Goal: Task Accomplishment & Management: Manage account settings

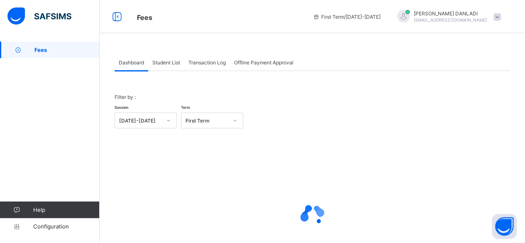
click at [163, 62] on span "Student List" at bounding box center [166, 62] width 28 height 6
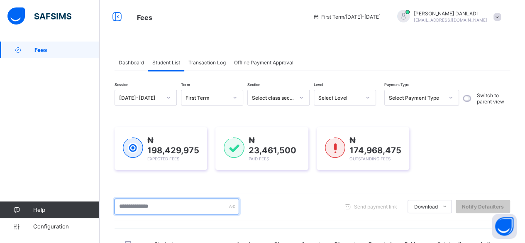
click at [147, 207] on input "text" at bounding box center [177, 206] width 125 height 16
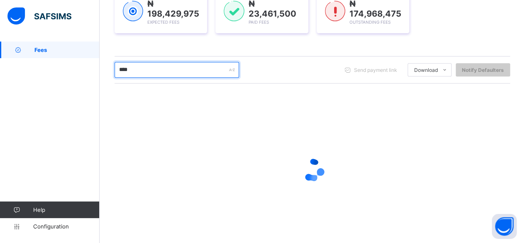
scroll to position [144, 0]
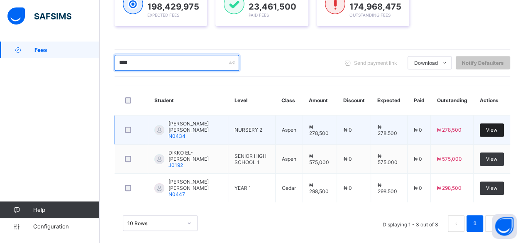
type input "****"
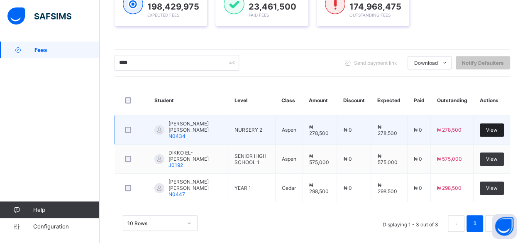
click at [491, 131] on div "View" at bounding box center [492, 129] width 24 height 13
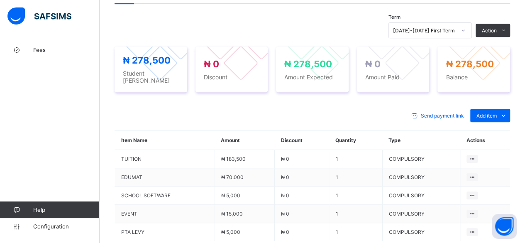
scroll to position [293, 0]
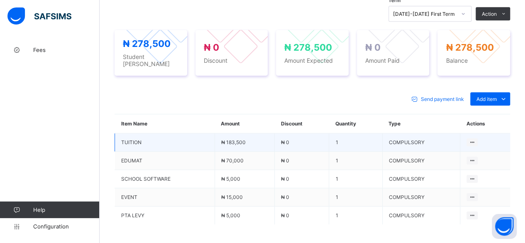
click at [500, 142] on td at bounding box center [485, 142] width 50 height 18
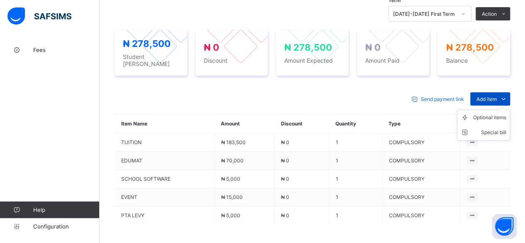
click at [503, 93] on span at bounding box center [503, 98] width 13 height 13
click at [503, 117] on div "Optional items" at bounding box center [489, 117] width 33 height 8
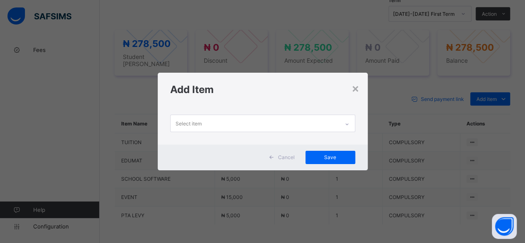
scroll to position [0, 0]
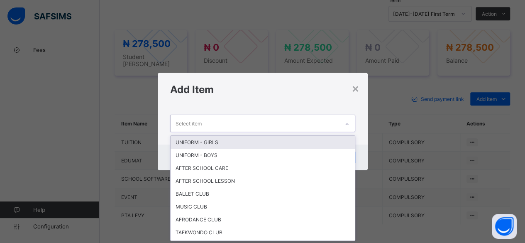
click at [268, 117] on div "Select item" at bounding box center [255, 123] width 168 height 16
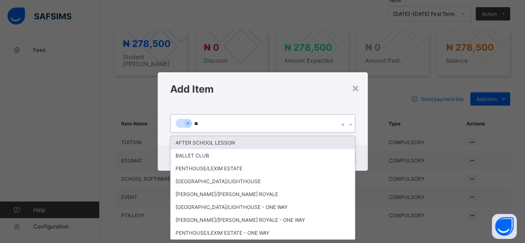
type input "***"
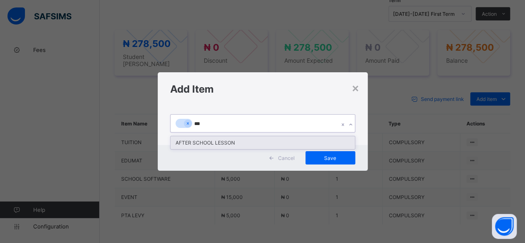
click at [288, 138] on div "AFTER SCHOOL LESSON" at bounding box center [263, 142] width 184 height 13
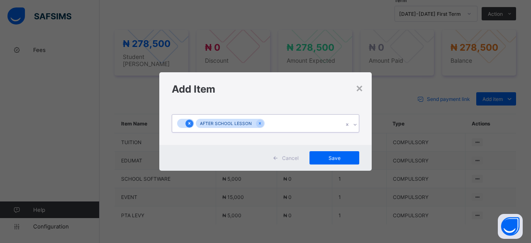
click at [188, 123] on icon at bounding box center [189, 123] width 5 height 6
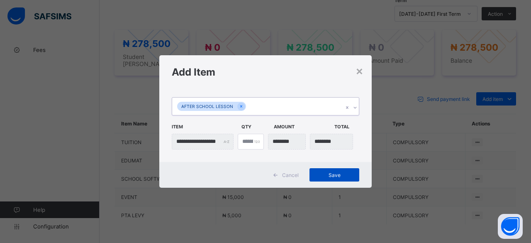
click at [320, 174] on span "Save" at bounding box center [334, 175] width 37 height 6
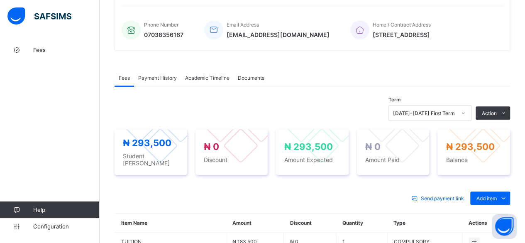
scroll to position [193, 0]
click at [153, 78] on span "Payment History" at bounding box center [157, 78] width 39 height 6
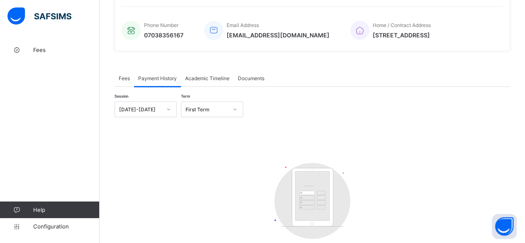
click at [127, 75] on div "Fees" at bounding box center [125, 78] width 20 height 17
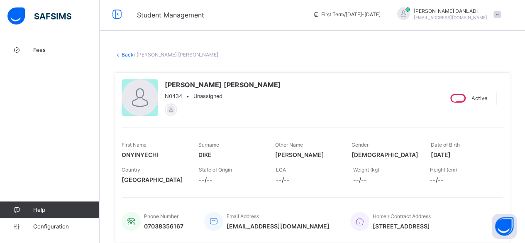
scroll to position [0, 0]
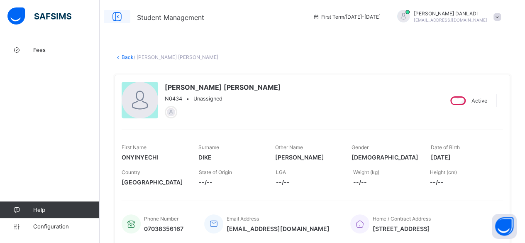
click at [119, 17] on icon at bounding box center [117, 17] width 14 height 12
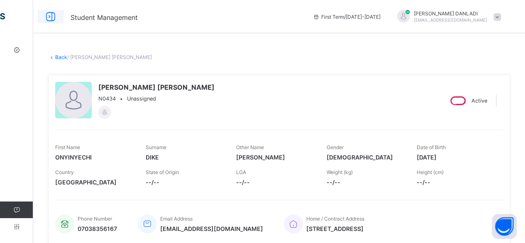
click at [49, 16] on icon at bounding box center [51, 17] width 14 height 12
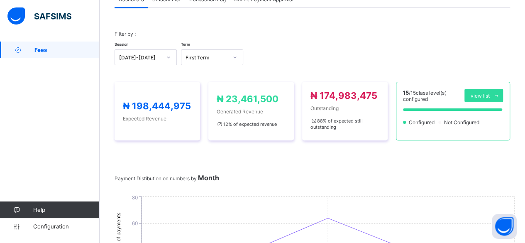
scroll to position [30, 0]
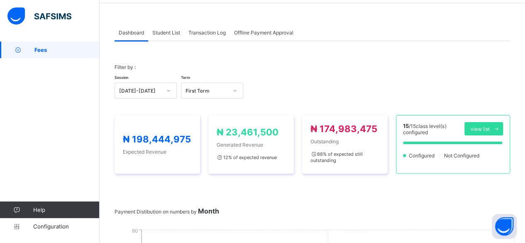
click at [179, 31] on span "Student List" at bounding box center [166, 32] width 28 height 6
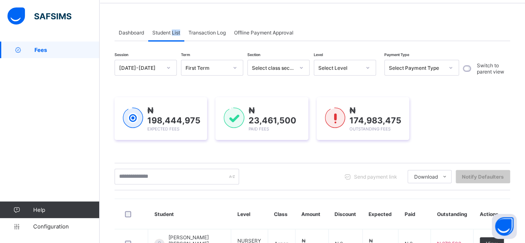
click at [179, 31] on span "Student List" at bounding box center [166, 32] width 28 height 6
click at [168, 176] on input "text" at bounding box center [177, 176] width 125 height 16
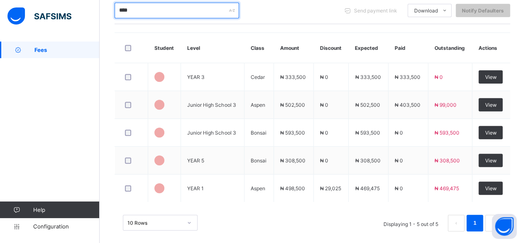
scroll to position [154, 0]
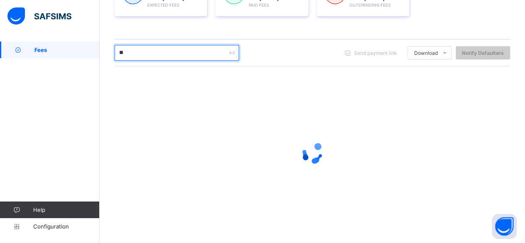
type input "*"
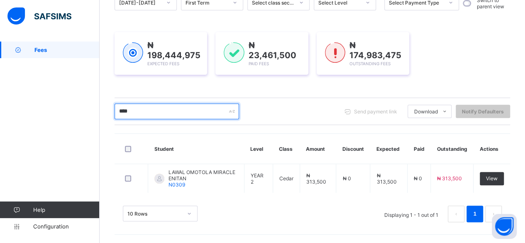
scroll to position [92, 0]
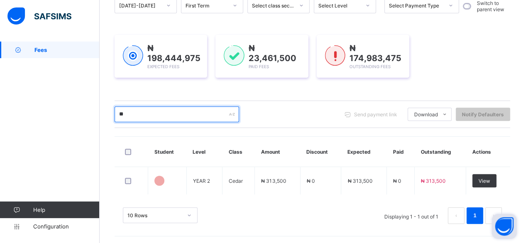
type input "*"
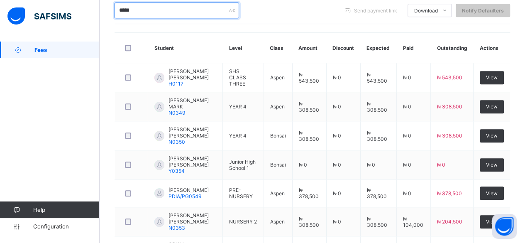
scroll to position [309, 0]
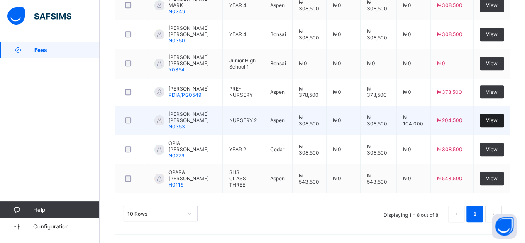
type input "*****"
click at [496, 117] on span "View" at bounding box center [492, 120] width 12 height 6
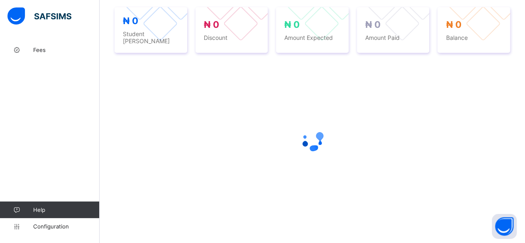
scroll to position [309, 0]
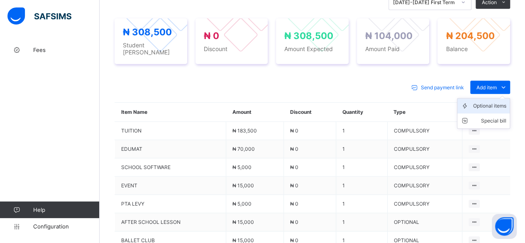
click at [501, 102] on div "Optional items" at bounding box center [489, 106] width 33 height 8
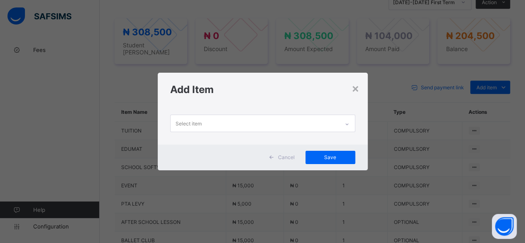
scroll to position [0, 0]
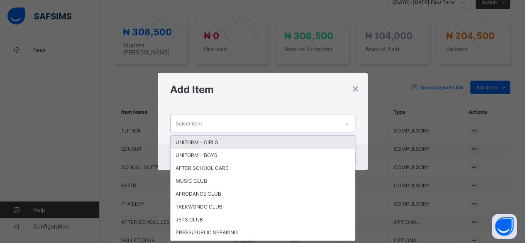
click at [212, 129] on div "Select item" at bounding box center [255, 123] width 168 height 16
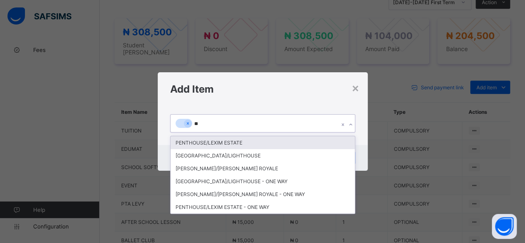
type input "*"
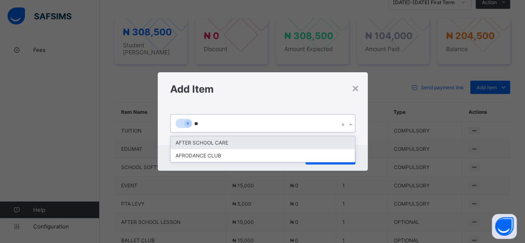
type input "*"
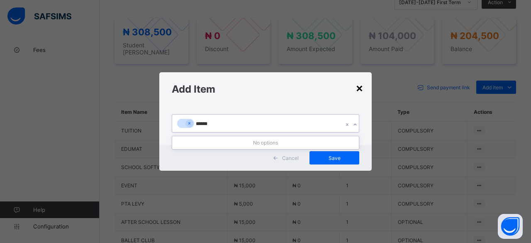
type input "******"
click at [362, 90] on div "×" at bounding box center [360, 88] width 8 height 14
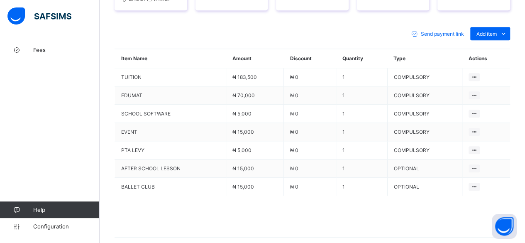
scroll to position [370, 0]
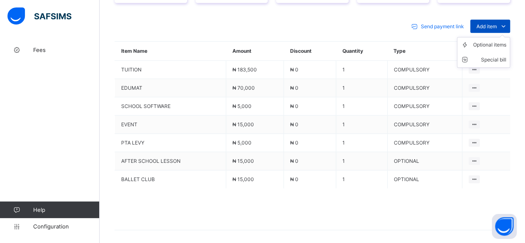
click at [492, 20] on div "Add item" at bounding box center [490, 26] width 40 height 13
click at [491, 41] on div "Optional items" at bounding box center [489, 45] width 33 height 8
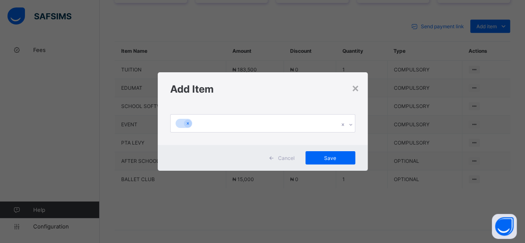
scroll to position [0, 0]
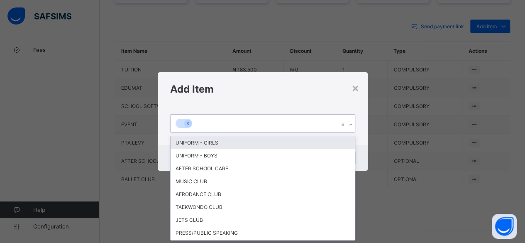
click at [295, 120] on div at bounding box center [255, 123] width 168 height 17
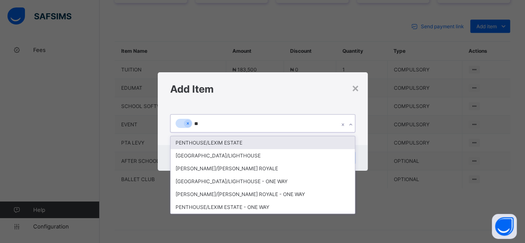
type input "*"
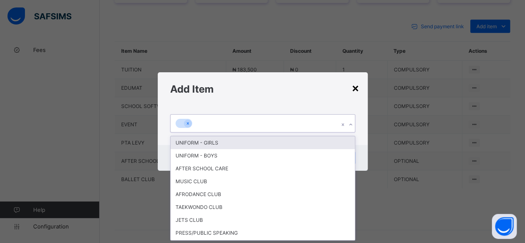
click at [359, 88] on div "×" at bounding box center [356, 88] width 8 height 14
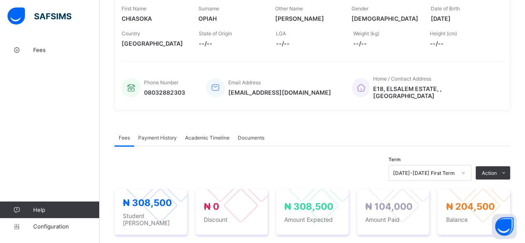
scroll to position [121, 0]
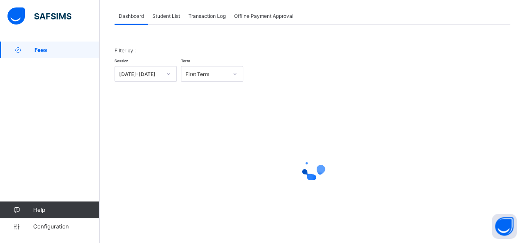
scroll to position [30, 0]
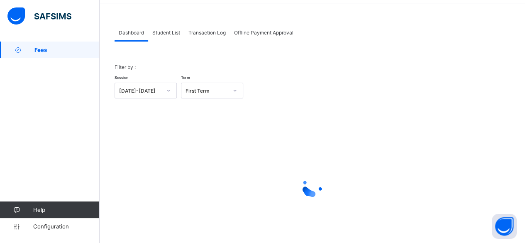
click at [160, 28] on div "Student List" at bounding box center [166, 32] width 36 height 17
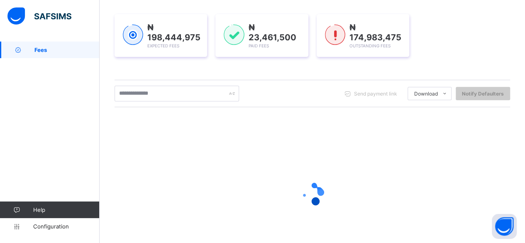
scroll to position [129, 0]
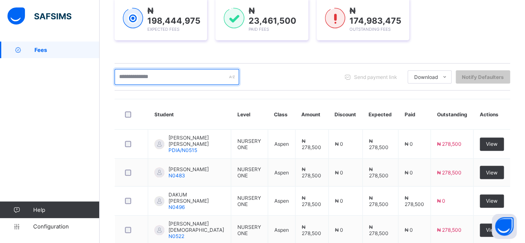
click at [159, 69] on input "text" at bounding box center [177, 77] width 125 height 16
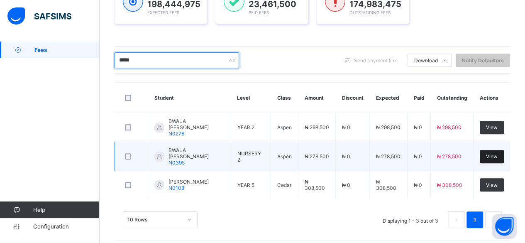
type input "*****"
click at [498, 153] on span "View" at bounding box center [492, 156] width 12 height 6
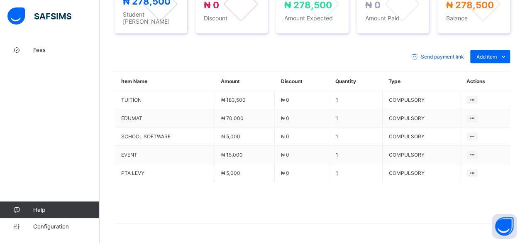
scroll to position [345, 0]
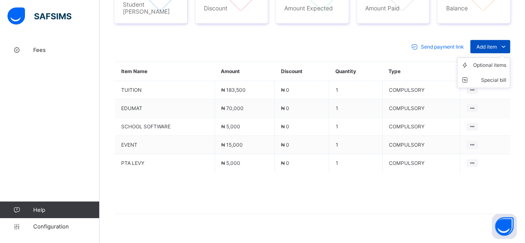
click at [481, 43] on div "Add item" at bounding box center [490, 46] width 40 height 13
click at [493, 63] on div "Optional items" at bounding box center [489, 65] width 33 height 8
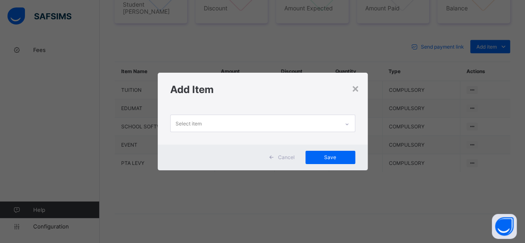
drag, startPoint x: 493, startPoint y: 63, endPoint x: 228, endPoint y: 120, distance: 271.2
click at [228, 120] on div "× Add Item Select item Cancel Save" at bounding box center [262, 121] width 525 height 243
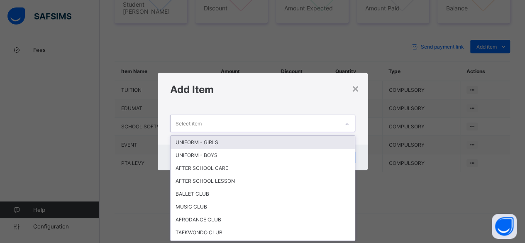
click at [228, 120] on div "Select item" at bounding box center [255, 123] width 168 height 16
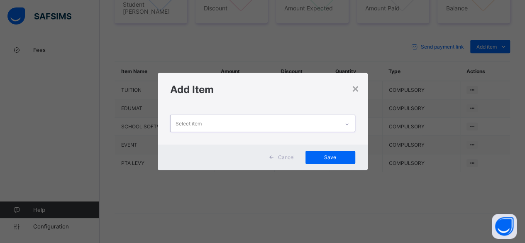
click at [228, 120] on div "Select item" at bounding box center [255, 123] width 168 height 16
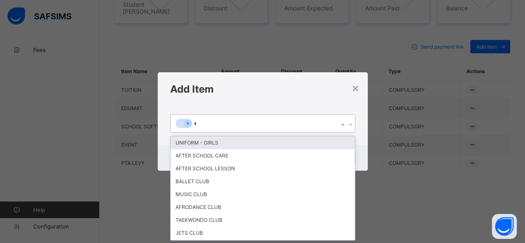
type input "**"
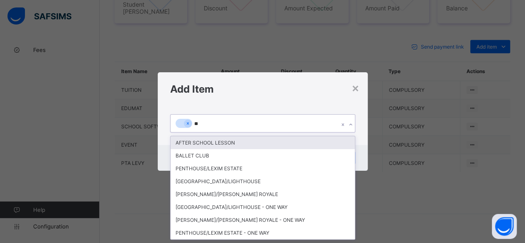
click at [232, 142] on div "AFTER SCHOOL LESSON" at bounding box center [263, 142] width 184 height 13
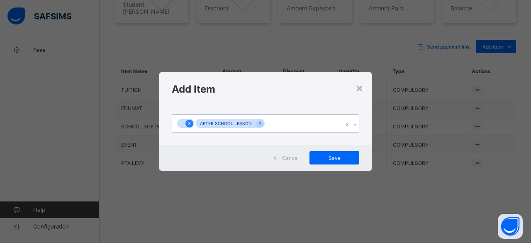
click at [186, 123] on div at bounding box center [190, 124] width 8 height 8
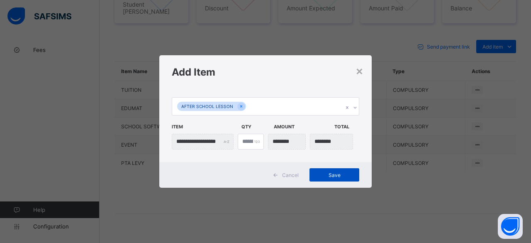
click at [330, 174] on span "Save" at bounding box center [334, 175] width 37 height 6
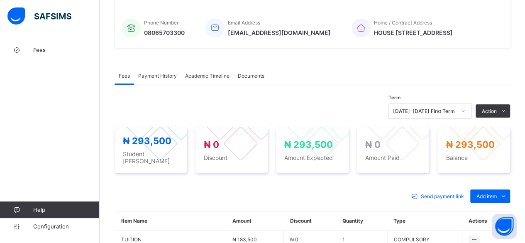
scroll to position [179, 0]
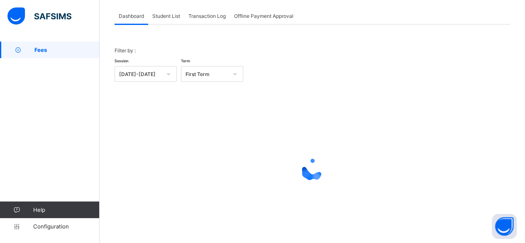
scroll to position [30, 0]
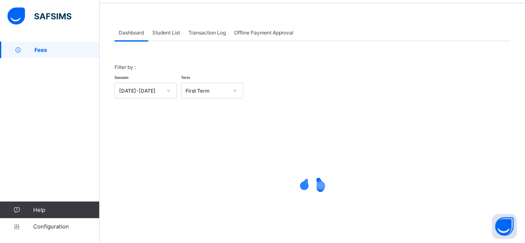
click at [165, 33] on span "Student List" at bounding box center [166, 32] width 28 height 6
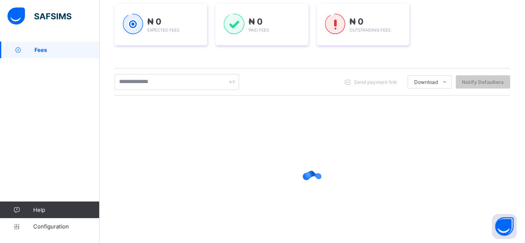
scroll to position [153, 0]
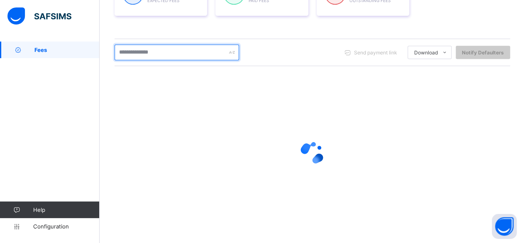
click at [178, 53] on input "text" at bounding box center [177, 52] width 125 height 16
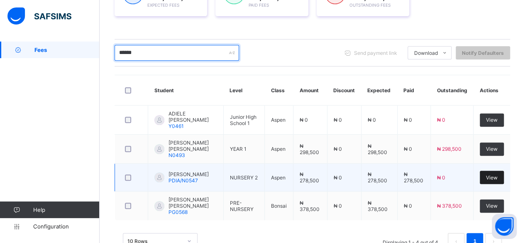
type input "******"
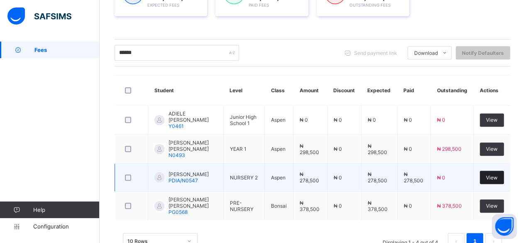
click at [502, 176] on div "View" at bounding box center [492, 177] width 24 height 13
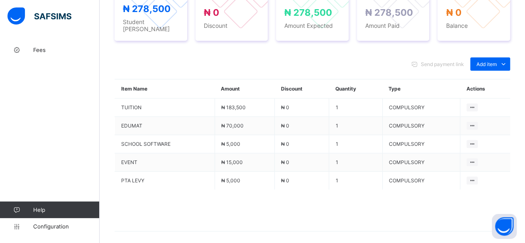
scroll to position [352, 0]
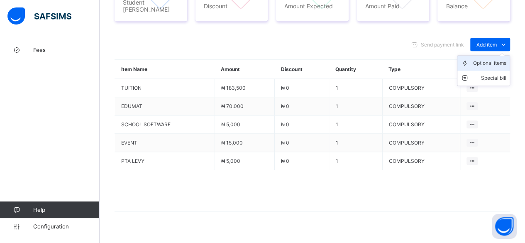
click at [500, 59] on div "Optional items" at bounding box center [489, 63] width 33 height 8
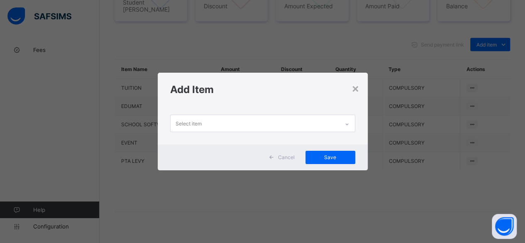
scroll to position [0, 0]
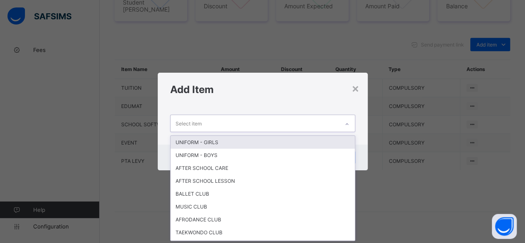
click at [281, 122] on div "Select item" at bounding box center [255, 123] width 168 height 16
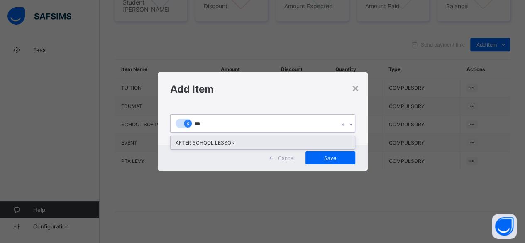
click at [186, 122] on icon at bounding box center [188, 123] width 5 height 6
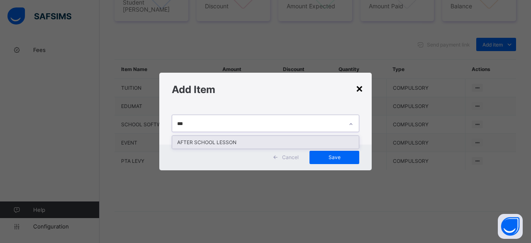
type input "***"
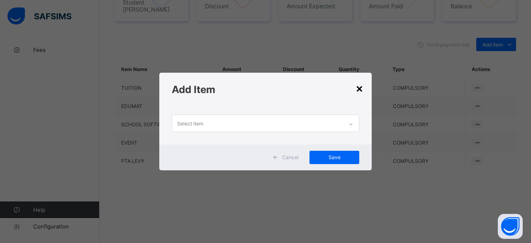
click at [356, 87] on div "×" at bounding box center [360, 88] width 8 height 14
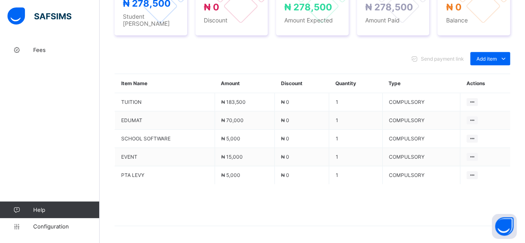
scroll to position [352, 0]
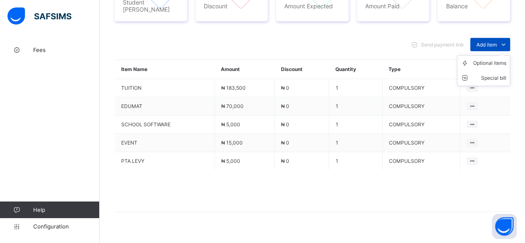
click at [497, 42] on span "Add item" at bounding box center [486, 45] width 20 height 6
click at [503, 59] on div "Optional items" at bounding box center [489, 63] width 33 height 8
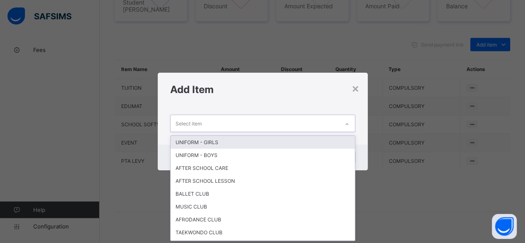
scroll to position [0, 0]
click at [293, 123] on div "Select item" at bounding box center [255, 123] width 168 height 16
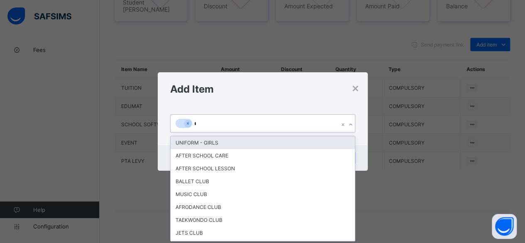
type input "**"
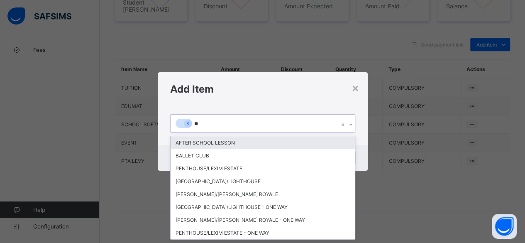
click at [298, 139] on div "AFTER SCHOOL LESSON" at bounding box center [263, 142] width 184 height 13
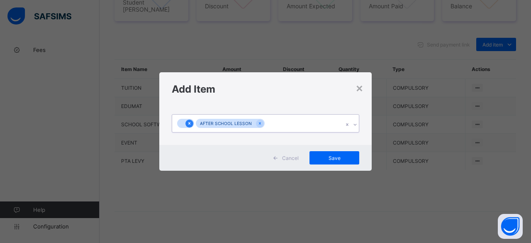
click at [187, 123] on icon at bounding box center [189, 123] width 5 height 6
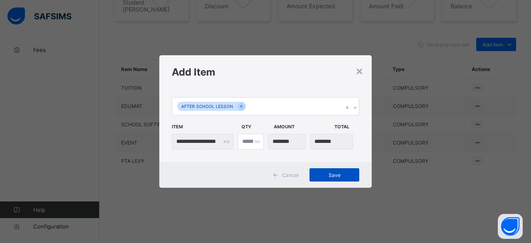
click at [325, 170] on div "Save" at bounding box center [335, 174] width 50 height 13
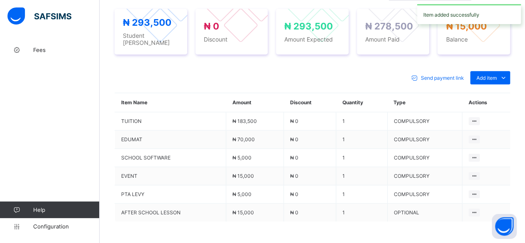
scroll to position [302, 0]
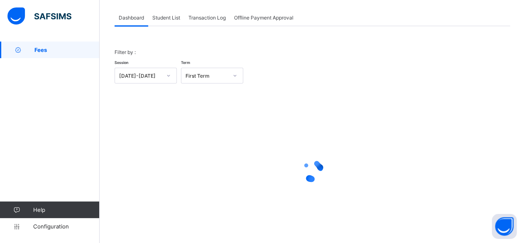
scroll to position [30, 0]
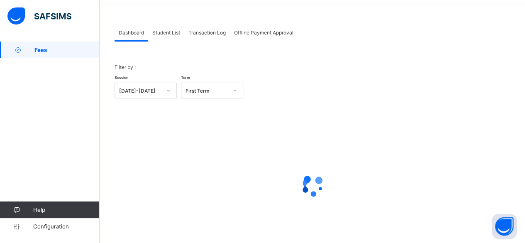
click at [159, 30] on span "Student List" at bounding box center [166, 32] width 28 height 6
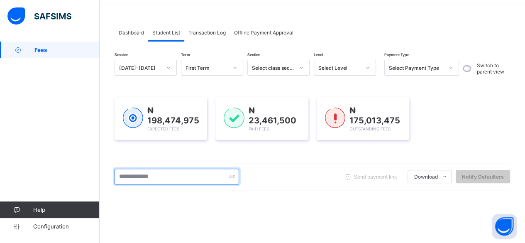
click at [163, 181] on input "text" at bounding box center [177, 176] width 125 height 16
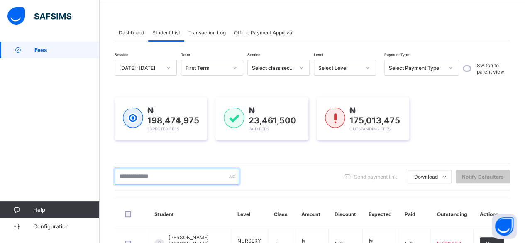
type input "*"
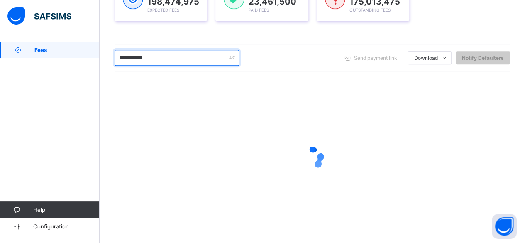
scroll to position [154, 0]
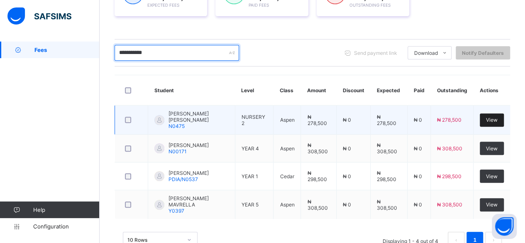
type input "**********"
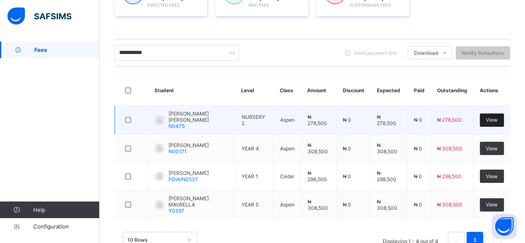
click at [496, 120] on span "View" at bounding box center [492, 120] width 12 height 6
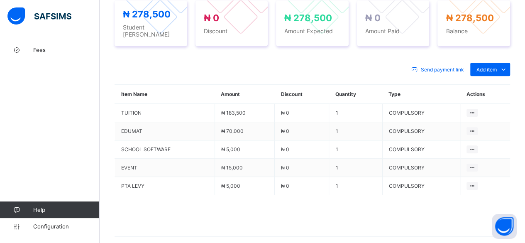
scroll to position [336, 0]
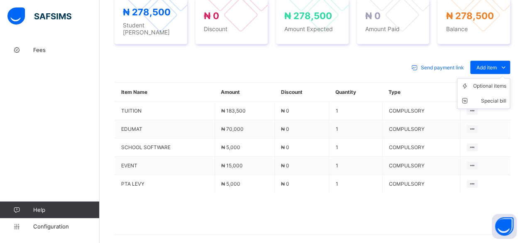
click at [495, 78] on ul "Optional items Special bill" at bounding box center [483, 93] width 53 height 31
click at [496, 82] on div "Optional items" at bounding box center [489, 86] width 33 height 8
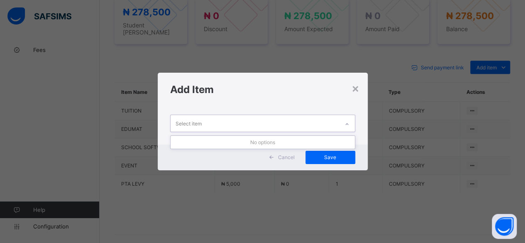
click at [212, 119] on div "Select item" at bounding box center [255, 123] width 168 height 16
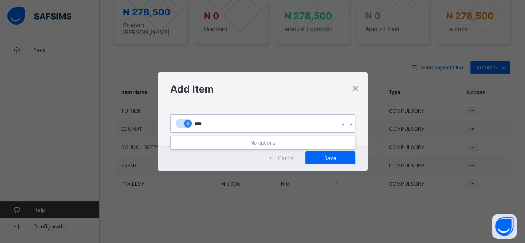
click at [186, 122] on icon at bounding box center [188, 123] width 5 height 6
type input "*"
type input "****"
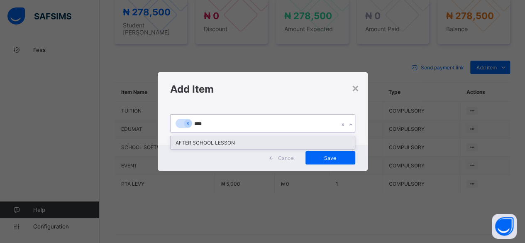
click at [200, 144] on div "AFTER SCHOOL LESSON" at bounding box center [263, 142] width 184 height 13
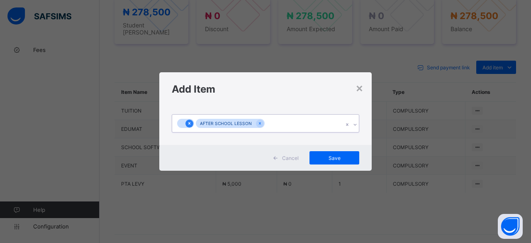
click at [188, 124] on icon at bounding box center [189, 123] width 5 height 6
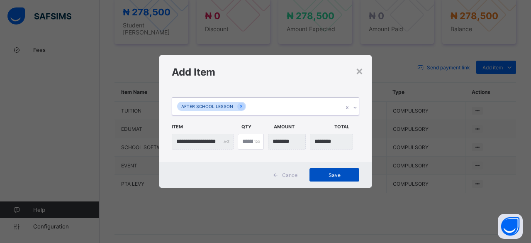
click at [342, 173] on span "Save" at bounding box center [334, 175] width 37 height 6
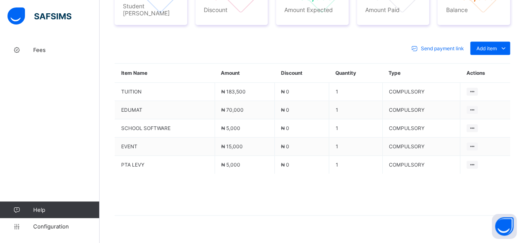
scroll to position [356, 0]
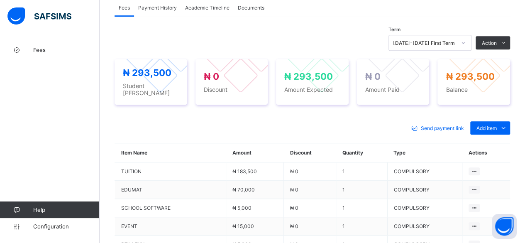
scroll to position [273, 0]
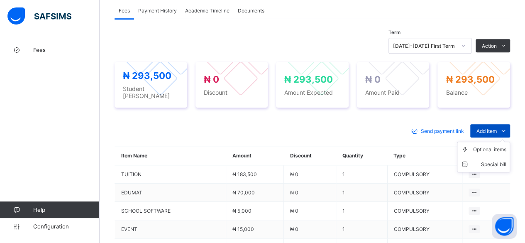
click at [494, 128] on span "Add item" at bounding box center [486, 131] width 20 height 6
click at [498, 145] on div "Optional items" at bounding box center [489, 149] width 33 height 8
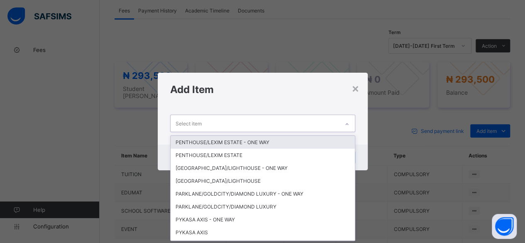
scroll to position [0, 0]
click at [228, 119] on div "Select item" at bounding box center [255, 123] width 168 height 16
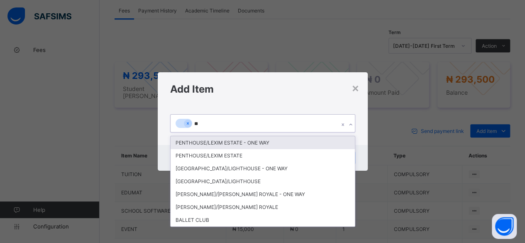
type input "*"
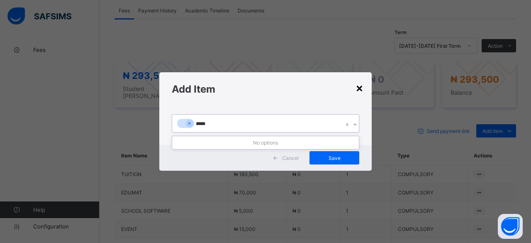
type input "*****"
click at [359, 85] on div "×" at bounding box center [360, 88] width 8 height 14
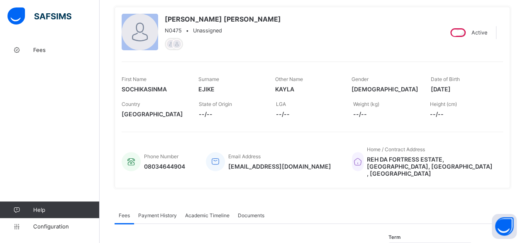
scroll to position [51, 0]
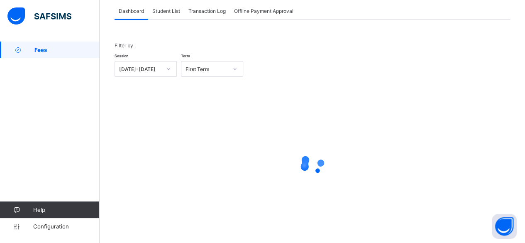
scroll to position [63, 0]
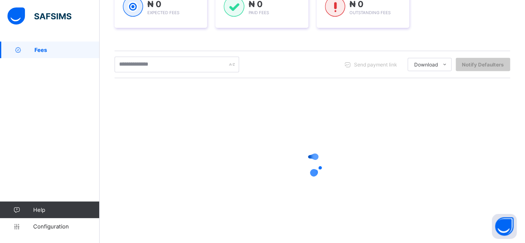
scroll to position [153, 0]
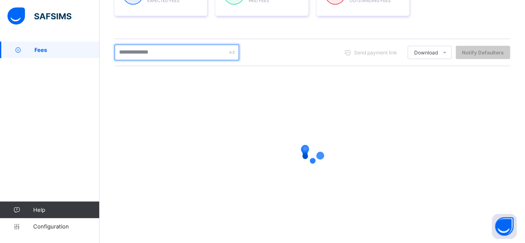
click at [136, 51] on input "text" at bounding box center [177, 52] width 125 height 16
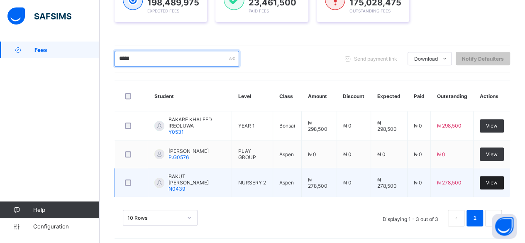
type input "*****"
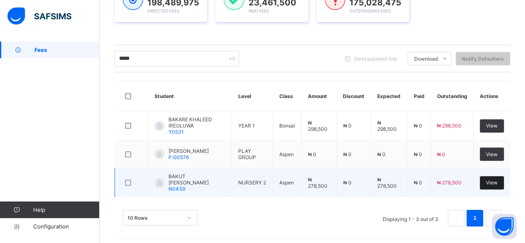
click at [498, 180] on span "View" at bounding box center [492, 182] width 12 height 6
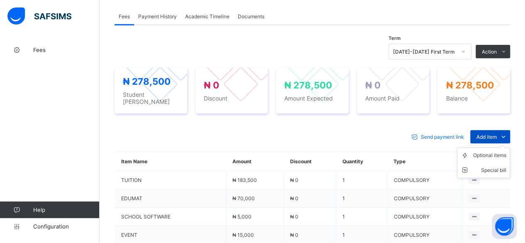
click at [495, 134] on span "Add item" at bounding box center [486, 137] width 20 height 6
click at [492, 154] on div "Optional items" at bounding box center [489, 155] width 33 height 8
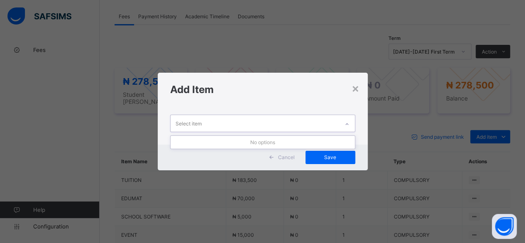
click at [229, 122] on div "Select item" at bounding box center [255, 123] width 168 height 16
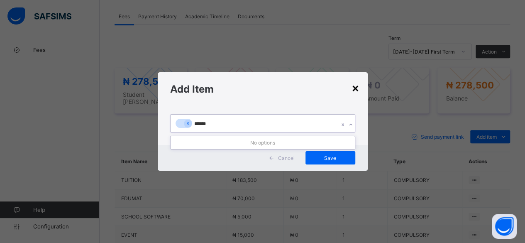
type input "******"
click at [356, 85] on div "×" at bounding box center [356, 88] width 8 height 14
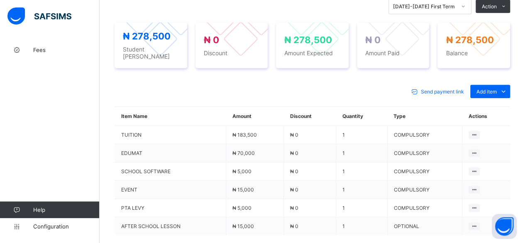
scroll to position [329, 0]
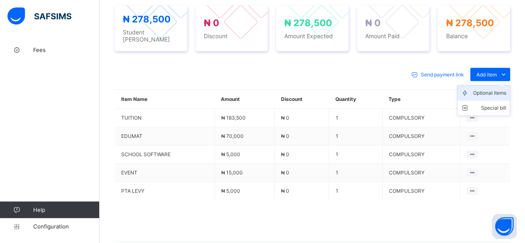
click at [494, 89] on div "Optional items" at bounding box center [489, 93] width 33 height 8
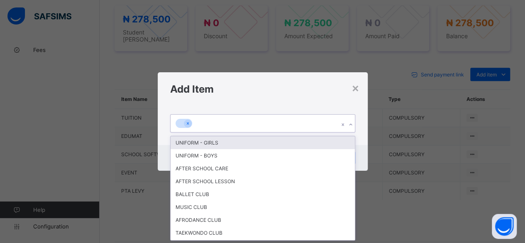
scroll to position [0, 0]
click at [256, 127] on div at bounding box center [255, 123] width 168 height 17
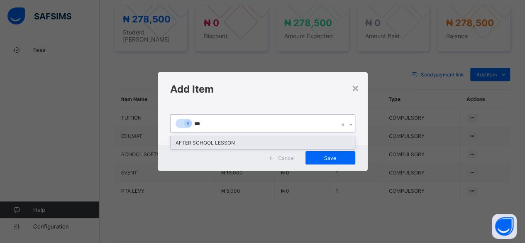
type input "****"
click at [261, 140] on div "AFTER SCHOOL LESSON" at bounding box center [263, 142] width 184 height 13
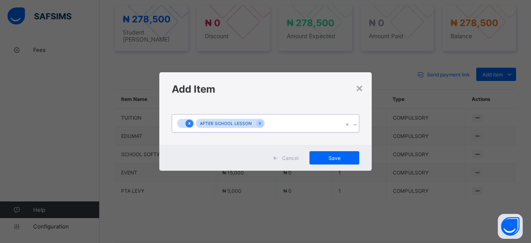
click at [190, 122] on icon at bounding box center [189, 123] width 5 height 6
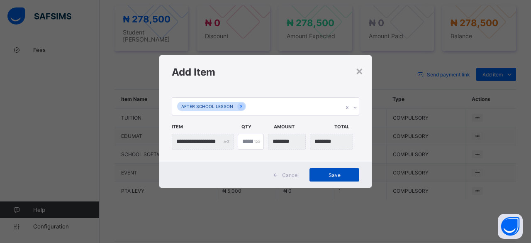
click at [334, 175] on span "Save" at bounding box center [334, 175] width 37 height 6
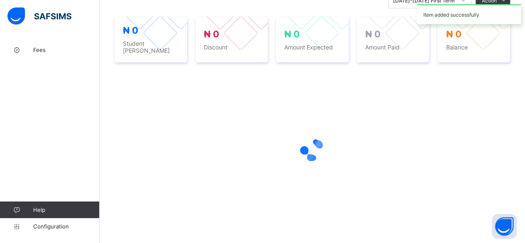
scroll to position [329, 0]
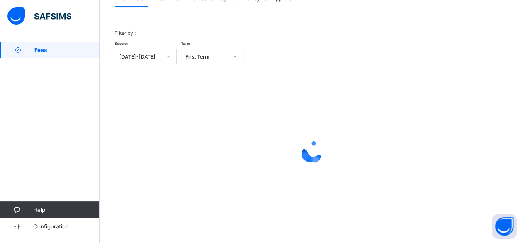
scroll to position [63, 0]
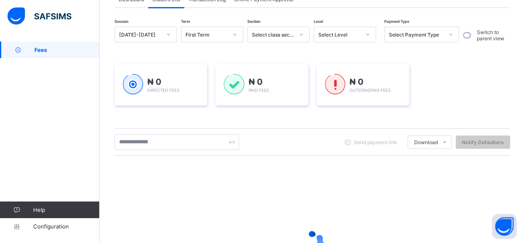
scroll to position [153, 0]
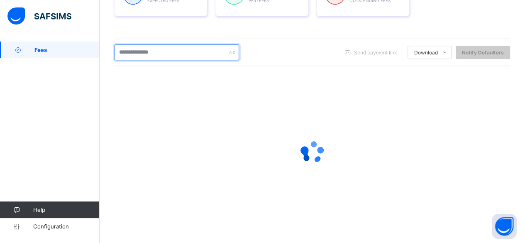
click at [199, 55] on input "text" at bounding box center [177, 52] width 125 height 16
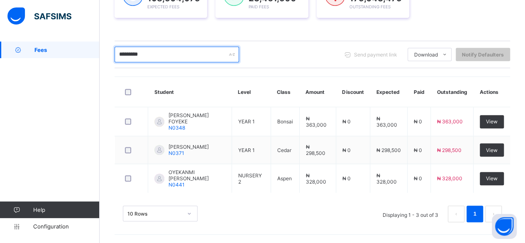
scroll to position [148, 0]
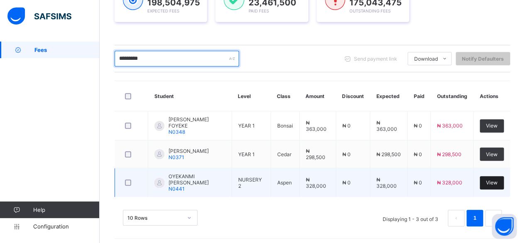
type input "*********"
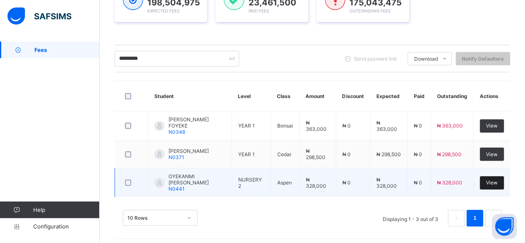
click at [501, 176] on div "View" at bounding box center [492, 182] width 24 height 13
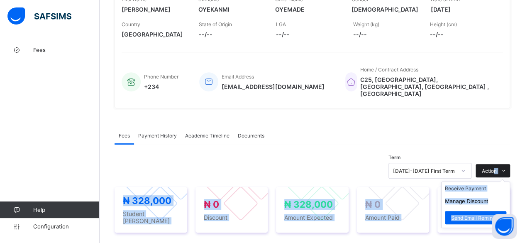
drag, startPoint x: 501, startPoint y: 175, endPoint x: 501, endPoint y: 159, distance: 15.4
click at [497, 168] on span "Action" at bounding box center [489, 171] width 15 height 6
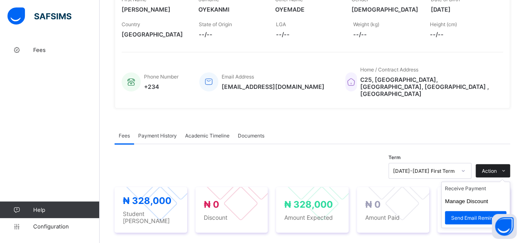
click at [507, 168] on icon at bounding box center [504, 170] width 6 height 5
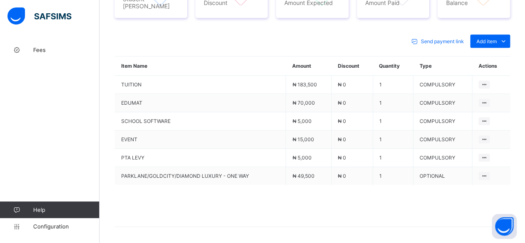
scroll to position [364, 0]
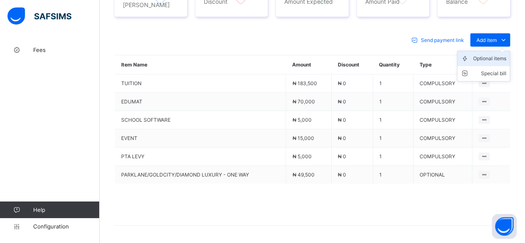
click at [495, 54] on div "Optional items" at bounding box center [489, 58] width 33 height 8
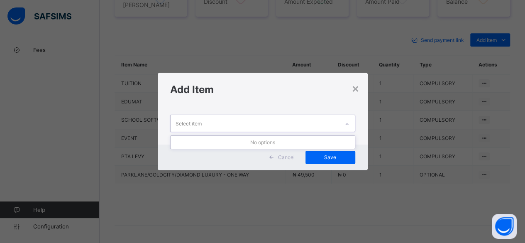
click at [217, 127] on div "Select item" at bounding box center [255, 123] width 168 height 16
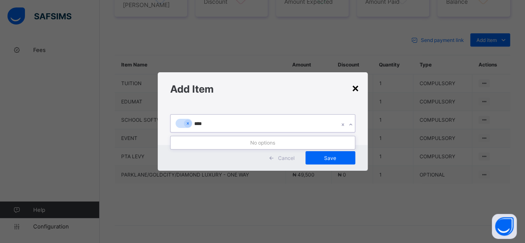
type input "****"
click at [355, 88] on div "×" at bounding box center [356, 88] width 8 height 14
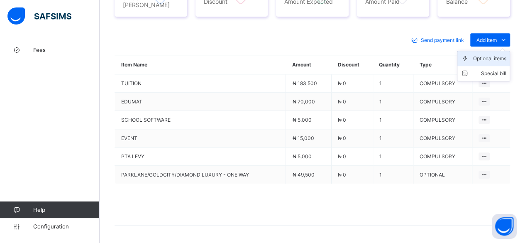
click at [486, 54] on div "Optional items" at bounding box center [489, 58] width 33 height 8
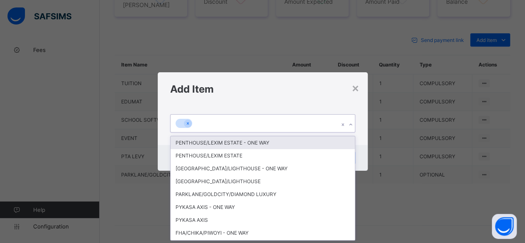
scroll to position [0, 0]
click at [250, 117] on div at bounding box center [255, 123] width 168 height 17
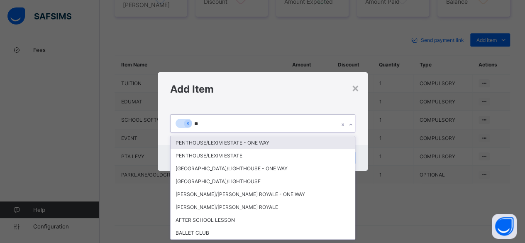
type input "***"
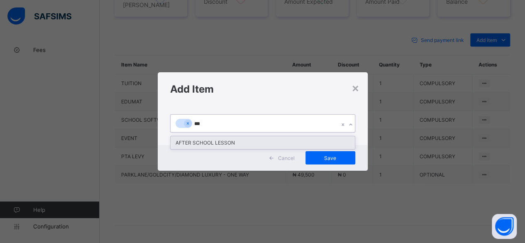
click at [255, 141] on div "AFTER SCHOOL LESSON" at bounding box center [263, 142] width 184 height 13
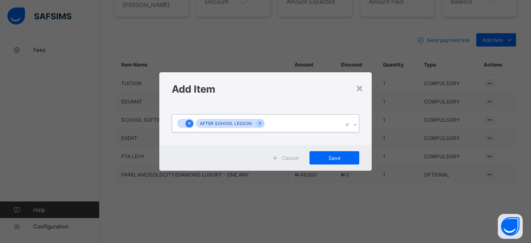
click at [189, 125] on icon at bounding box center [189, 123] width 5 height 6
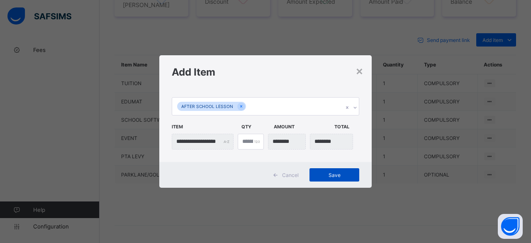
click at [334, 175] on span "Save" at bounding box center [334, 175] width 37 height 6
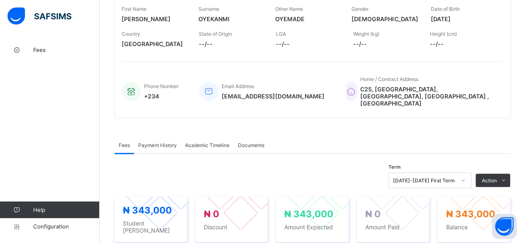
scroll to position [131, 0]
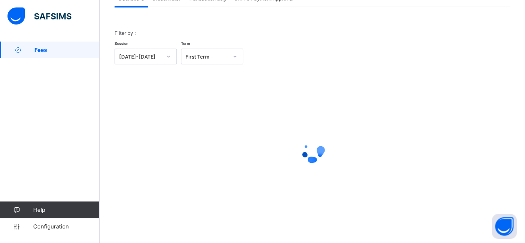
scroll to position [63, 0]
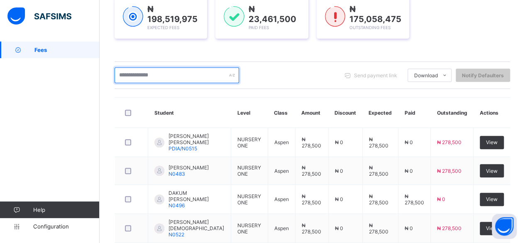
click at [141, 75] on input "text" at bounding box center [177, 75] width 125 height 16
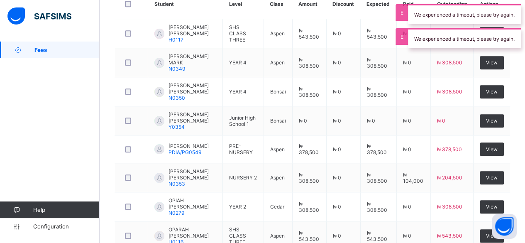
scroll to position [247, 0]
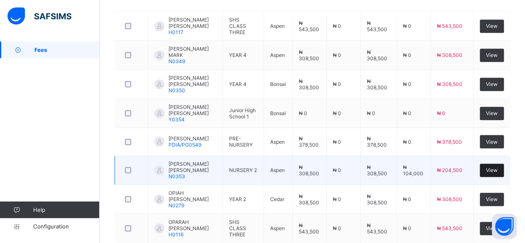
type input "*****"
click at [498, 173] on span "View" at bounding box center [492, 170] width 12 height 6
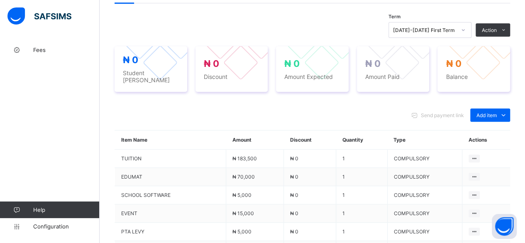
scroll to position [387, 0]
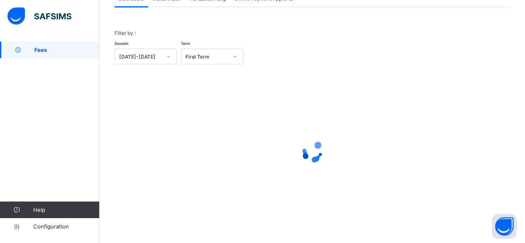
scroll to position [63, 0]
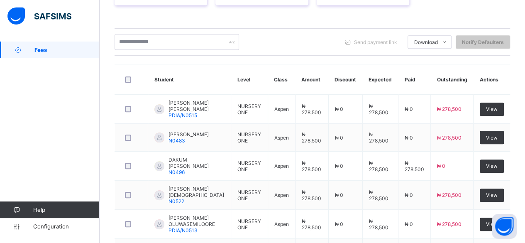
scroll to position [148, 0]
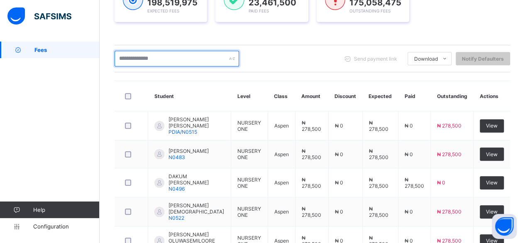
click at [193, 54] on input "text" at bounding box center [177, 59] width 125 height 16
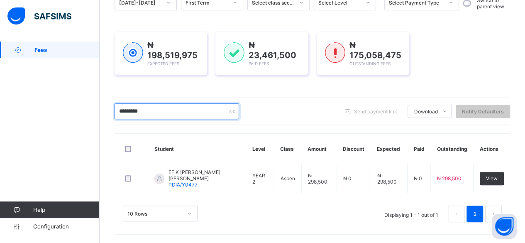
scroll to position [92, 0]
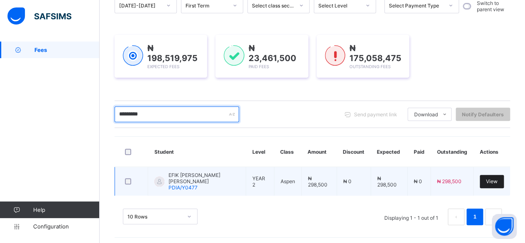
type input "*********"
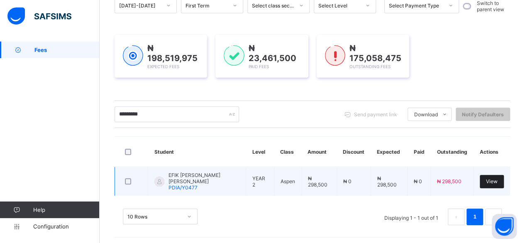
click at [496, 178] on span "View" at bounding box center [492, 181] width 12 height 6
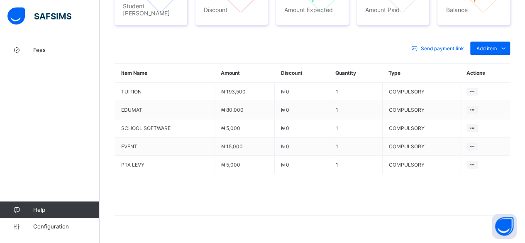
scroll to position [356, 0]
click at [499, 62] on div "Optional items" at bounding box center [489, 66] width 33 height 8
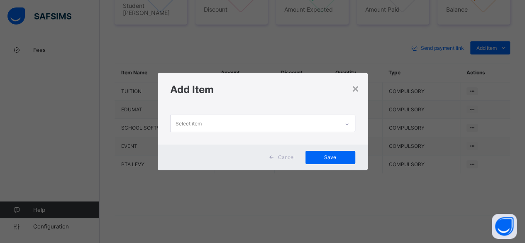
scroll to position [0, 0]
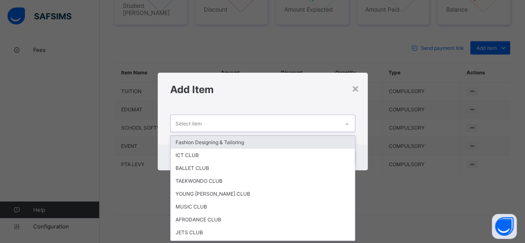
click at [271, 127] on div "Select item" at bounding box center [255, 123] width 168 height 16
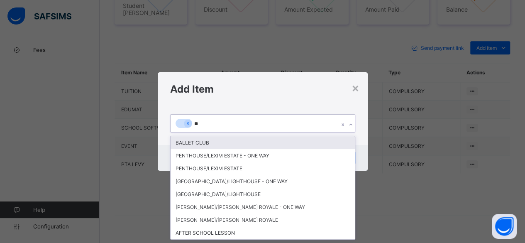
type input "***"
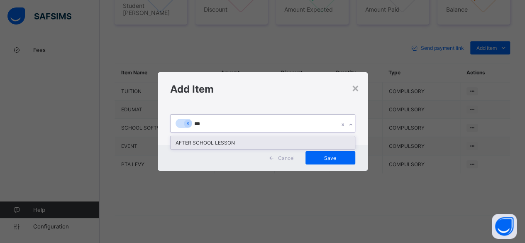
click at [275, 143] on div "AFTER SCHOOL LESSON" at bounding box center [263, 142] width 184 height 13
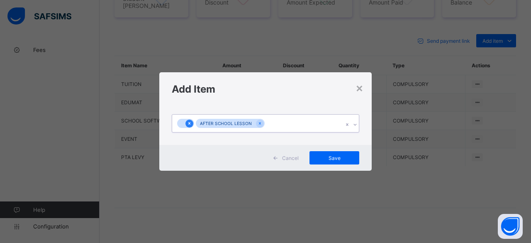
click at [189, 123] on icon at bounding box center [189, 123] width 2 height 2
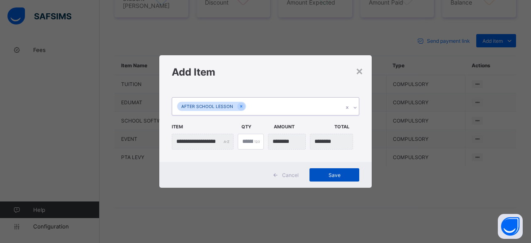
click at [339, 171] on div "Save" at bounding box center [335, 174] width 50 height 13
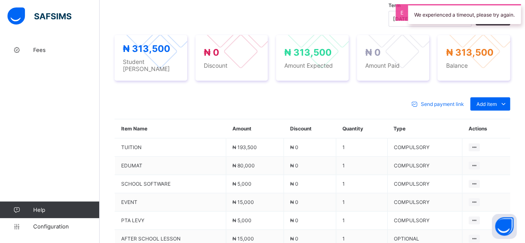
scroll to position [289, 0]
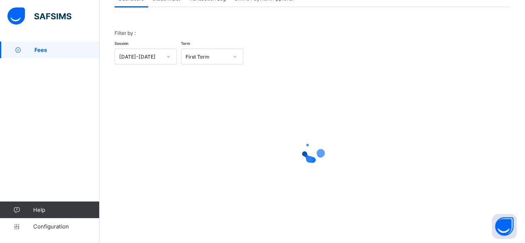
scroll to position [63, 0]
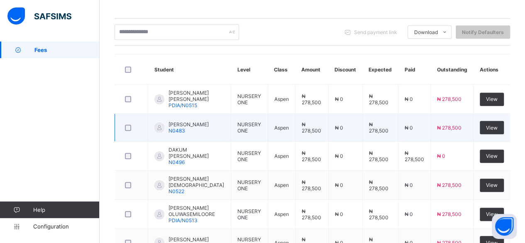
scroll to position [173, 0]
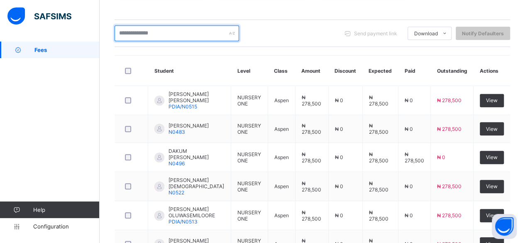
click at [168, 29] on input "text" at bounding box center [177, 33] width 125 height 16
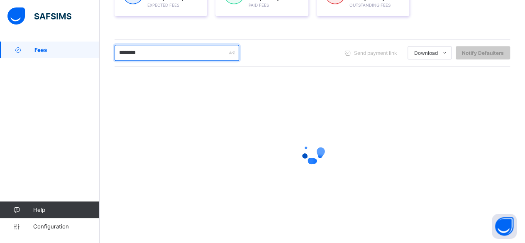
scroll to position [148, 0]
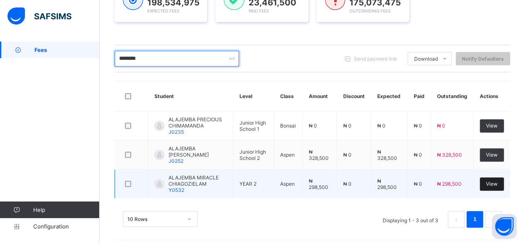
type input "********"
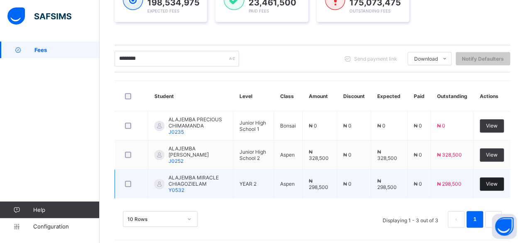
click at [498, 181] on span "View" at bounding box center [492, 184] width 12 height 6
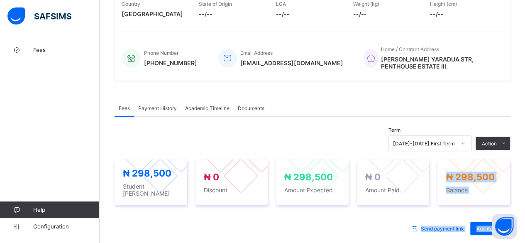
drag, startPoint x: 500, startPoint y: 178, endPoint x: 530, endPoint y: 238, distance: 67.0
click at [525, 238] on html "Student Management First Term / 2025-2026 REBECCA DANLADI danladirebecca134@gma…" at bounding box center [262, 136] width 525 height 609
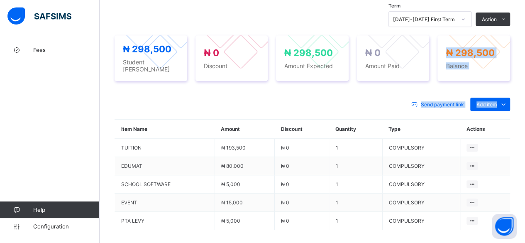
scroll to position [356, 0]
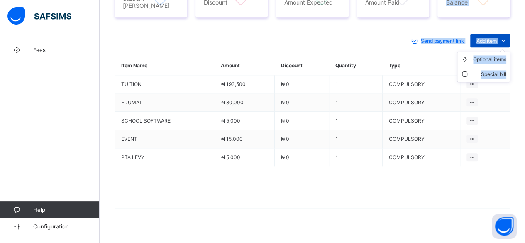
click at [497, 38] on span "Add item" at bounding box center [486, 41] width 20 height 6
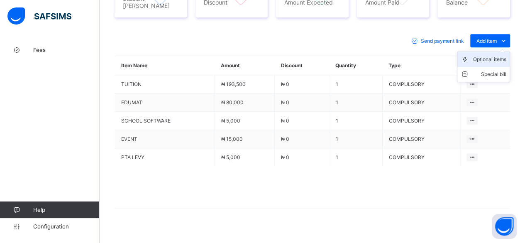
click at [503, 55] on div "Optional items" at bounding box center [489, 59] width 33 height 8
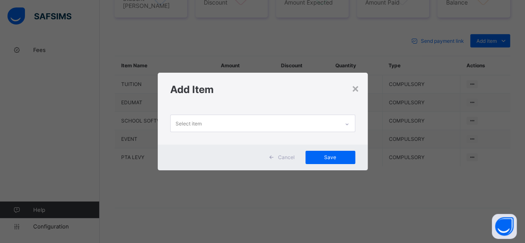
scroll to position [0, 0]
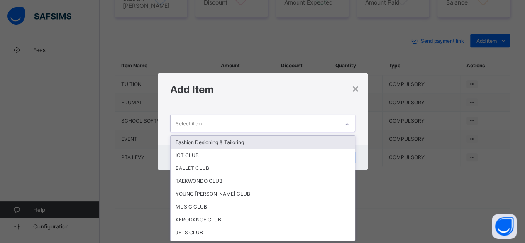
click at [263, 120] on div "Select item" at bounding box center [255, 123] width 168 height 16
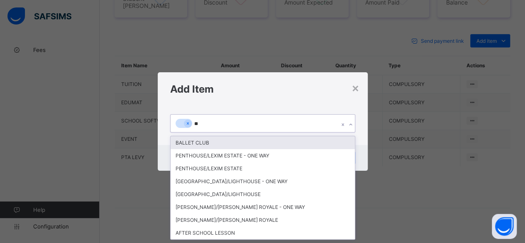
type input "***"
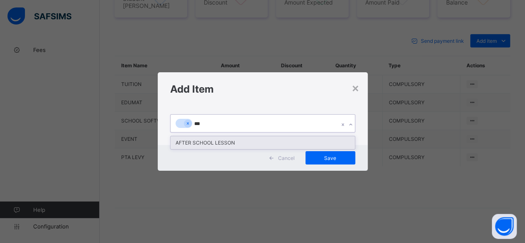
click at [270, 142] on div "AFTER SCHOOL LESSON" at bounding box center [263, 142] width 184 height 13
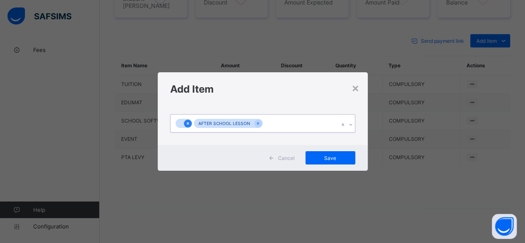
click at [184, 122] on div at bounding box center [188, 124] width 8 height 8
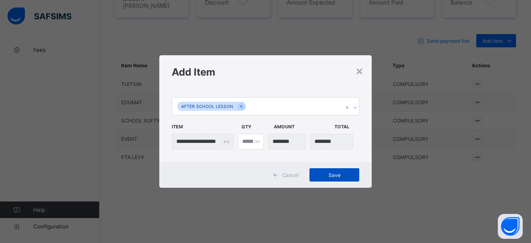
click at [320, 174] on span "Save" at bounding box center [334, 175] width 37 height 6
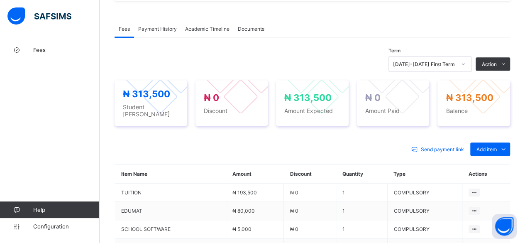
scroll to position [239, 0]
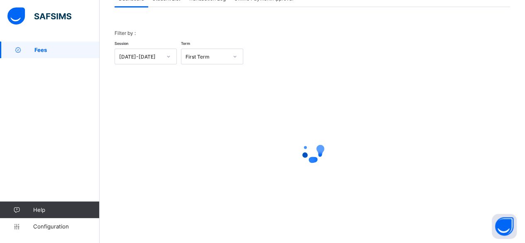
scroll to position [63, 0]
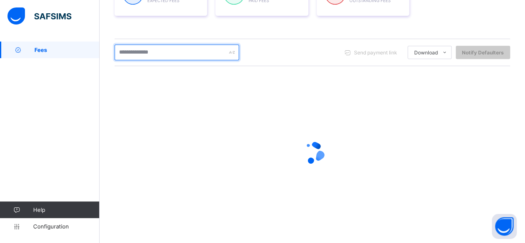
click at [147, 56] on input "text" at bounding box center [177, 52] width 125 height 16
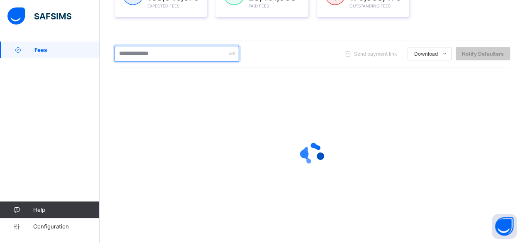
scroll to position [154, 0]
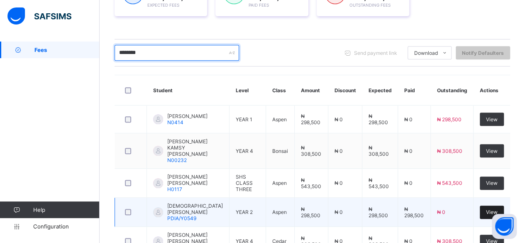
type input "********"
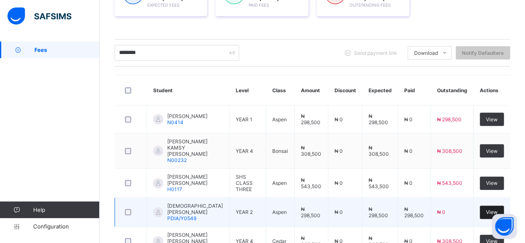
click at [498, 210] on span "View" at bounding box center [492, 212] width 12 height 6
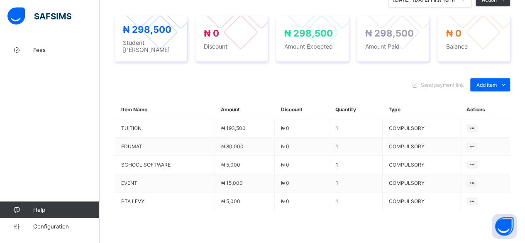
scroll to position [320, 0]
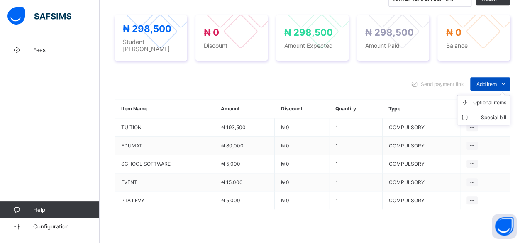
click at [492, 77] on div "Add item" at bounding box center [490, 83] width 40 height 13
click at [492, 98] on div "Optional items" at bounding box center [489, 102] width 33 height 8
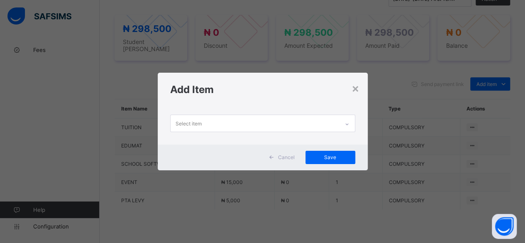
scroll to position [0, 0]
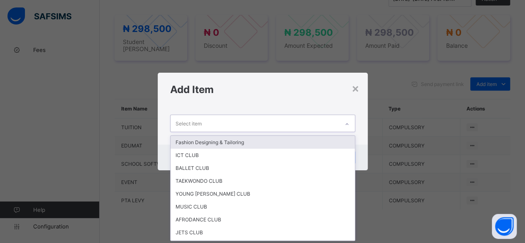
click at [285, 117] on div "Select item" at bounding box center [255, 123] width 168 height 16
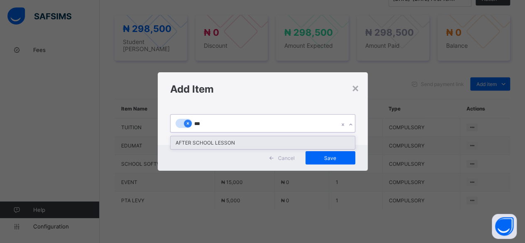
click at [186, 120] on div at bounding box center [188, 124] width 8 height 8
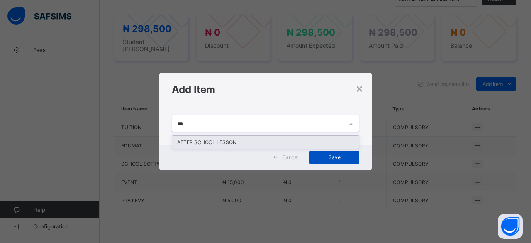
type input "***"
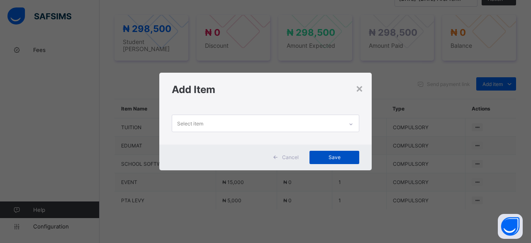
click at [334, 155] on span "Save" at bounding box center [334, 157] width 37 height 6
click at [321, 205] on div "× Add Item Select item Cancel Save" at bounding box center [262, 121] width 525 height 243
click at [357, 85] on div "×" at bounding box center [356, 88] width 8 height 14
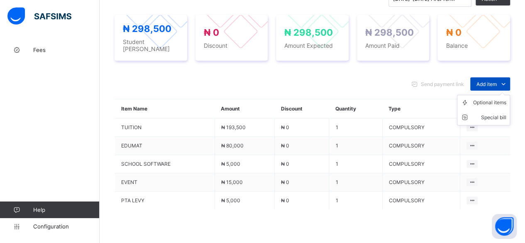
click at [496, 81] on span "Add item" at bounding box center [486, 84] width 20 height 6
click at [501, 98] on div "Optional items" at bounding box center [489, 102] width 33 height 8
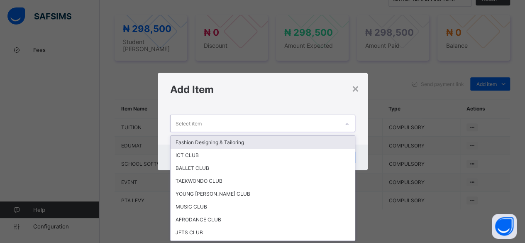
click at [221, 117] on div "Select item" at bounding box center [255, 123] width 168 height 16
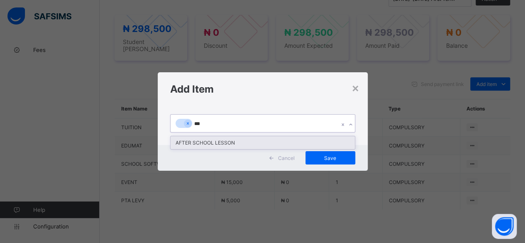
type input "****"
click at [216, 142] on div "AFTER SCHOOL LESSON" at bounding box center [263, 142] width 184 height 13
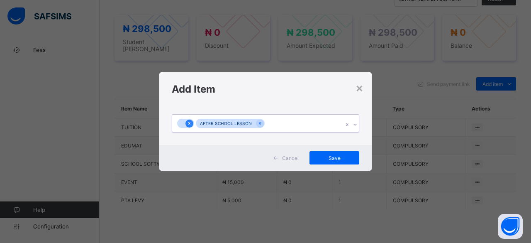
click at [189, 126] on icon at bounding box center [189, 123] width 5 height 6
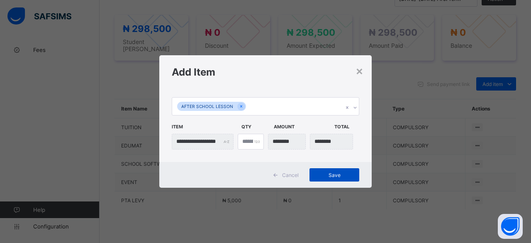
click at [320, 172] on span "Save" at bounding box center [334, 175] width 37 height 6
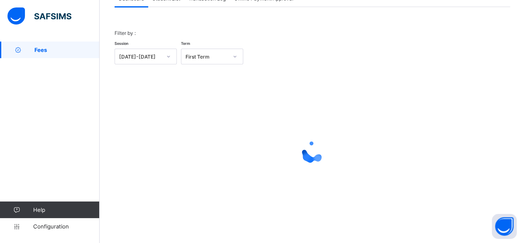
scroll to position [63, 0]
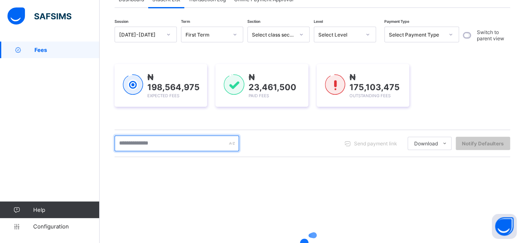
click at [138, 142] on input "text" at bounding box center [177, 143] width 125 height 16
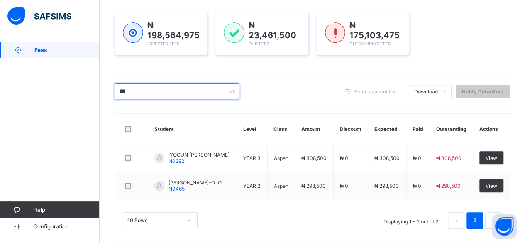
scroll to position [120, 0]
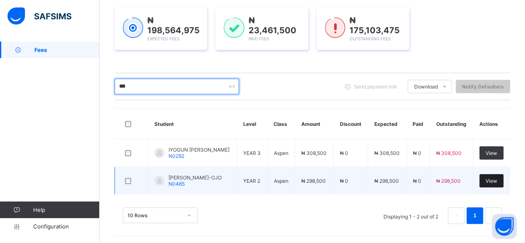
type input "***"
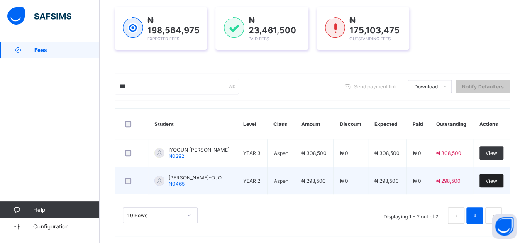
click at [493, 181] on span "View" at bounding box center [492, 181] width 12 height 6
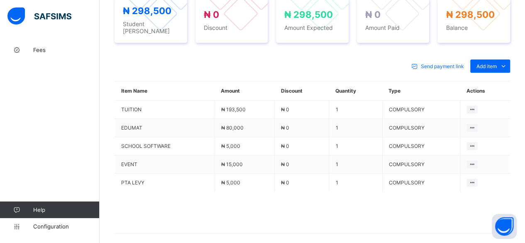
scroll to position [352, 0]
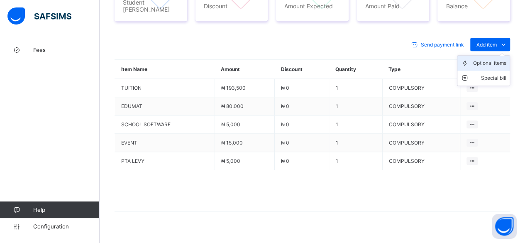
click at [492, 59] on div "Optional items" at bounding box center [489, 63] width 33 height 8
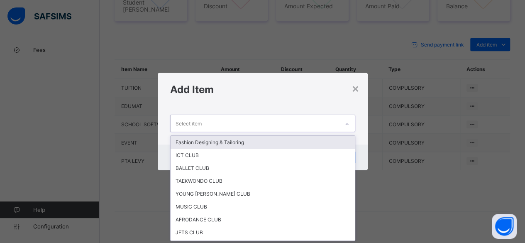
scroll to position [0, 0]
click at [261, 120] on div "Select item" at bounding box center [255, 123] width 168 height 16
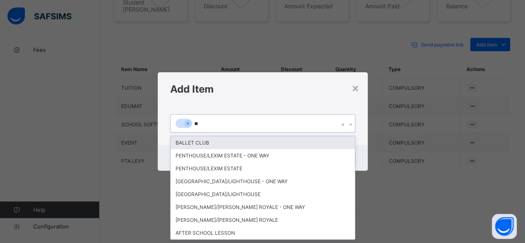
type input "***"
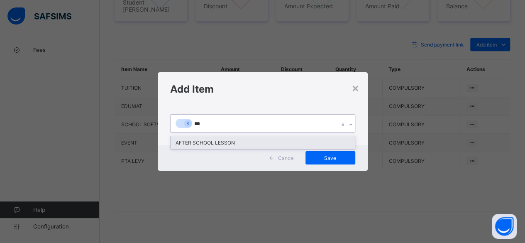
click at [214, 143] on div "AFTER SCHOOL LESSON" at bounding box center [263, 142] width 184 height 13
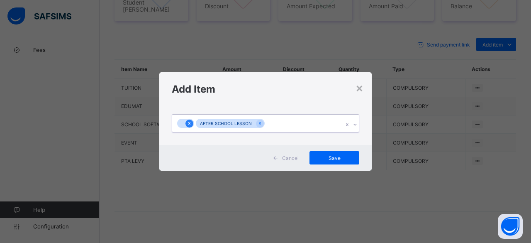
click at [188, 121] on icon at bounding box center [189, 123] width 5 height 6
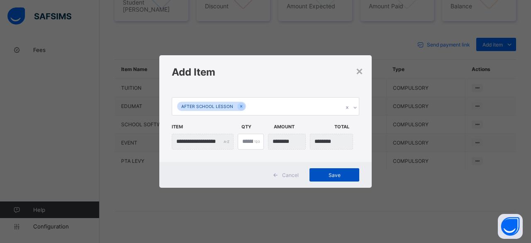
click at [331, 174] on span "Save" at bounding box center [334, 175] width 37 height 6
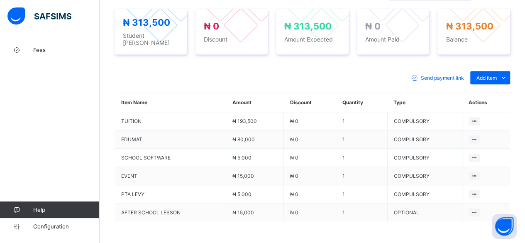
scroll to position [302, 0]
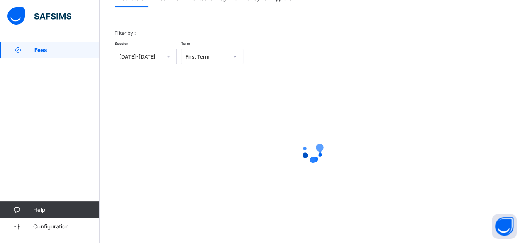
scroll to position [63, 0]
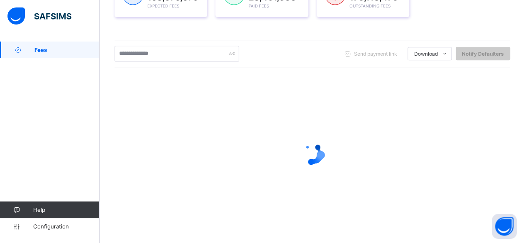
scroll to position [154, 0]
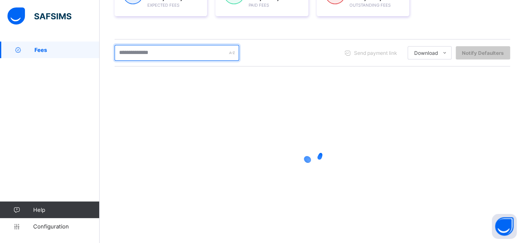
click at [131, 54] on input "text" at bounding box center [177, 53] width 125 height 16
type input "**********"
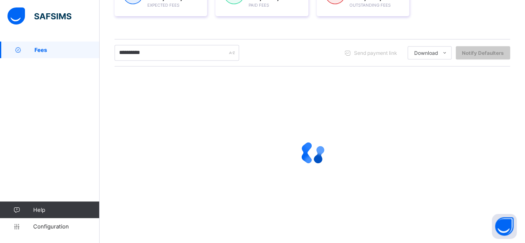
scroll to position [120, 0]
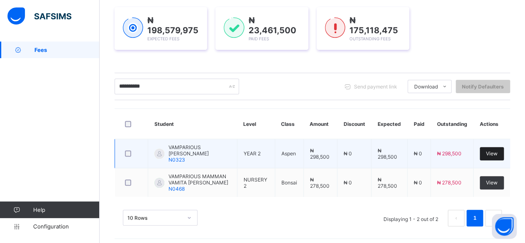
type input "**********"
click at [498, 155] on div "View" at bounding box center [492, 153] width 24 height 13
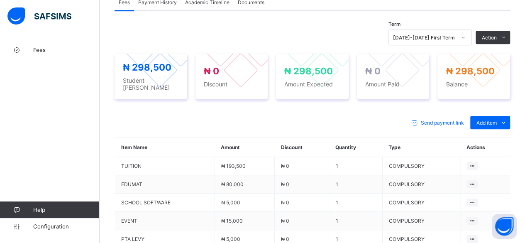
scroll to position [286, 0]
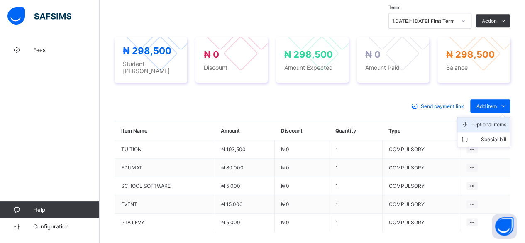
click at [496, 123] on div "Optional items" at bounding box center [489, 124] width 33 height 8
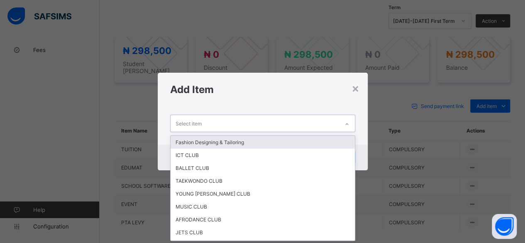
scroll to position [0, 0]
click at [243, 122] on div "Select item" at bounding box center [255, 123] width 168 height 16
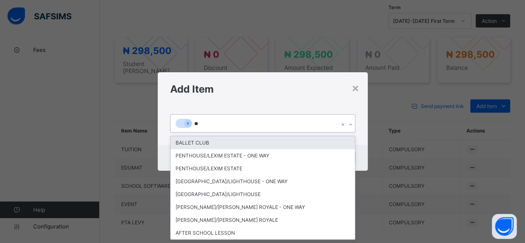
type input "***"
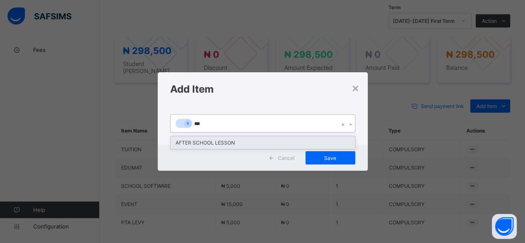
click at [261, 142] on div "AFTER SCHOOL LESSON" at bounding box center [263, 142] width 184 height 13
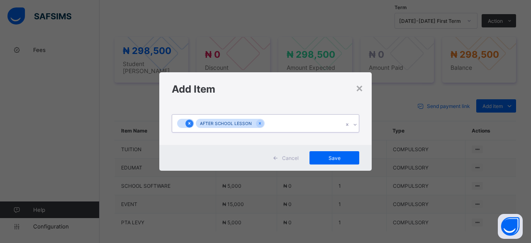
click at [190, 123] on icon at bounding box center [189, 123] width 2 height 2
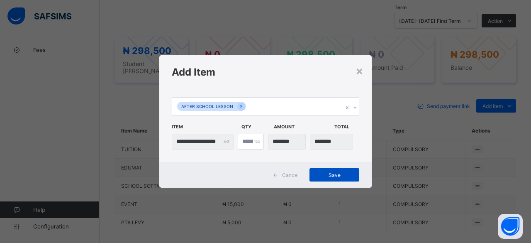
click at [344, 171] on div "Save" at bounding box center [335, 174] width 50 height 13
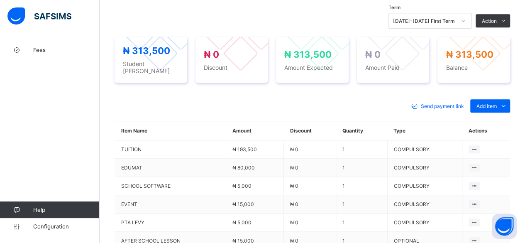
scroll to position [63, 0]
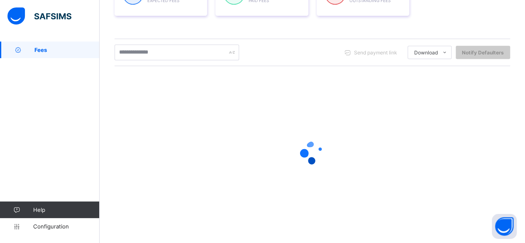
scroll to position [154, 0]
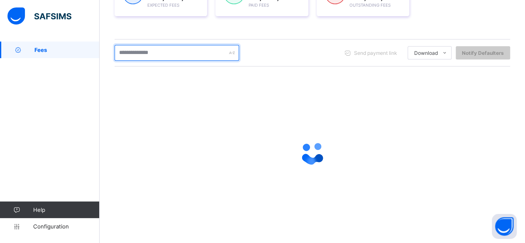
click at [167, 52] on input "text" at bounding box center [177, 53] width 125 height 16
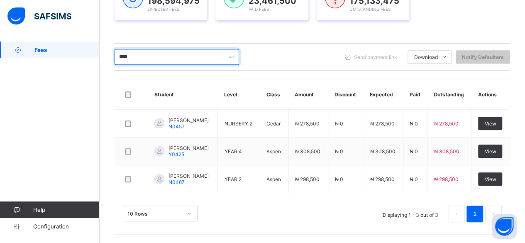
scroll to position [148, 0]
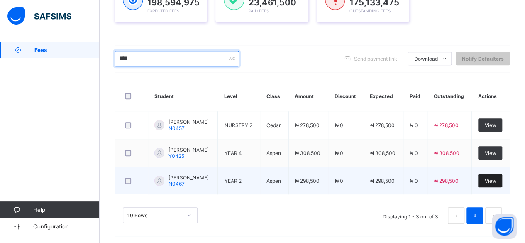
type input "****"
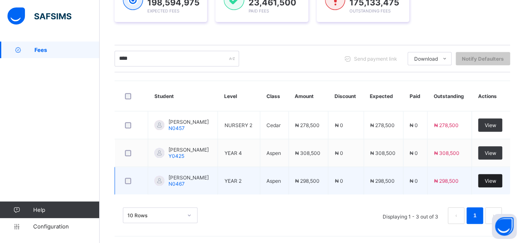
click at [502, 180] on div "View" at bounding box center [490, 180] width 24 height 13
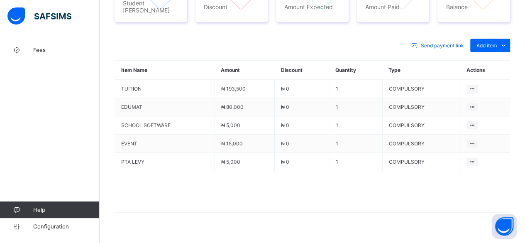
scroll to position [356, 0]
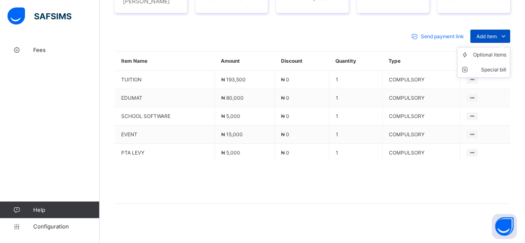
click at [497, 33] on span "Add item" at bounding box center [486, 36] width 20 height 6
click at [503, 51] on div "Optional items" at bounding box center [489, 55] width 33 height 8
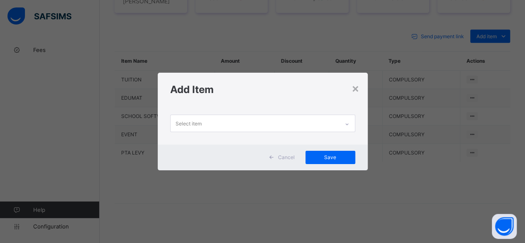
scroll to position [0, 0]
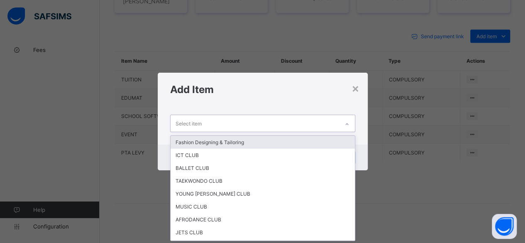
click at [264, 125] on div "Select item" at bounding box center [255, 123] width 168 height 16
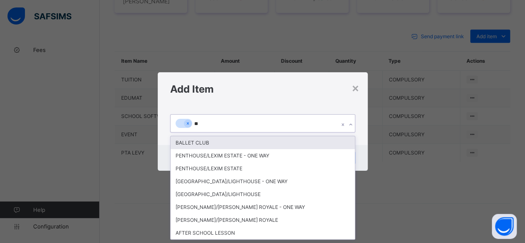
type input "***"
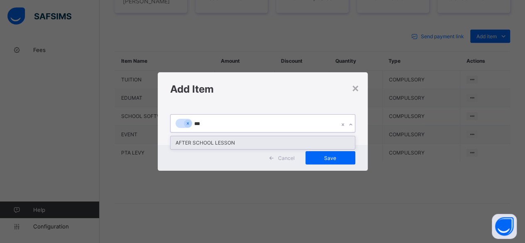
click at [274, 142] on div "AFTER SCHOOL LESSON" at bounding box center [263, 142] width 184 height 13
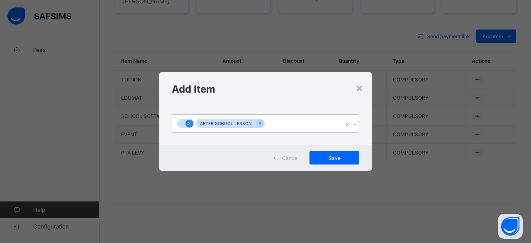
click at [188, 122] on icon at bounding box center [189, 123] width 2 height 2
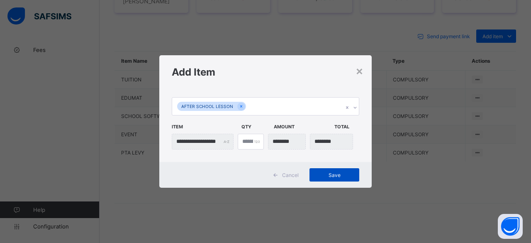
click at [330, 174] on span "Save" at bounding box center [334, 175] width 37 height 6
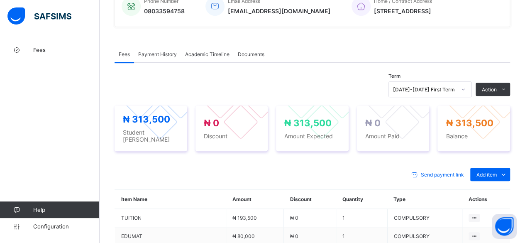
scroll to position [212, 0]
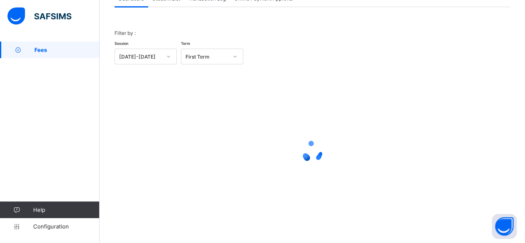
scroll to position [63, 0]
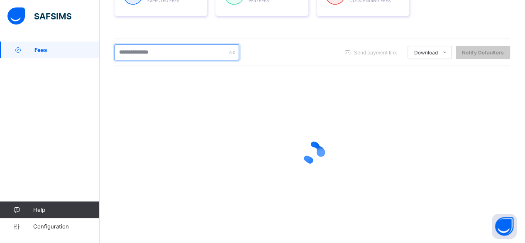
scroll to position [154, 0]
click at [156, 54] on input "text" at bounding box center [177, 52] width 125 height 16
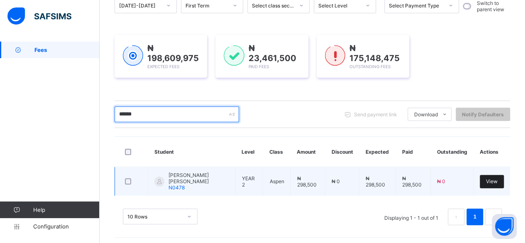
type input "******"
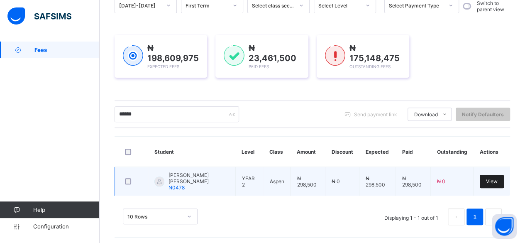
click at [501, 175] on div "View" at bounding box center [492, 181] width 24 height 13
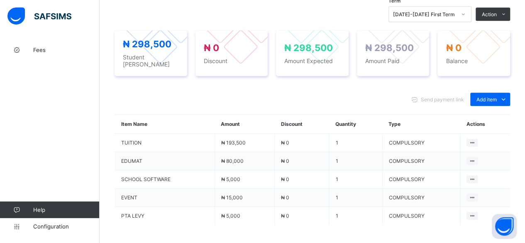
scroll to position [302, 0]
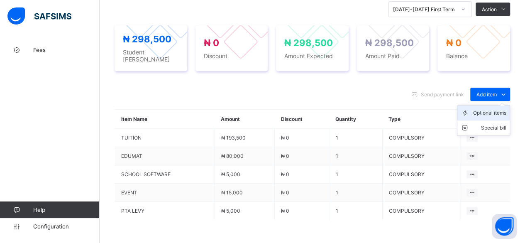
click at [497, 109] on div "Optional items" at bounding box center [489, 113] width 33 height 8
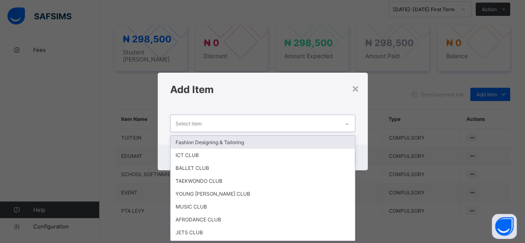
scroll to position [0, 0]
click at [302, 128] on div "Select item" at bounding box center [255, 123] width 168 height 16
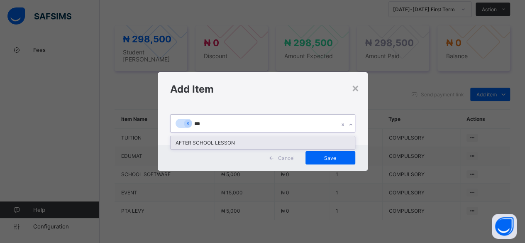
type input "****"
click at [247, 137] on div "AFTER SCHOOL LESSON" at bounding box center [263, 142] width 184 height 13
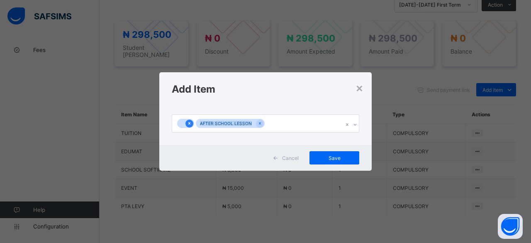
drag, startPoint x: 247, startPoint y: 137, endPoint x: 187, endPoint y: 123, distance: 61.0
click at [187, 123] on div "AFTER SCHOOL LESSON" at bounding box center [265, 125] width 212 height 39
click at [187, 123] on icon at bounding box center [189, 123] width 5 height 6
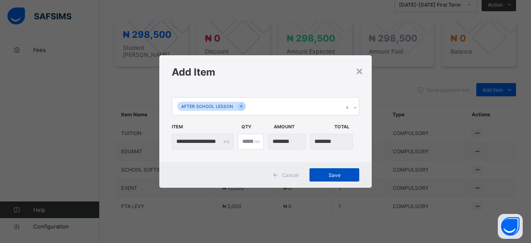
click at [342, 173] on span "Save" at bounding box center [334, 175] width 37 height 6
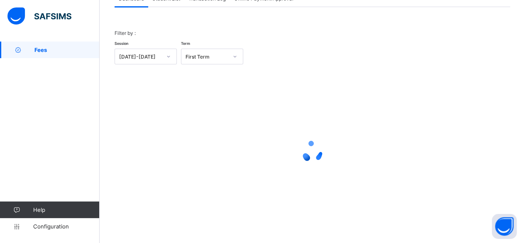
scroll to position [63, 0]
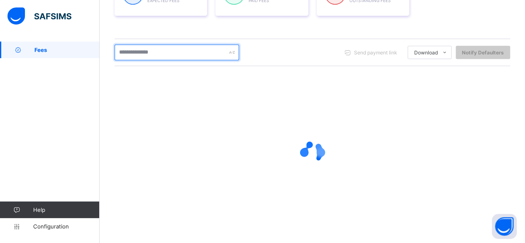
click at [159, 53] on input "text" at bounding box center [177, 52] width 125 height 16
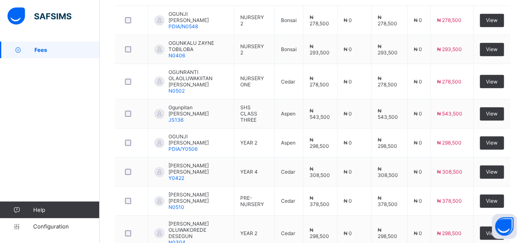
scroll to position [270, 0]
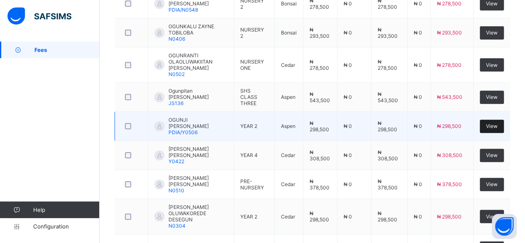
type input "******"
click at [497, 123] on span "View" at bounding box center [492, 126] width 12 height 6
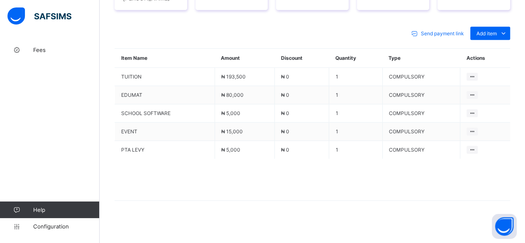
scroll to position [363, 0]
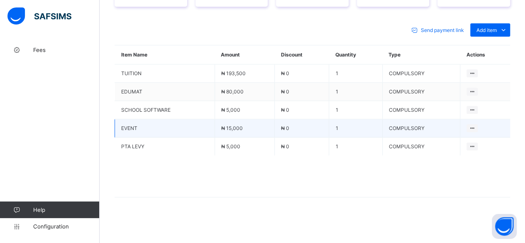
click at [489, 136] on td at bounding box center [485, 128] width 50 height 18
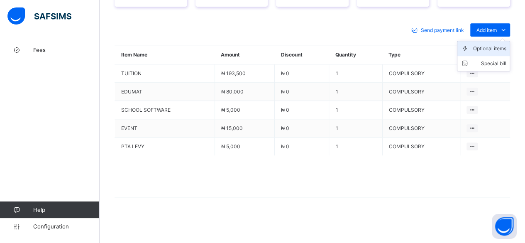
click at [497, 53] on div "Optional items" at bounding box center [489, 48] width 33 height 8
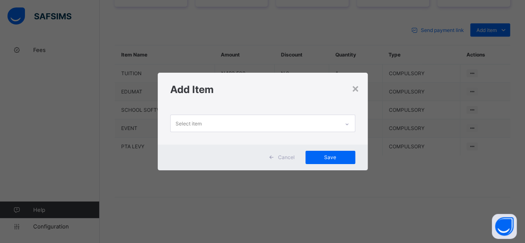
scroll to position [0, 0]
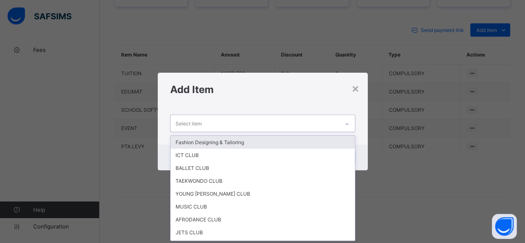
click at [276, 121] on div "Select item" at bounding box center [255, 123] width 168 height 16
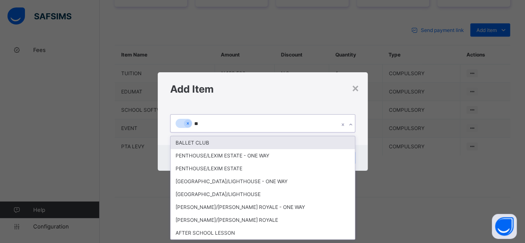
type input "***"
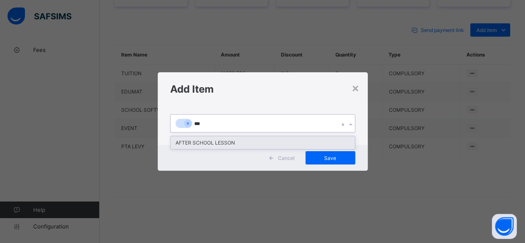
click at [280, 145] on div "AFTER SCHOOL LESSON" at bounding box center [263, 142] width 184 height 13
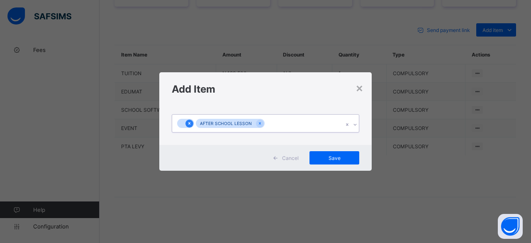
click at [187, 121] on icon at bounding box center [189, 123] width 5 height 6
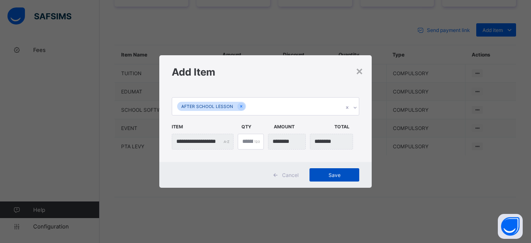
click at [332, 174] on span "Save" at bounding box center [334, 175] width 37 height 6
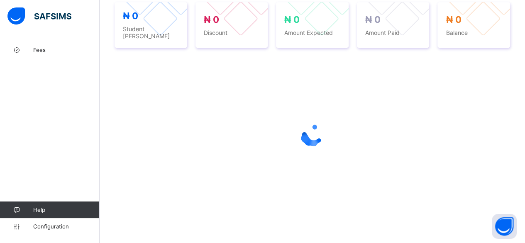
scroll to position [363, 0]
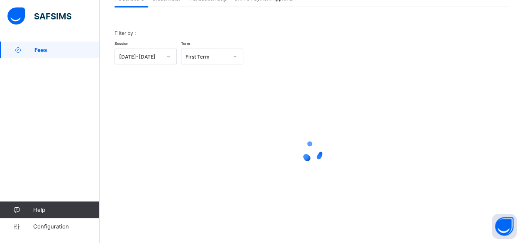
scroll to position [63, 0]
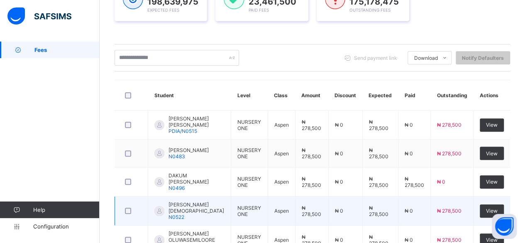
scroll to position [148, 0]
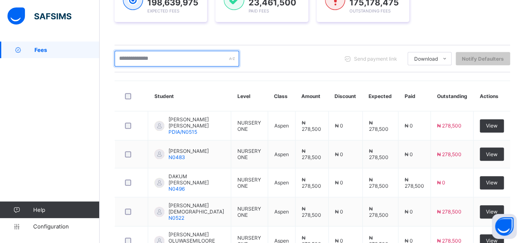
click at [156, 62] on input "text" at bounding box center [177, 59] width 125 height 16
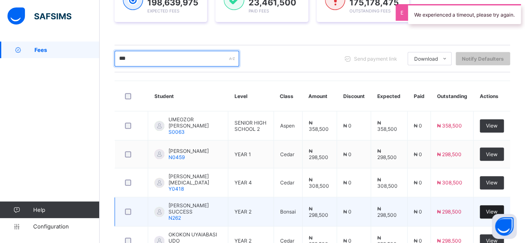
type input "***"
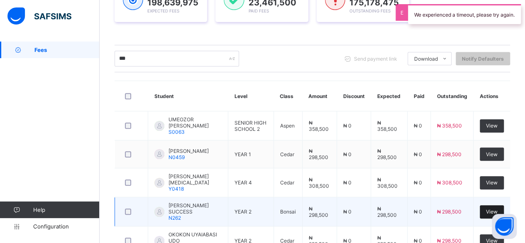
click at [498, 208] on span "View" at bounding box center [492, 211] width 12 height 6
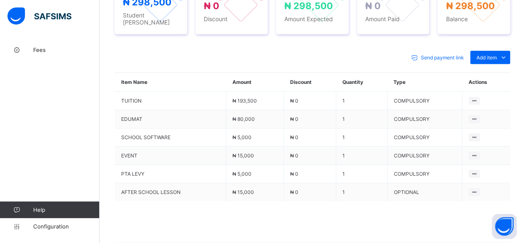
scroll to position [318, 0]
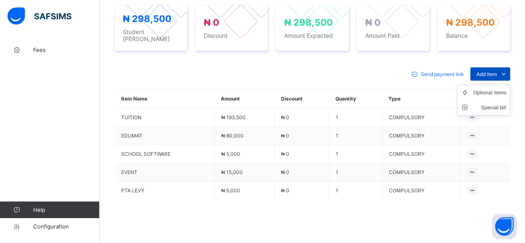
click at [496, 71] on span "Add item" at bounding box center [486, 74] width 20 height 6
click at [502, 93] on div "Optional items" at bounding box center [489, 92] width 33 height 8
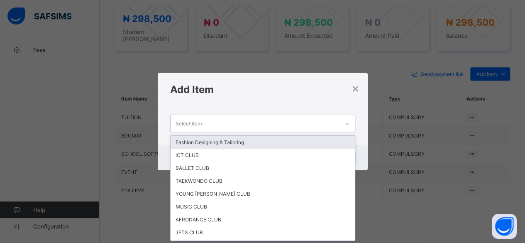
scroll to position [0, 0]
click at [308, 121] on div "Select item" at bounding box center [255, 123] width 168 height 16
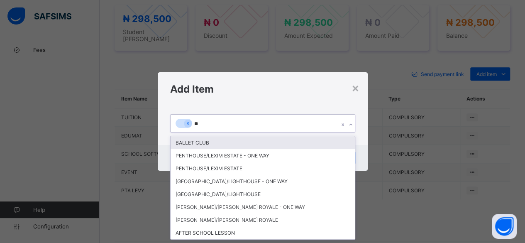
type input "***"
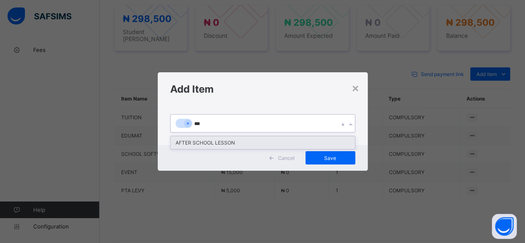
click at [306, 142] on div "AFTER SCHOOL LESSON" at bounding box center [263, 142] width 184 height 13
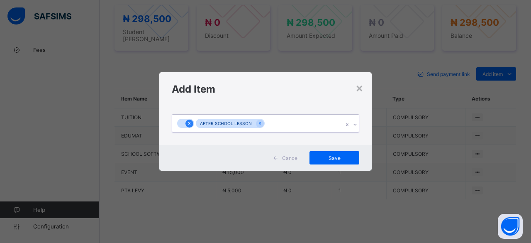
click at [191, 121] on icon at bounding box center [189, 123] width 5 height 6
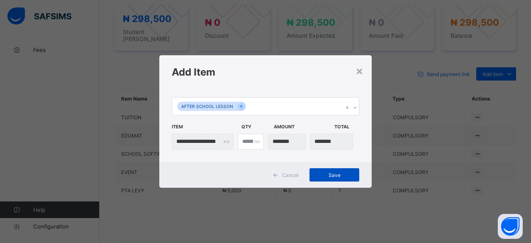
click at [326, 174] on span "Save" at bounding box center [334, 175] width 37 height 6
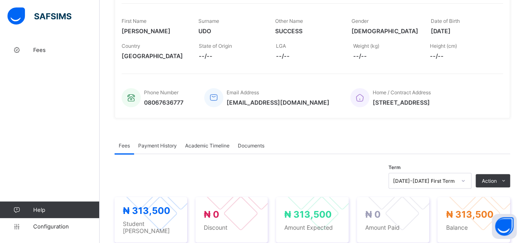
scroll to position [119, 0]
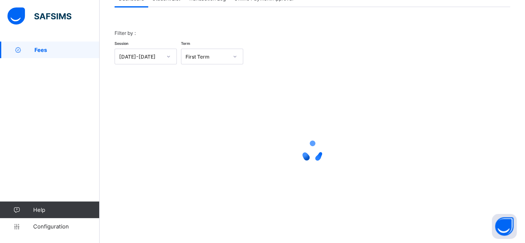
scroll to position [63, 0]
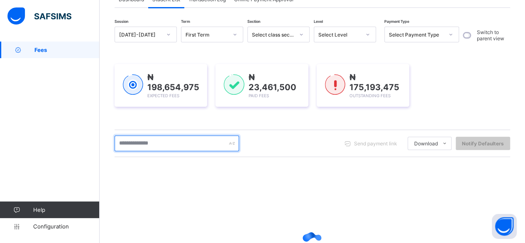
click at [159, 142] on input "text" at bounding box center [177, 143] width 125 height 16
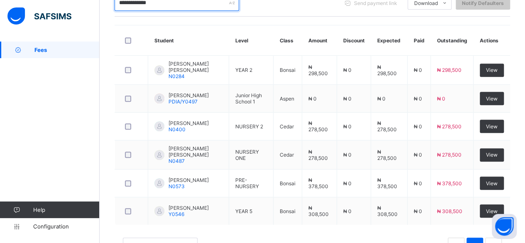
scroll to position [212, 0]
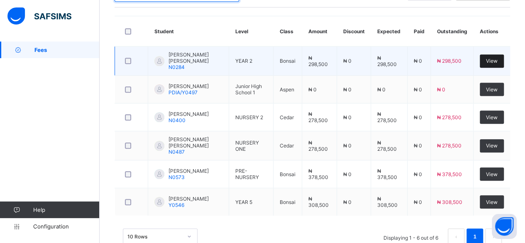
type input "**********"
click at [498, 60] on span "View" at bounding box center [492, 61] width 12 height 6
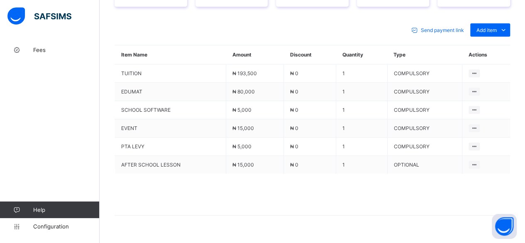
scroll to position [356, 0]
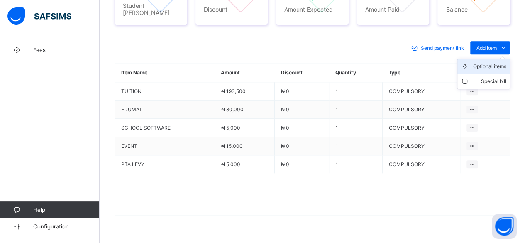
click at [506, 62] on div "Optional items" at bounding box center [489, 66] width 33 height 8
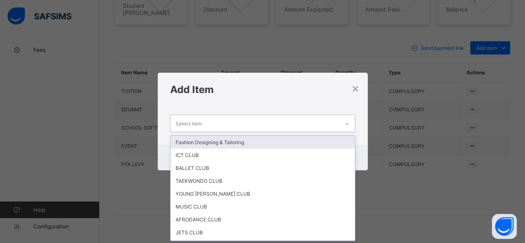
scroll to position [0, 0]
click at [277, 122] on div "Select item" at bounding box center [255, 123] width 168 height 16
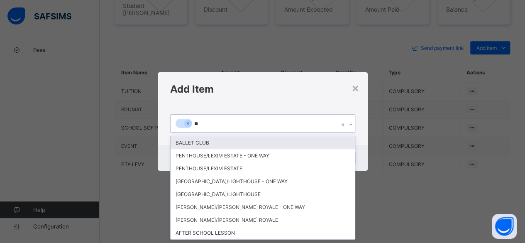
type input "***"
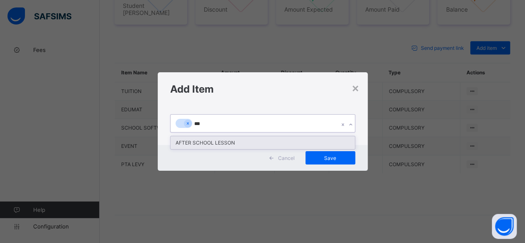
click at [292, 139] on div "AFTER SCHOOL LESSON" at bounding box center [263, 142] width 184 height 13
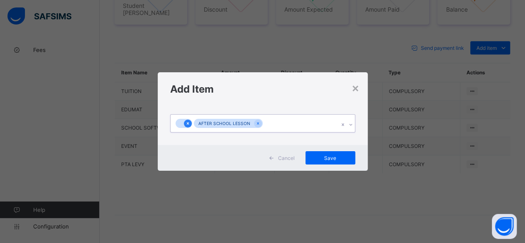
click at [190, 123] on div at bounding box center [184, 124] width 17 height 10
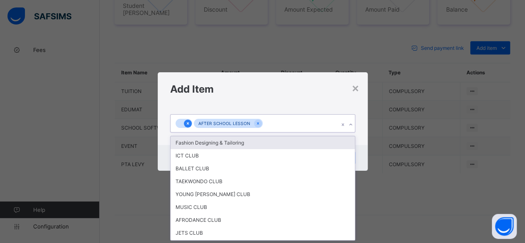
click at [189, 123] on div at bounding box center [188, 124] width 8 height 8
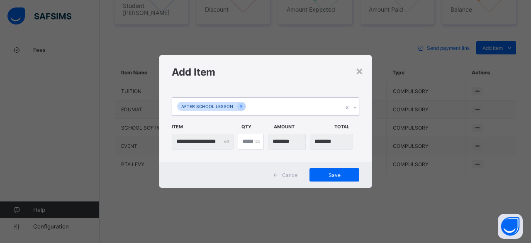
click at [223, 105] on div "AFTER SCHOOL LESSON" at bounding box center [207, 107] width 60 height 10
click at [346, 172] on span "Save" at bounding box center [334, 175] width 37 height 6
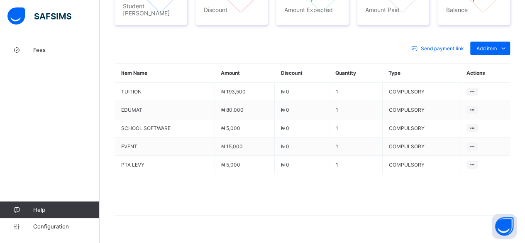
scroll to position [356, 0]
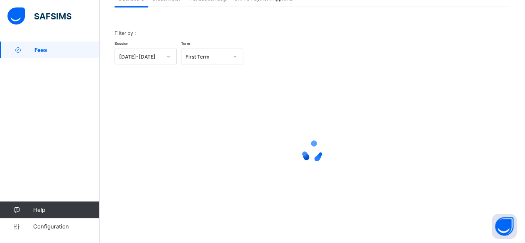
scroll to position [63, 0]
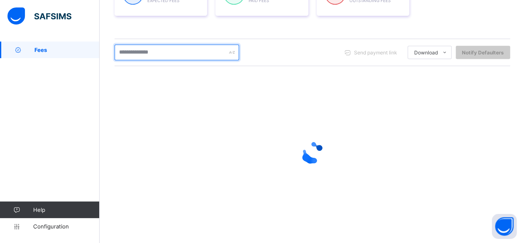
click at [176, 54] on input "text" at bounding box center [177, 52] width 125 height 16
type input "**********"
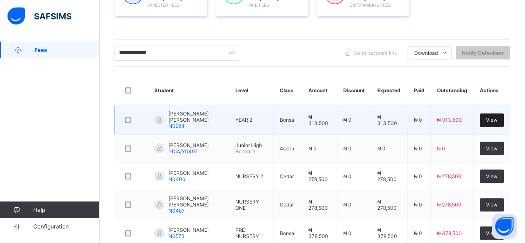
click at [487, 117] on div "View" at bounding box center [492, 119] width 24 height 13
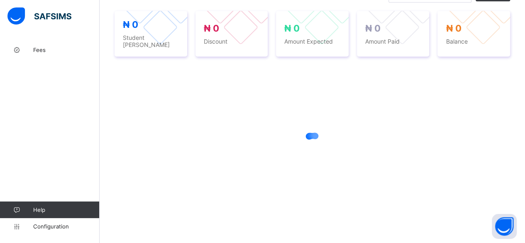
scroll to position [208, 0]
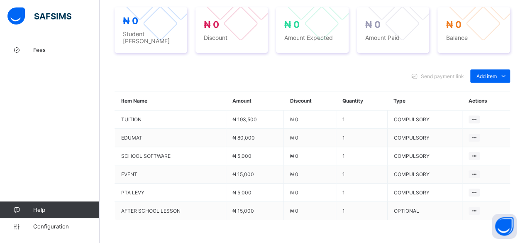
scroll to position [63, 0]
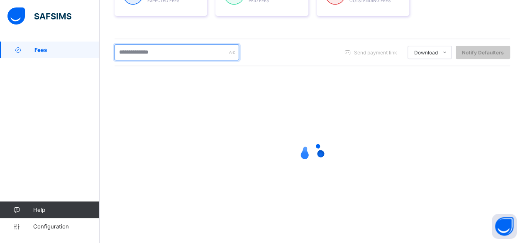
click at [157, 53] on input "text" at bounding box center [177, 52] width 125 height 16
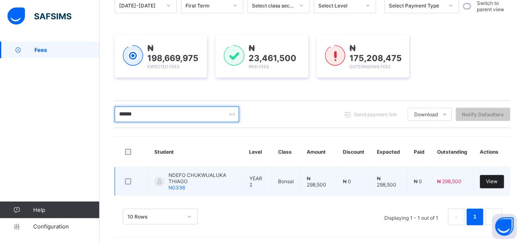
type input "******"
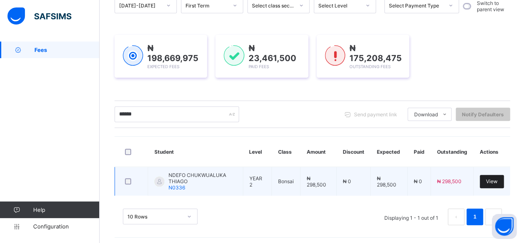
click at [496, 181] on span "View" at bounding box center [492, 181] width 12 height 6
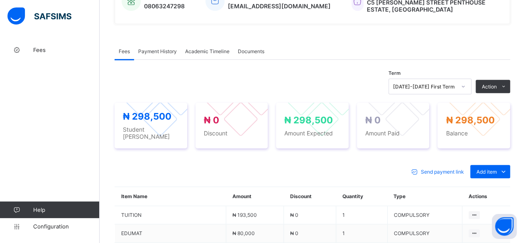
scroll to position [334, 0]
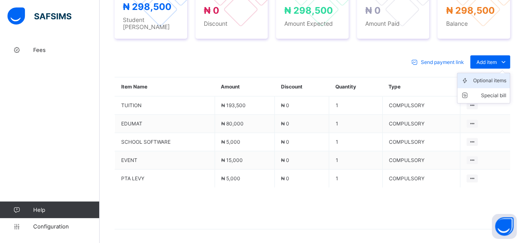
click at [506, 76] on div "Optional items" at bounding box center [489, 80] width 33 height 8
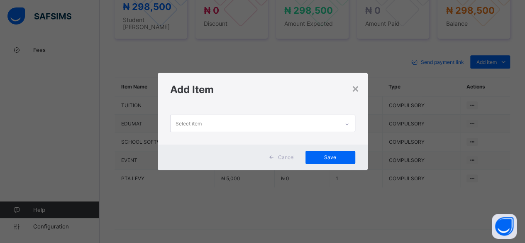
click at [509, 74] on div "× Add Item Select item Cancel Save" at bounding box center [262, 121] width 525 height 243
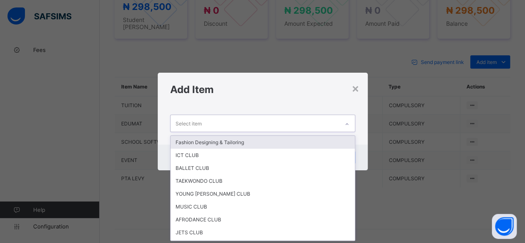
click at [273, 118] on div "Select item" at bounding box center [255, 123] width 168 height 16
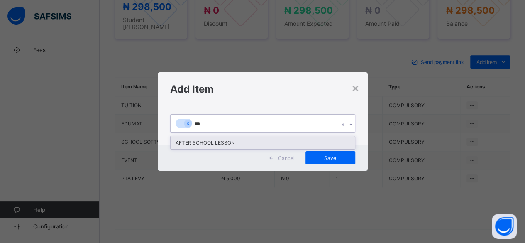
type input "***"
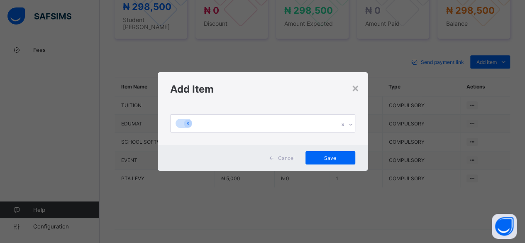
click at [266, 149] on div "Cancel Save" at bounding box center [263, 158] width 210 height 26
click at [228, 139] on div at bounding box center [263, 125] width 210 height 39
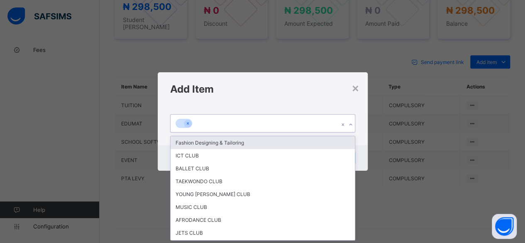
click at [207, 119] on div at bounding box center [255, 123] width 168 height 17
type input "*"
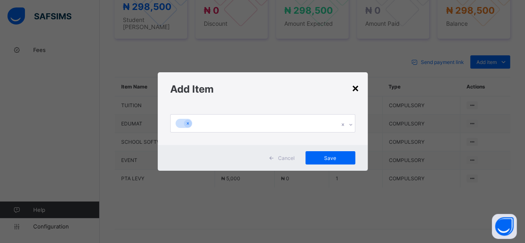
click at [355, 88] on div "×" at bounding box center [356, 88] width 8 height 14
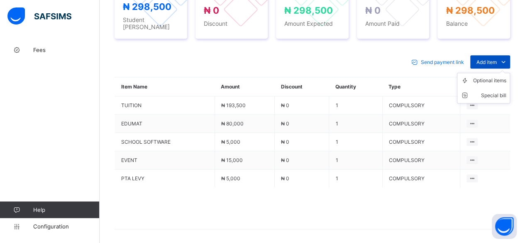
click at [496, 59] on span "Add item" at bounding box center [486, 62] width 20 height 6
click at [502, 76] on div "Optional items" at bounding box center [489, 80] width 33 height 8
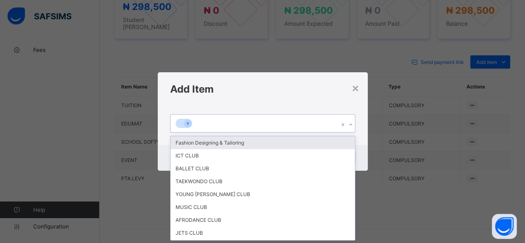
click at [285, 130] on div at bounding box center [255, 123] width 168 height 17
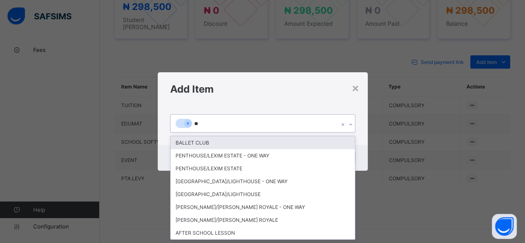
type input "***"
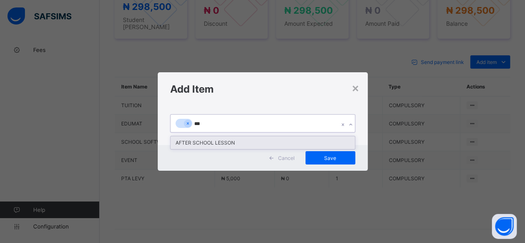
click at [212, 140] on div "AFTER SCHOOL LESSON" at bounding box center [263, 142] width 184 height 13
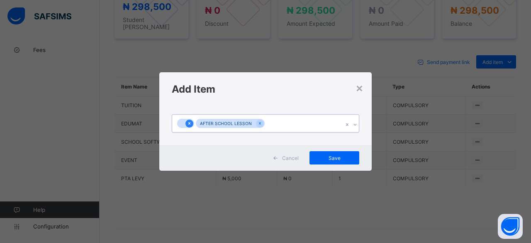
click at [191, 122] on icon at bounding box center [189, 123] width 5 height 6
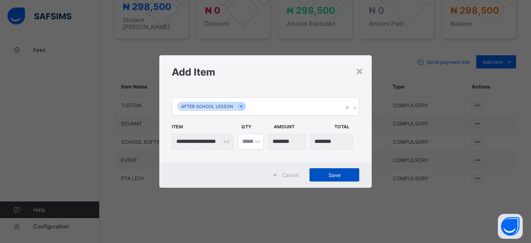
click at [338, 172] on span "Save" at bounding box center [334, 175] width 37 height 6
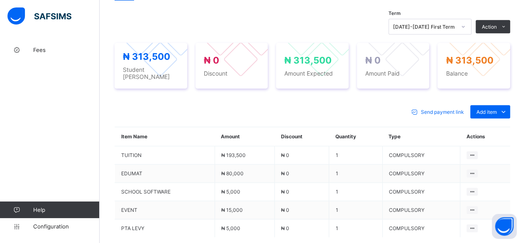
scroll to position [301, 0]
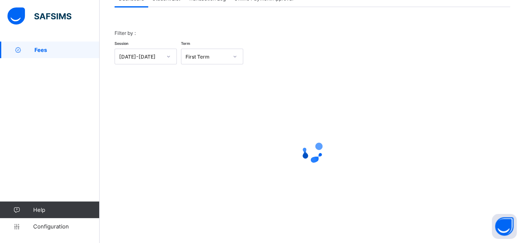
scroll to position [63, 0]
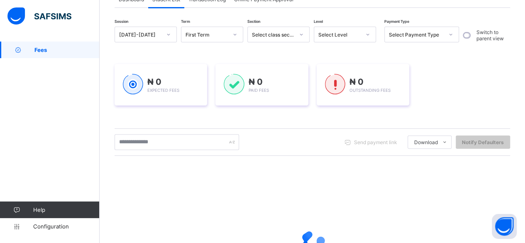
scroll to position [153, 0]
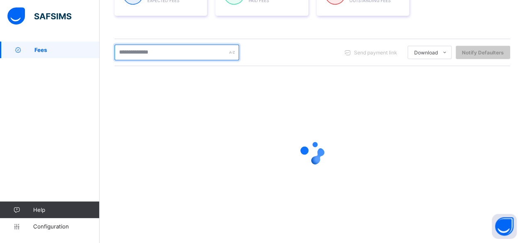
click at [194, 53] on input "text" at bounding box center [177, 52] width 125 height 16
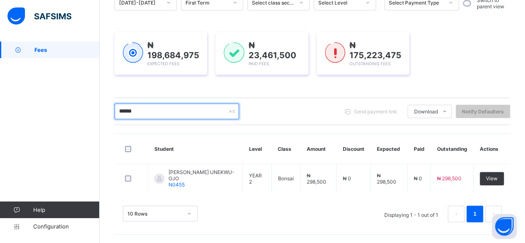
scroll to position [92, 0]
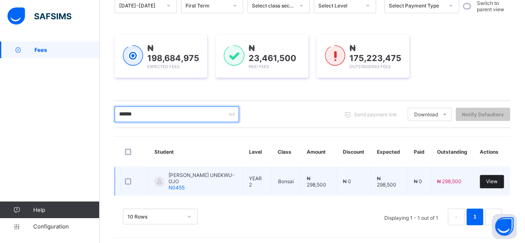
type input "******"
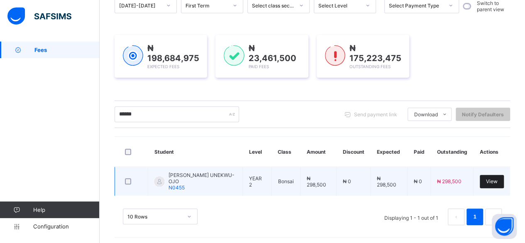
click at [504, 179] on div "View" at bounding box center [492, 181] width 24 height 13
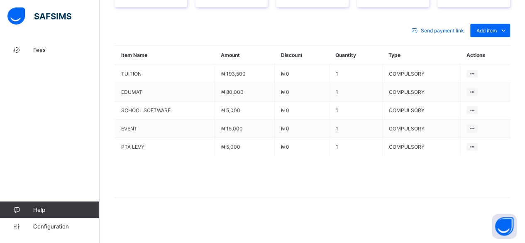
scroll to position [363, 0]
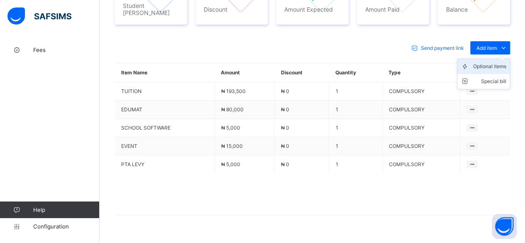
click at [498, 62] on div "Optional items" at bounding box center [489, 66] width 33 height 8
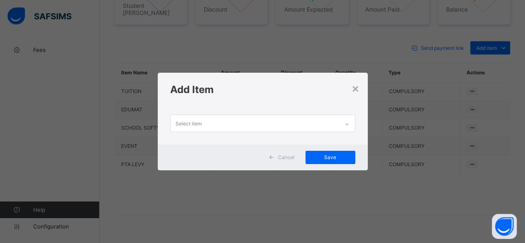
scroll to position [0, 0]
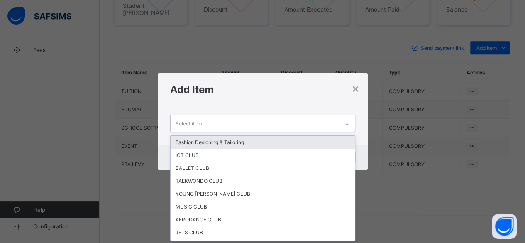
click at [248, 123] on div "Select item" at bounding box center [255, 123] width 168 height 16
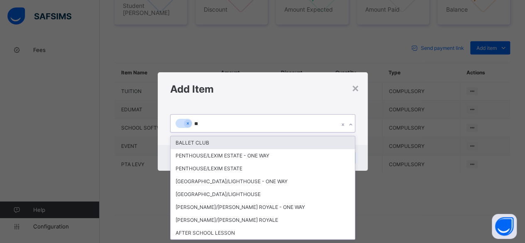
type input "***"
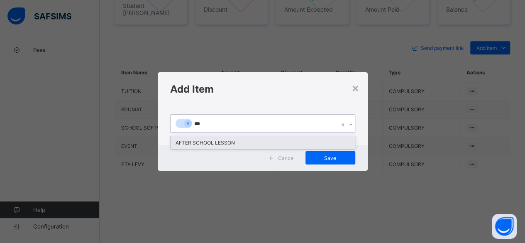
click at [279, 141] on div "AFTER SCHOOL LESSON" at bounding box center [263, 142] width 184 height 13
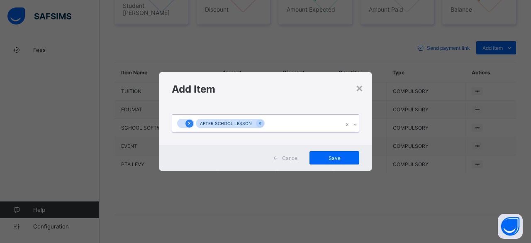
click at [188, 122] on icon at bounding box center [189, 123] width 5 height 6
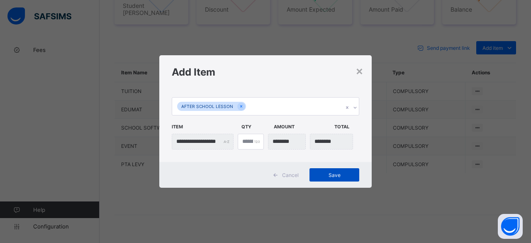
click at [328, 171] on div "Save" at bounding box center [335, 174] width 50 height 13
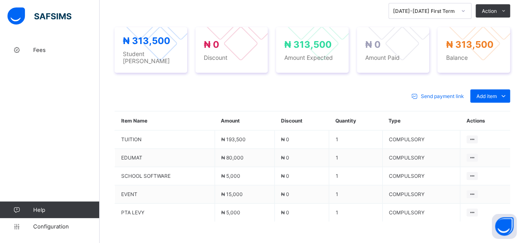
scroll to position [315, 0]
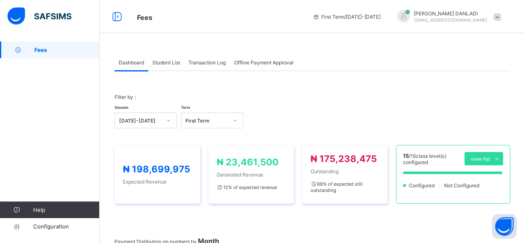
click at [171, 62] on span "Student List" at bounding box center [166, 62] width 28 height 6
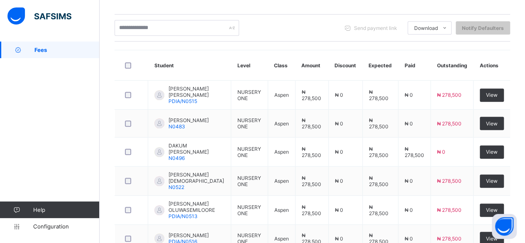
scroll to position [199, 0]
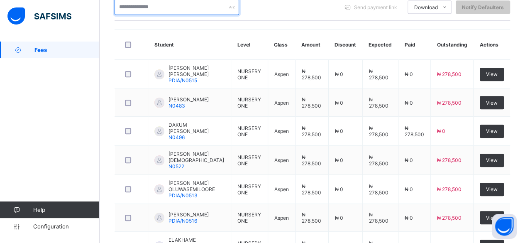
click at [190, 7] on input "text" at bounding box center [177, 7] width 125 height 16
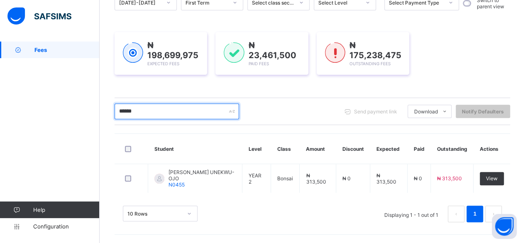
scroll to position [92, 0]
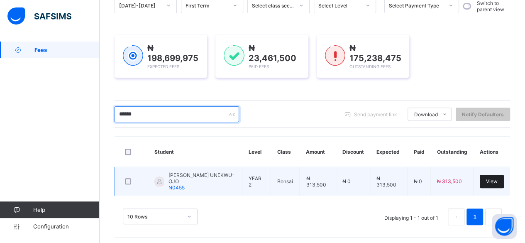
type input "******"
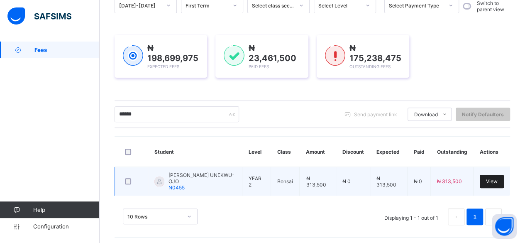
click at [504, 178] on div "View" at bounding box center [492, 181] width 24 height 13
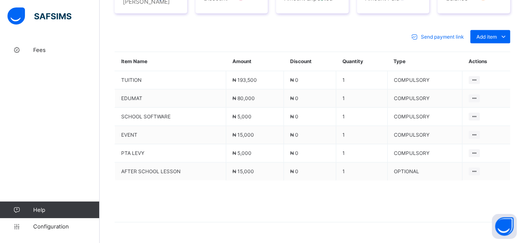
scroll to position [374, 0]
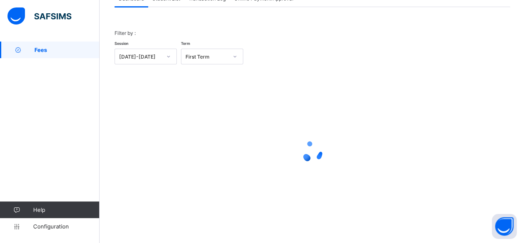
scroll to position [63, 0]
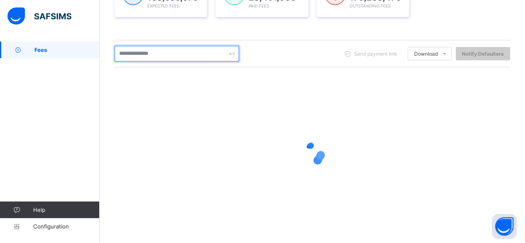
scroll to position [154, 0]
click at [172, 49] on input "text" at bounding box center [177, 53] width 125 height 16
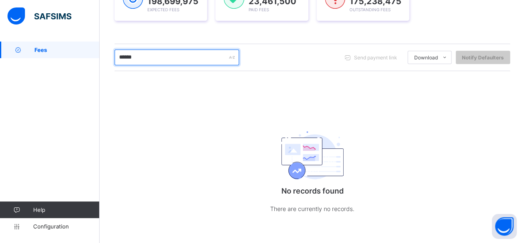
scroll to position [149, 0]
type input "*"
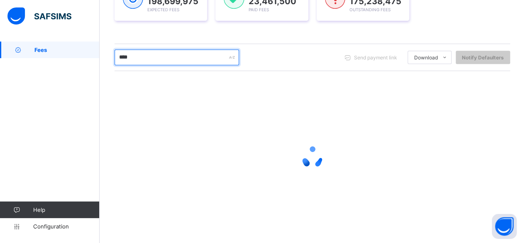
scroll to position [154, 0]
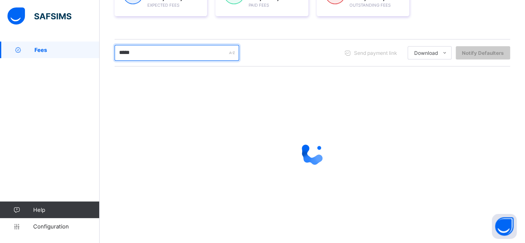
type input "******"
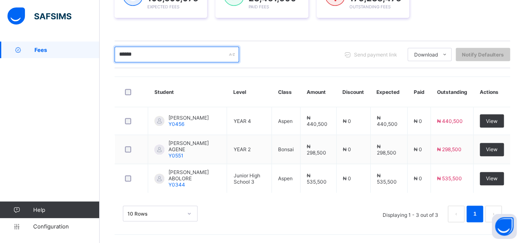
scroll to position [148, 0]
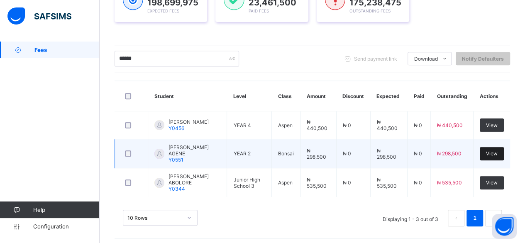
click at [494, 150] on span "View" at bounding box center [492, 153] width 12 height 6
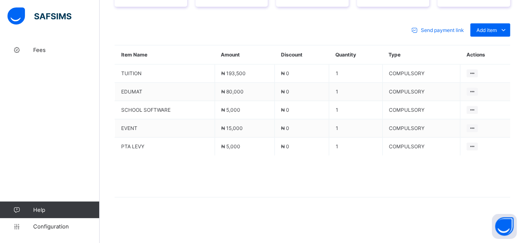
scroll to position [352, 0]
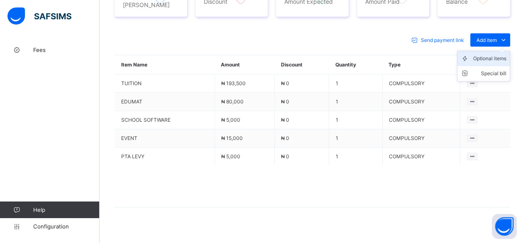
click at [502, 54] on div "Optional items" at bounding box center [489, 58] width 33 height 8
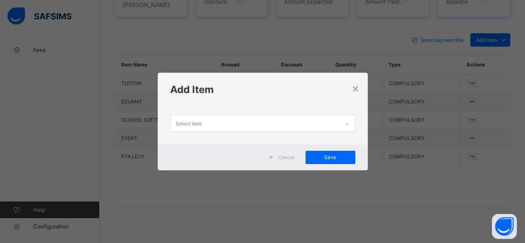
scroll to position [0, 0]
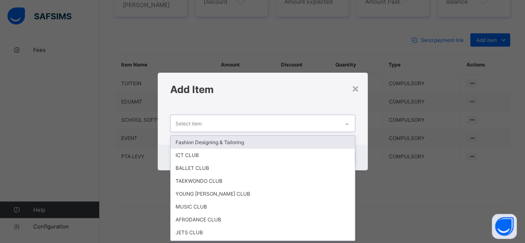
click at [285, 120] on div "Select item" at bounding box center [255, 123] width 168 height 16
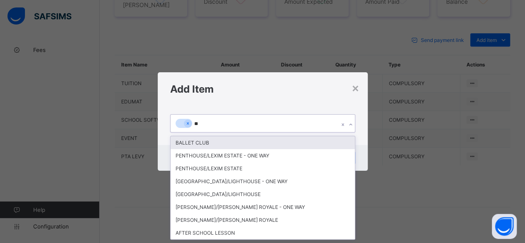
type input "***"
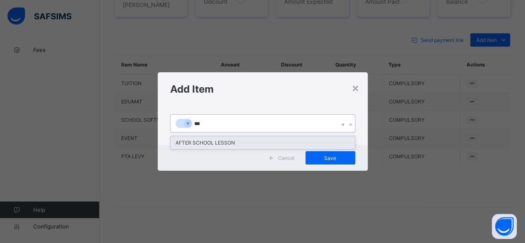
click at [244, 149] on div "AFTER SCHOOL LESSON" at bounding box center [262, 143] width 185 height 14
click at [237, 143] on div "AFTER SCHOOL LESSON" at bounding box center [263, 142] width 184 height 13
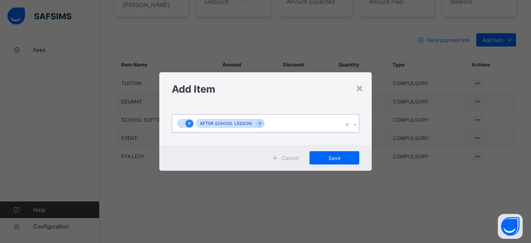
click at [188, 123] on icon at bounding box center [189, 123] width 5 height 6
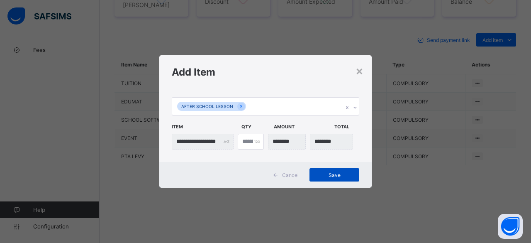
click at [333, 174] on span "Save" at bounding box center [334, 175] width 37 height 6
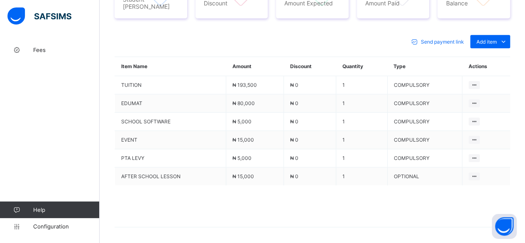
scroll to position [369, 0]
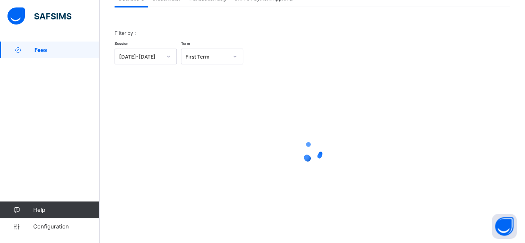
scroll to position [63, 0]
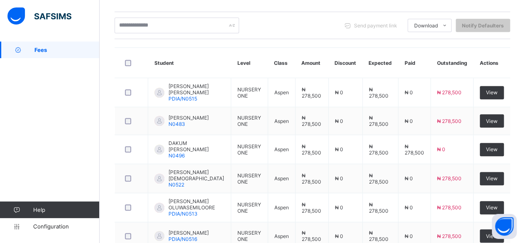
scroll to position [164, 0]
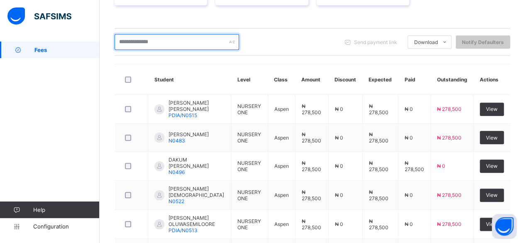
click at [166, 39] on input "text" at bounding box center [177, 42] width 125 height 16
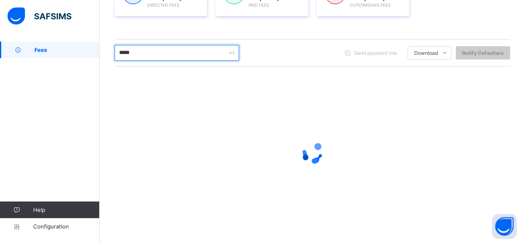
scroll to position [92, 0]
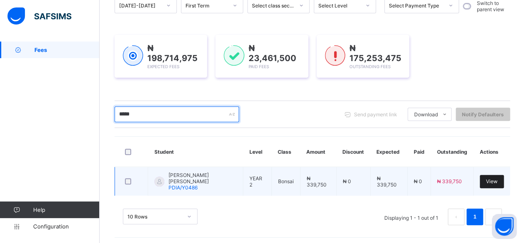
type input "*****"
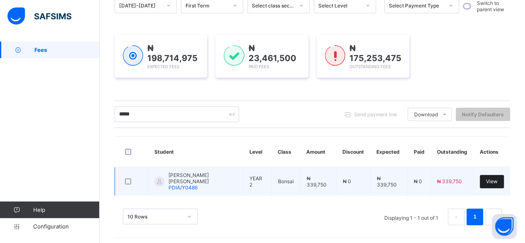
click at [500, 183] on div "View" at bounding box center [492, 181] width 24 height 13
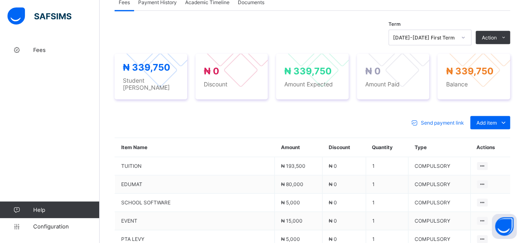
scroll to position [299, 0]
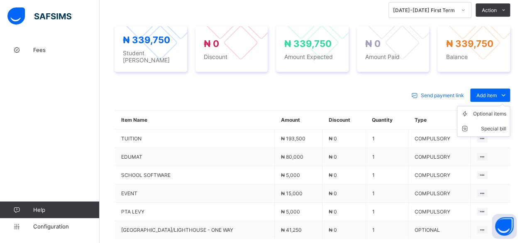
click at [495, 106] on ul "Optional items Special bill" at bounding box center [483, 121] width 53 height 31
click at [495, 110] on div "Optional items" at bounding box center [489, 114] width 33 height 8
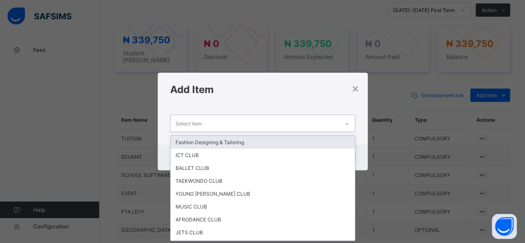
scroll to position [0, 0]
click at [235, 121] on div "Select item" at bounding box center [255, 123] width 168 height 16
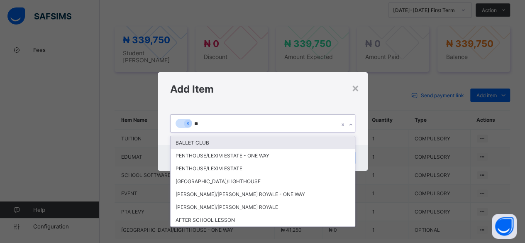
type input "***"
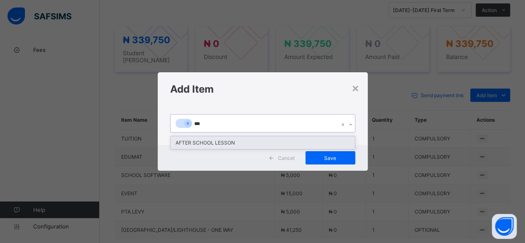
click at [244, 143] on div "AFTER SCHOOL LESSON" at bounding box center [263, 142] width 184 height 13
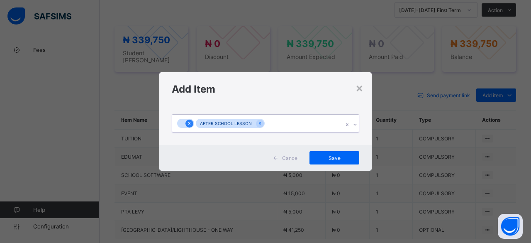
click at [189, 122] on icon at bounding box center [189, 123] width 5 height 6
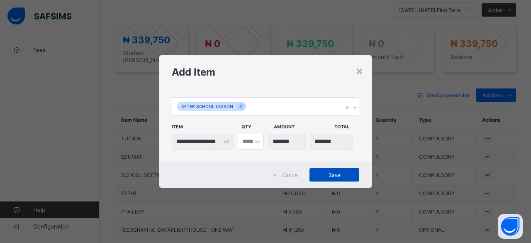
click at [345, 176] on span "Save" at bounding box center [334, 175] width 37 height 6
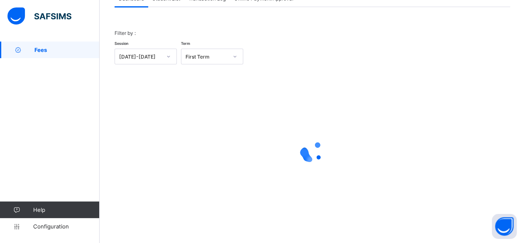
scroll to position [63, 0]
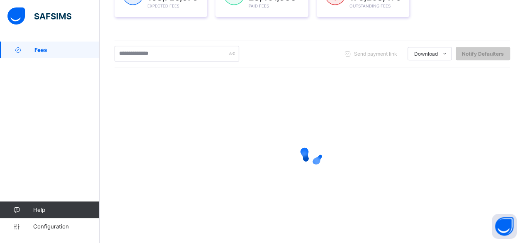
scroll to position [154, 0]
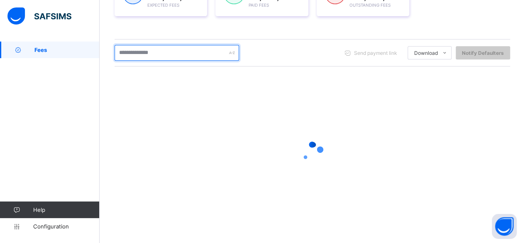
click at [158, 49] on input "text" at bounding box center [177, 53] width 125 height 16
type input "**********"
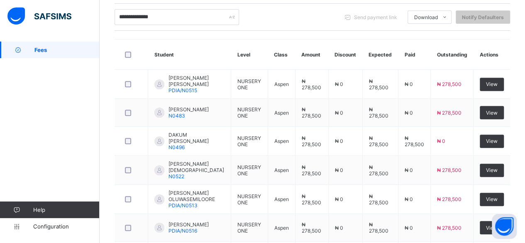
scroll to position [187, 0]
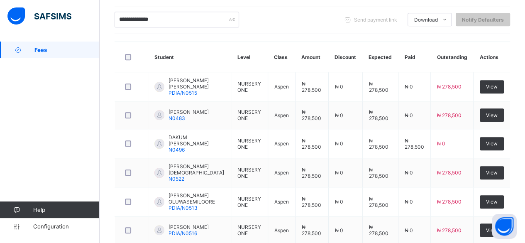
click at [176, 17] on input "**********" at bounding box center [177, 20] width 125 height 16
type input "*"
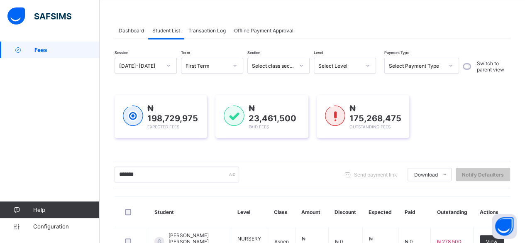
scroll to position [21, 0]
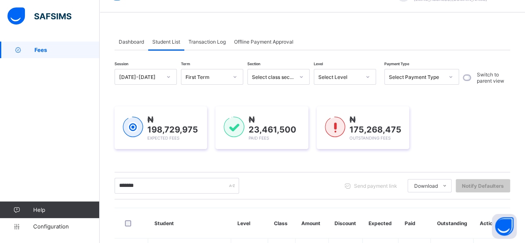
click at [168, 187] on input "*******" at bounding box center [177, 186] width 125 height 16
type input "*"
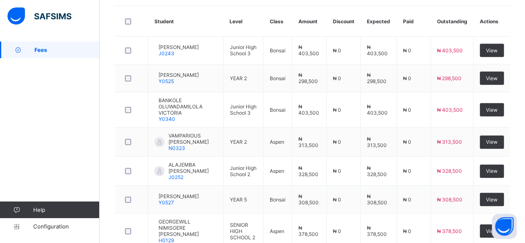
scroll to position [214, 0]
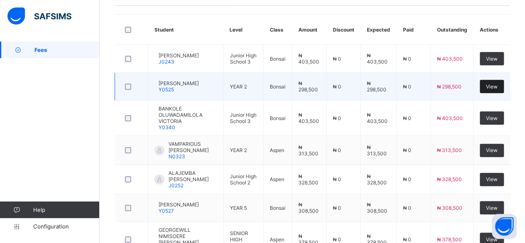
type input "******"
click at [491, 82] on div "View" at bounding box center [492, 86] width 24 height 13
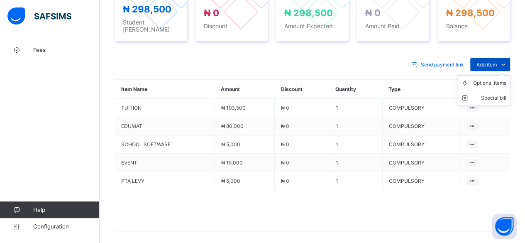
scroll to position [363, 0]
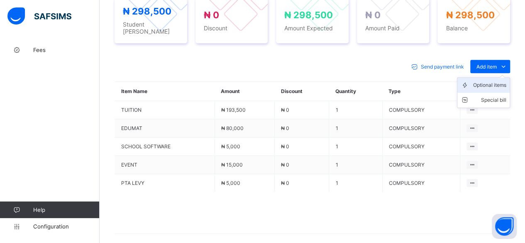
click at [501, 78] on li "Optional items" at bounding box center [483, 85] width 52 height 15
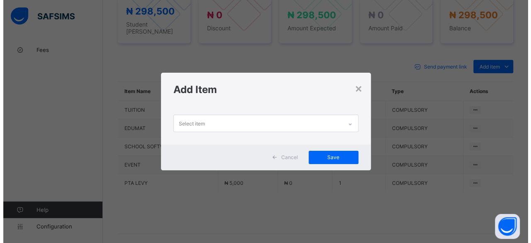
scroll to position [0, 0]
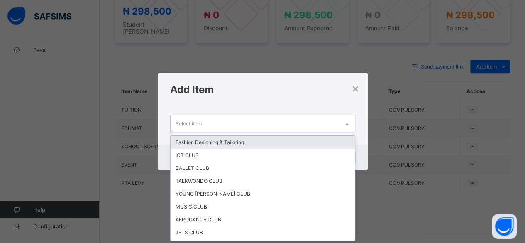
click at [224, 123] on div "Select item" at bounding box center [255, 123] width 168 height 16
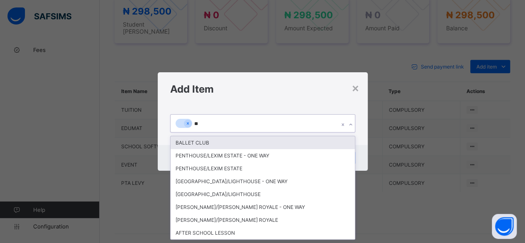
type input "***"
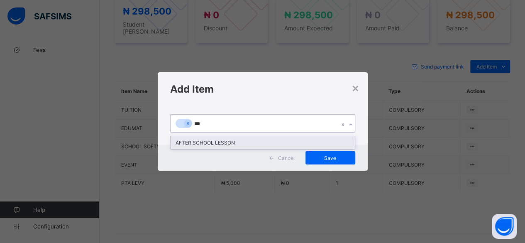
click at [245, 142] on div "AFTER SCHOOL LESSON" at bounding box center [263, 142] width 184 height 13
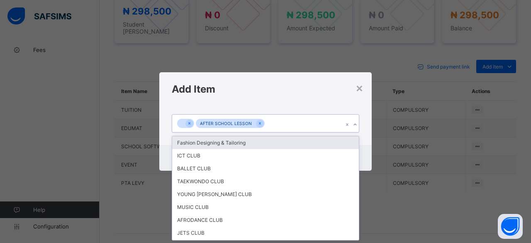
click at [183, 124] on div at bounding box center [181, 124] width 8 height 10
click at [187, 124] on icon at bounding box center [189, 123] width 5 height 6
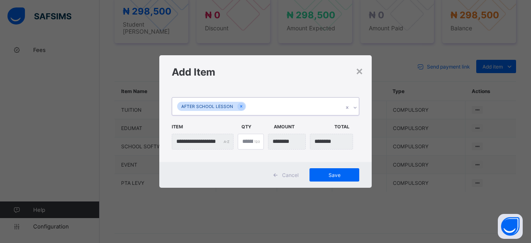
click at [212, 105] on div "AFTER SCHOOL LESSON" at bounding box center [207, 107] width 60 height 10
click at [340, 174] on span "Save" at bounding box center [334, 175] width 37 height 6
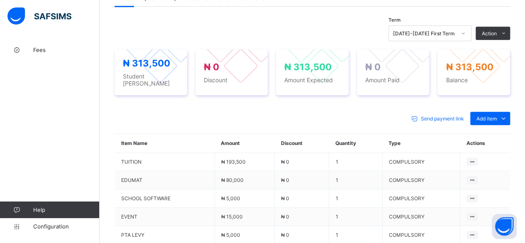
scroll to position [296, 0]
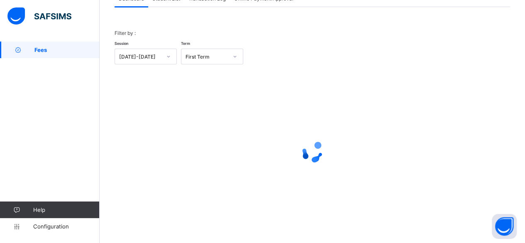
scroll to position [63, 0]
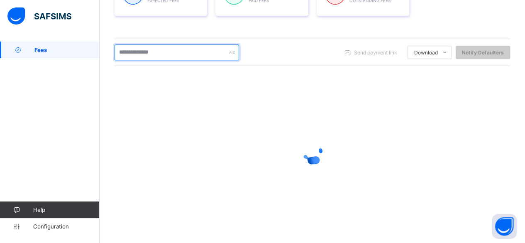
click at [193, 54] on input "text" at bounding box center [177, 52] width 125 height 16
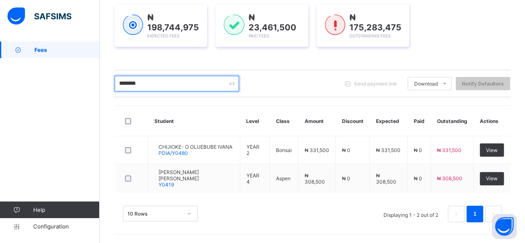
scroll to position [120, 0]
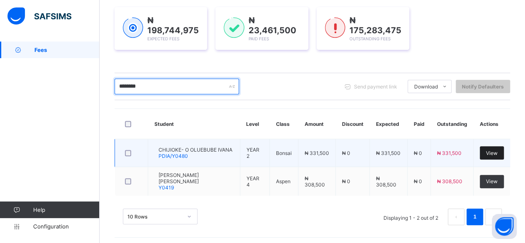
type input "********"
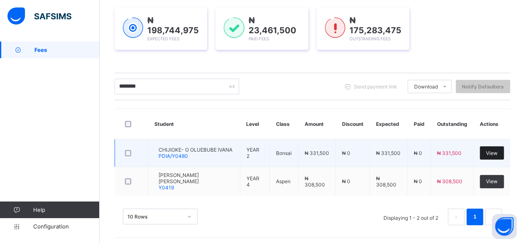
click at [498, 151] on span "View" at bounding box center [492, 153] width 12 height 6
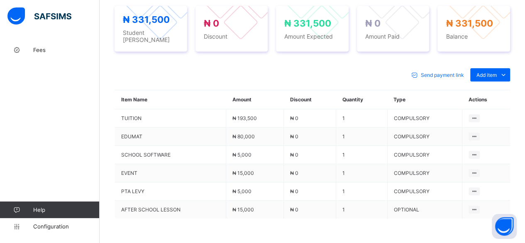
scroll to position [336, 0]
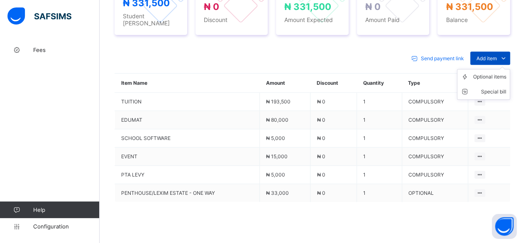
click at [503, 51] on span at bounding box center [503, 57] width 13 height 13
click at [506, 73] on div "Optional items" at bounding box center [489, 77] width 33 height 8
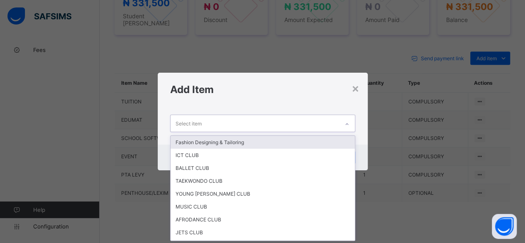
scroll to position [0, 0]
click at [316, 125] on div "Select item" at bounding box center [255, 123] width 168 height 16
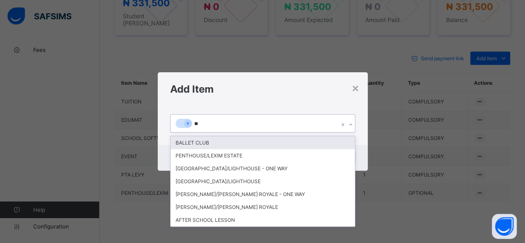
type input "***"
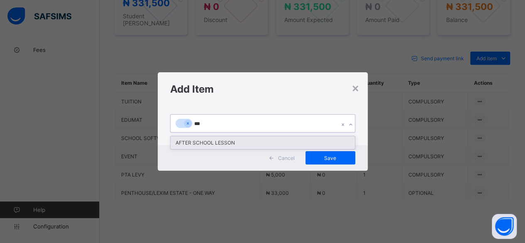
click at [193, 140] on div "AFTER SCHOOL LESSON" at bounding box center [263, 142] width 184 height 13
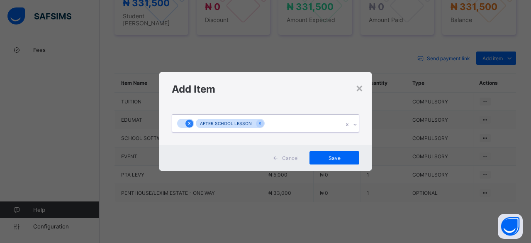
click at [191, 124] on icon at bounding box center [189, 123] width 5 height 6
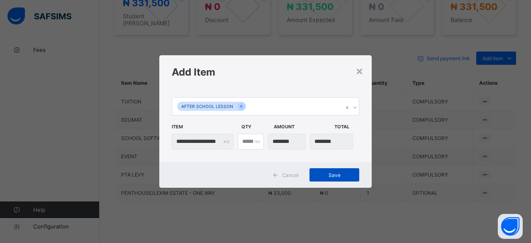
click at [335, 173] on span "Save" at bounding box center [334, 175] width 37 height 6
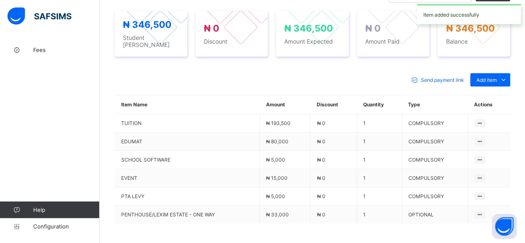
scroll to position [336, 0]
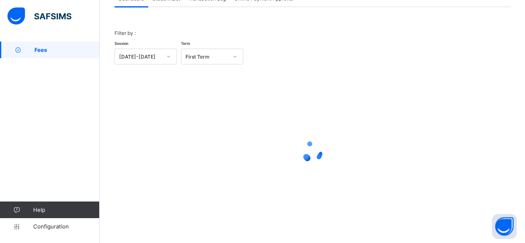
scroll to position [63, 0]
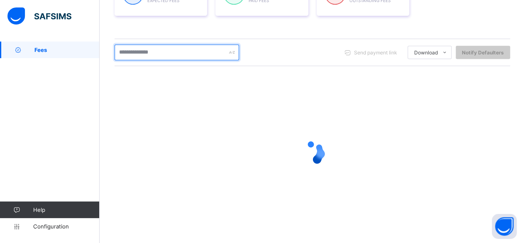
click at [179, 56] on input "text" at bounding box center [177, 52] width 125 height 16
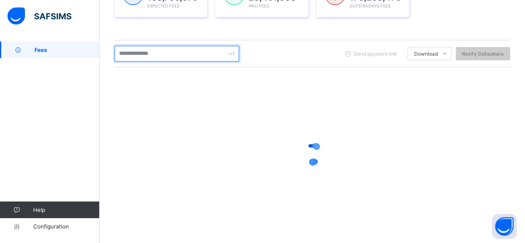
scroll to position [154, 0]
type input "********"
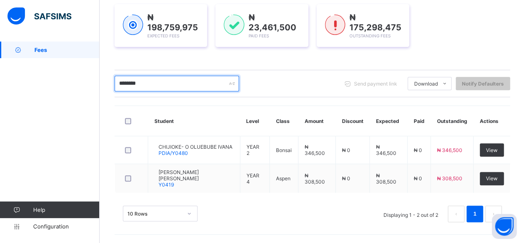
scroll to position [120, 0]
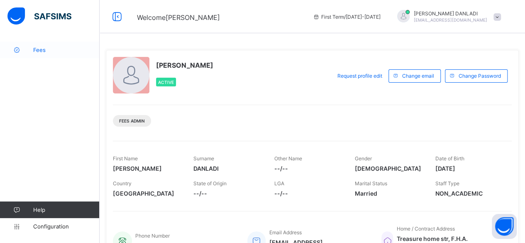
click at [50, 58] on link "Fees" at bounding box center [50, 50] width 100 height 17
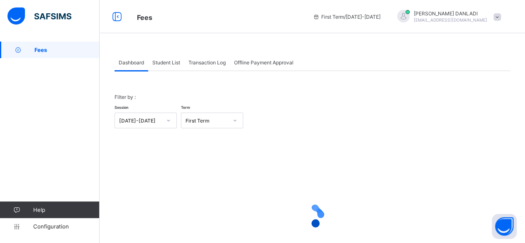
click at [169, 61] on span "Student List" at bounding box center [166, 62] width 28 height 6
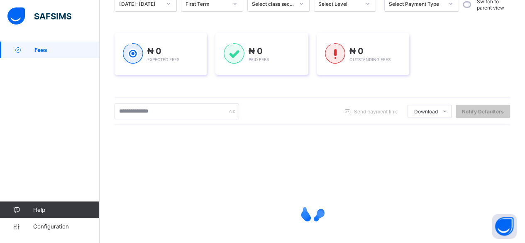
scroll to position [149, 0]
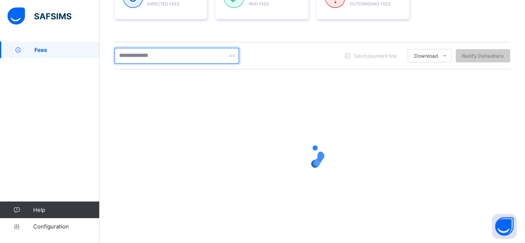
click at [194, 59] on input "text" at bounding box center [177, 56] width 125 height 16
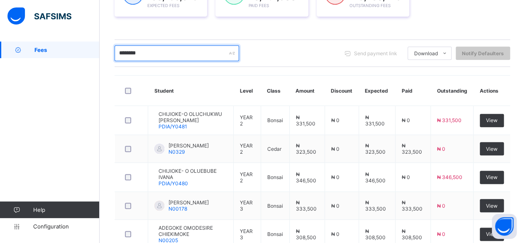
scroll to position [137, 0]
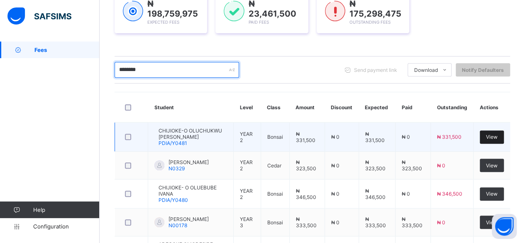
type input "********"
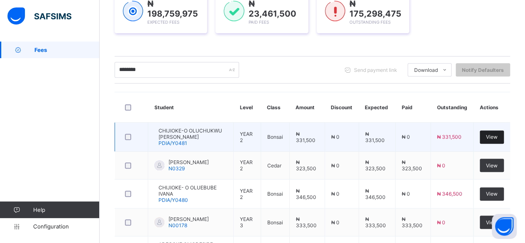
click at [498, 135] on span "View" at bounding box center [492, 137] width 12 height 6
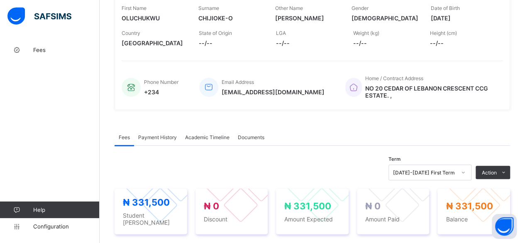
click at [523, 235] on div "× Delete Document This action would delete the document with name: from the sys…" at bounding box center [312, 197] width 425 height 584
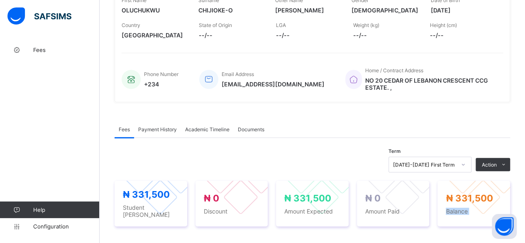
drag, startPoint x: 523, startPoint y: 235, endPoint x: 529, endPoint y: 239, distance: 6.7
click at [525, 239] on html "Student Management First Term / 2025-2026 REBECCA DANLADI danladirebecca134@gma…" at bounding box center [262, 168] width 525 height 625
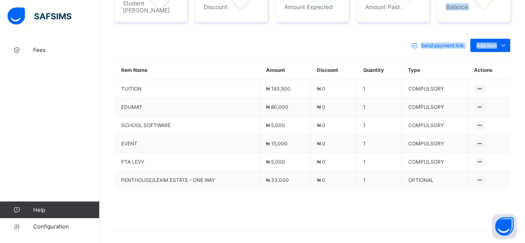
scroll to position [374, 0]
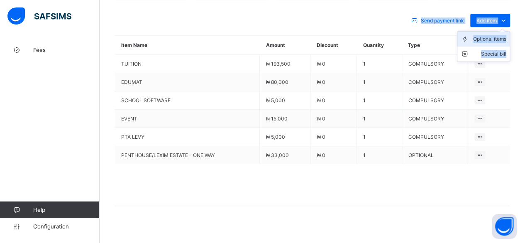
click at [497, 35] on div "Optional items" at bounding box center [489, 39] width 33 height 8
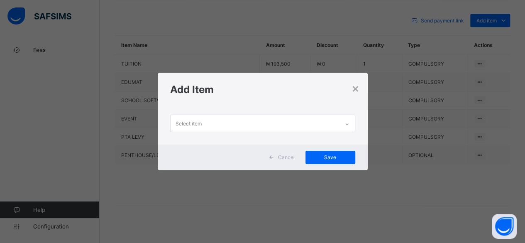
scroll to position [0, 0]
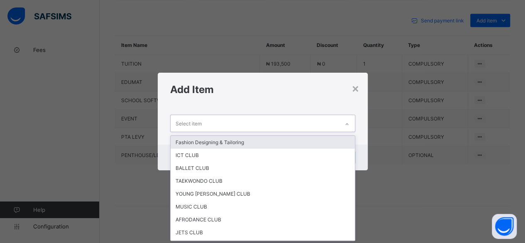
click at [197, 122] on div "Select item" at bounding box center [189, 123] width 26 height 16
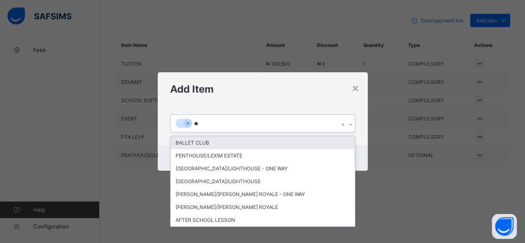
type input "***"
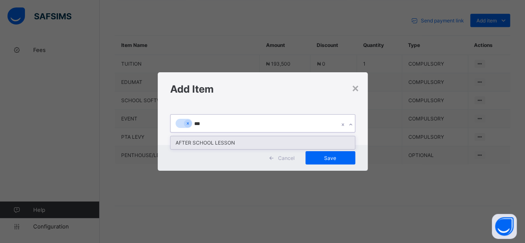
click at [211, 145] on div "AFTER SCHOOL LESSON" at bounding box center [263, 142] width 184 height 13
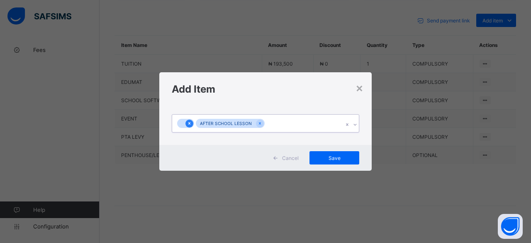
click at [190, 124] on icon at bounding box center [189, 123] width 5 height 6
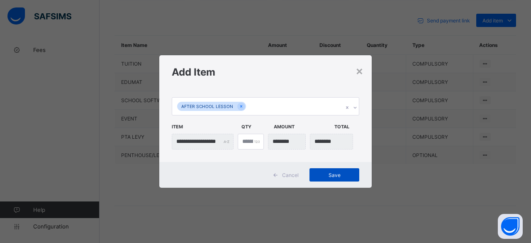
click at [341, 173] on span "Save" at bounding box center [334, 175] width 37 height 6
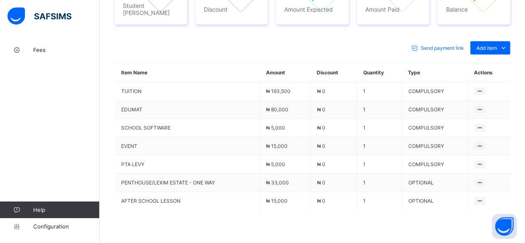
scroll to position [340, 0]
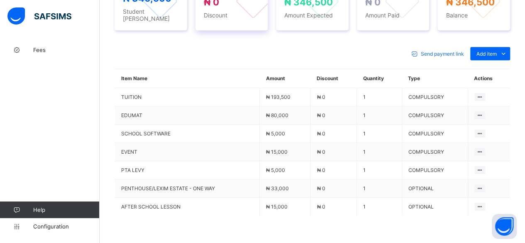
scroll to position [63, 0]
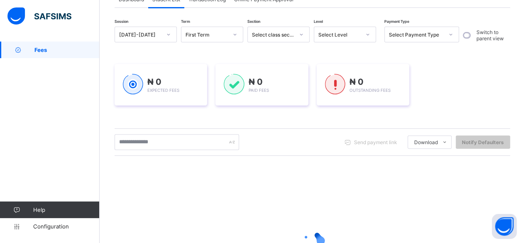
scroll to position [153, 0]
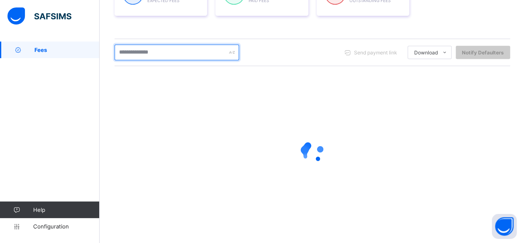
click at [163, 52] on input "text" at bounding box center [177, 52] width 125 height 16
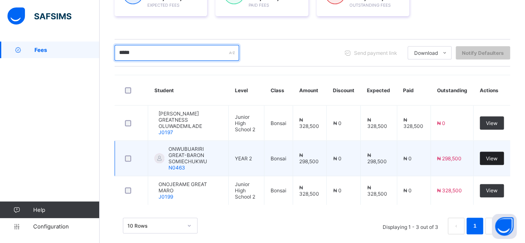
type input "*****"
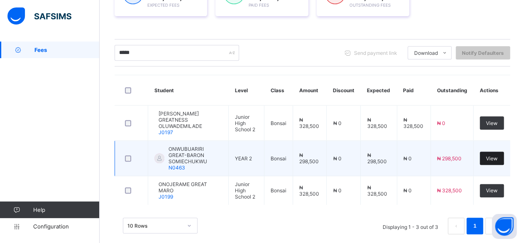
click at [496, 155] on span "View" at bounding box center [492, 158] width 12 height 6
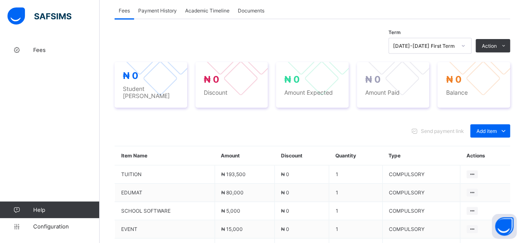
click at [523, 239] on div "× Delete Document This action would delete the document with name: from the sys…" at bounding box center [312, 116] width 425 height 456
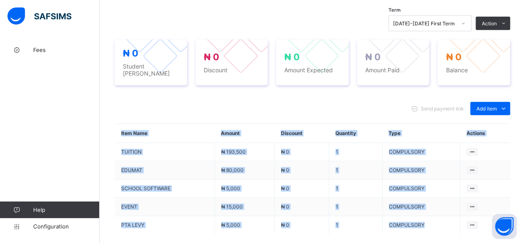
drag, startPoint x: 523, startPoint y: 239, endPoint x: 531, endPoint y: 237, distance: 7.8
click at [525, 237] on html "Student Management First Term / 2025-2026 REBECCA DANLADI danladirebecca134@gma…" at bounding box center [262, 72] width 525 height 497
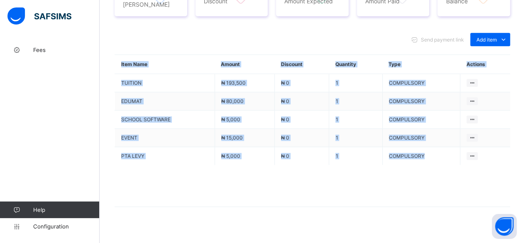
scroll to position [356, 0]
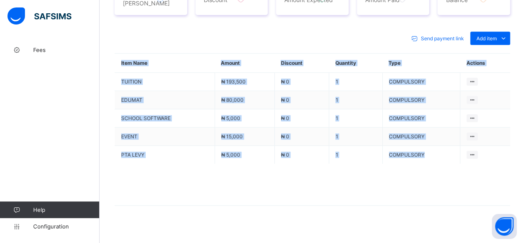
click at [365, 176] on span at bounding box center [313, 185] width 396 height 42
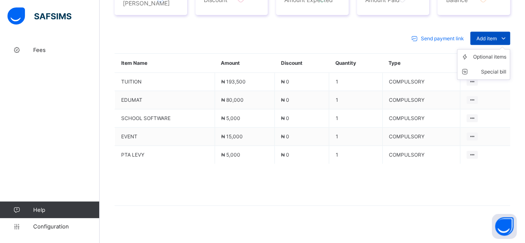
click at [496, 35] on span "Add item" at bounding box center [486, 38] width 20 height 6
click at [497, 53] on div "Optional items" at bounding box center [489, 57] width 33 height 8
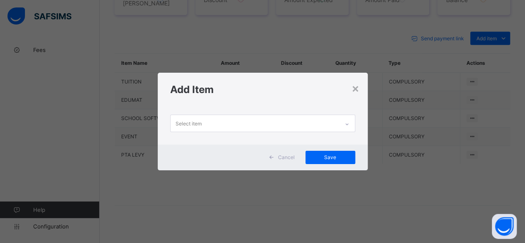
click at [295, 121] on div "Select item" at bounding box center [255, 123] width 168 height 16
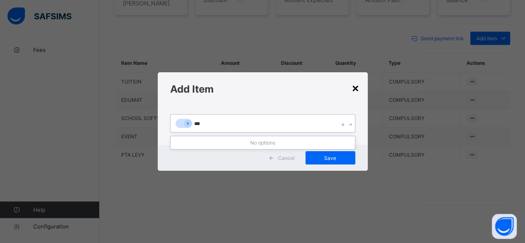
type input "***"
click at [357, 83] on div "×" at bounding box center [356, 88] width 8 height 14
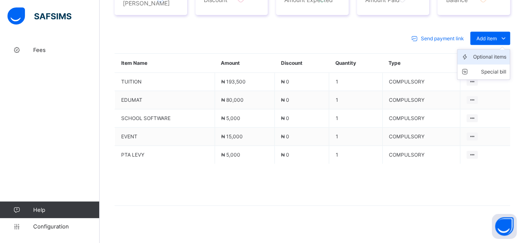
click at [493, 53] on div "Optional items" at bounding box center [489, 57] width 33 height 8
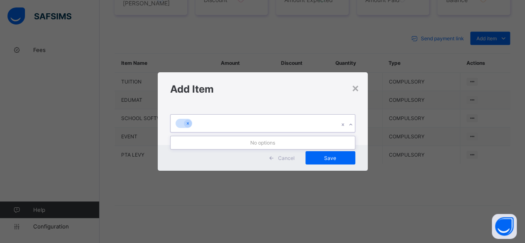
click at [315, 126] on div at bounding box center [255, 123] width 168 height 17
type input "***"
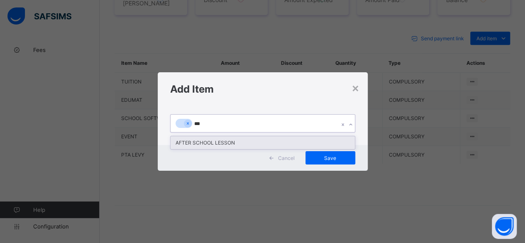
click at [254, 143] on div "AFTER SCHOOL LESSON" at bounding box center [263, 142] width 184 height 13
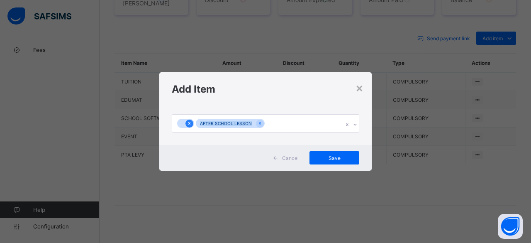
drag, startPoint x: 254, startPoint y: 143, endPoint x: 187, endPoint y: 121, distance: 70.6
click at [187, 121] on div "AFTER SCHOOL LESSON" at bounding box center [265, 125] width 212 height 39
click at [187, 121] on div at bounding box center [190, 124] width 8 height 8
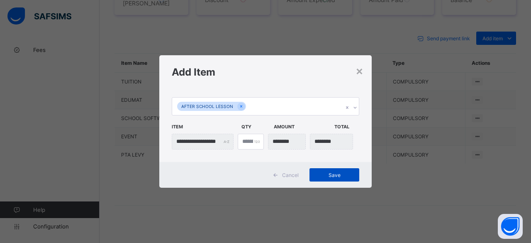
click at [334, 172] on span "Save" at bounding box center [334, 175] width 37 height 6
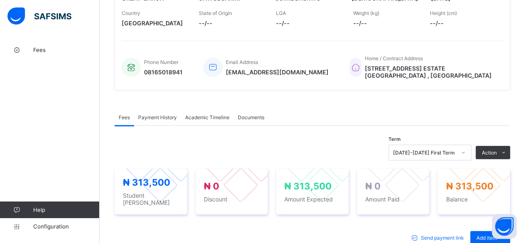
scroll to position [140, 0]
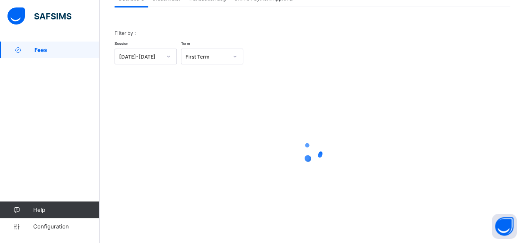
scroll to position [63, 0]
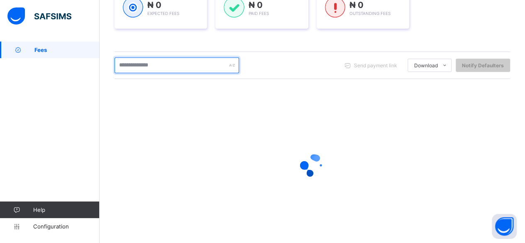
click at [177, 67] on input "text" at bounding box center [177, 65] width 125 height 16
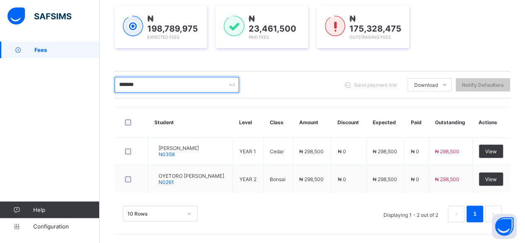
scroll to position [120, 0]
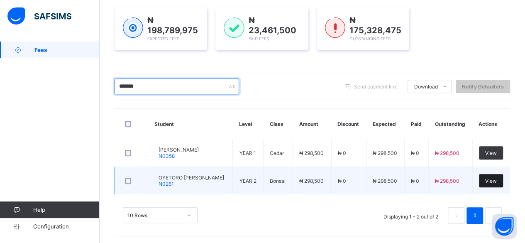
type input "*******"
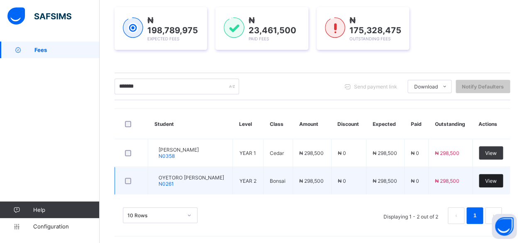
click at [497, 181] on span "View" at bounding box center [491, 181] width 12 height 6
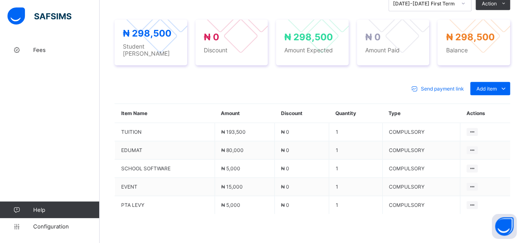
scroll to position [203, 0]
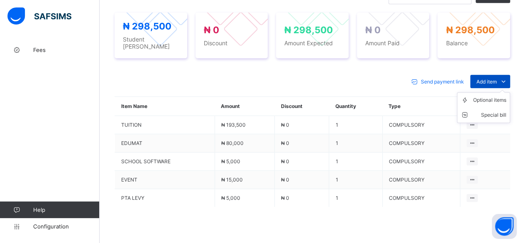
click at [490, 78] on span "Add item" at bounding box center [486, 81] width 20 height 6
click at [498, 92] on ul "Optional items Special bill" at bounding box center [483, 107] width 53 height 31
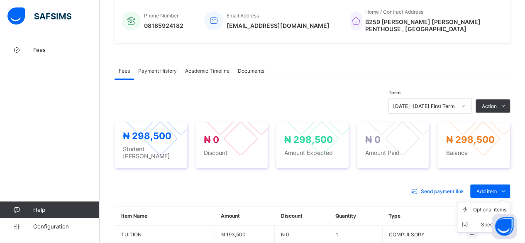
scroll to position [313, 0]
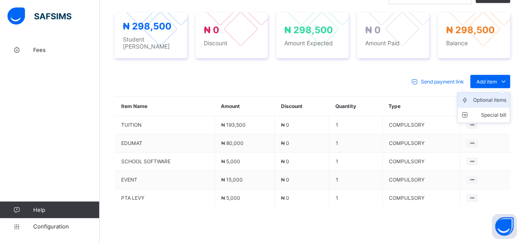
click at [501, 96] on div "Optional items" at bounding box center [489, 100] width 33 height 8
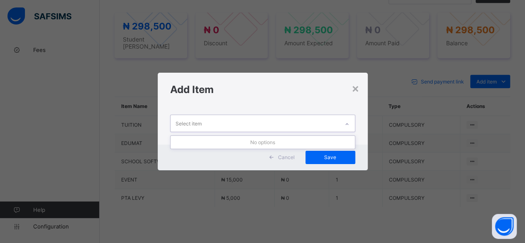
click at [320, 123] on div "Select item" at bounding box center [255, 123] width 168 height 16
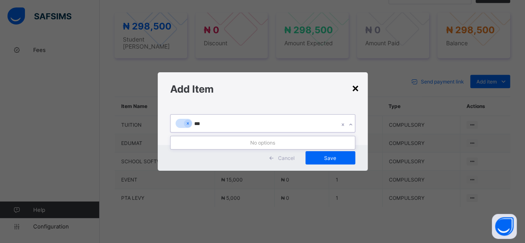
type input "***"
click at [355, 87] on div "×" at bounding box center [356, 88] width 8 height 14
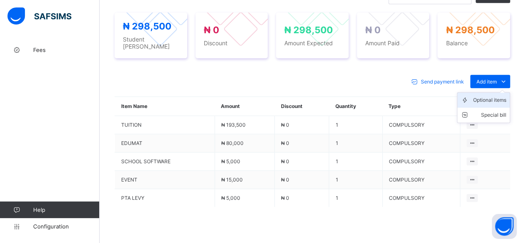
click at [491, 99] on li "Optional items" at bounding box center [483, 100] width 52 height 15
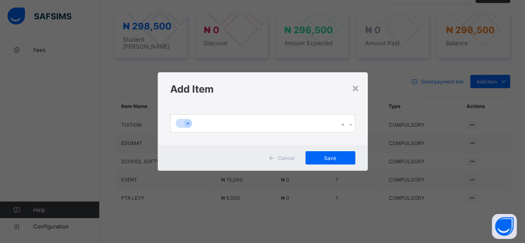
click at [318, 127] on div at bounding box center [255, 123] width 168 height 17
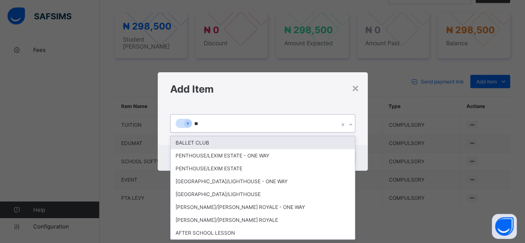
type input "***"
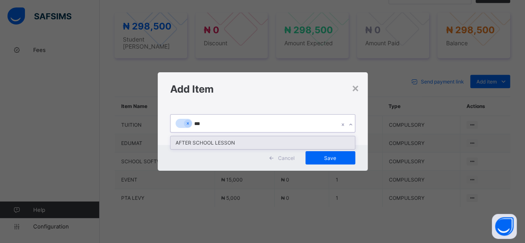
click at [334, 139] on div "AFTER SCHOOL LESSON" at bounding box center [263, 142] width 184 height 13
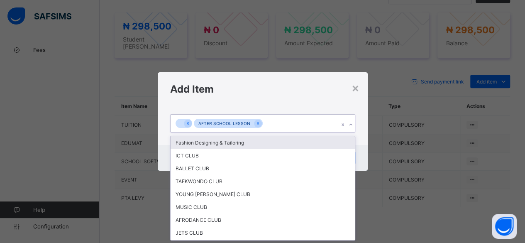
scroll to position [0, 0]
click at [187, 121] on div at bounding box center [184, 124] width 17 height 10
click at [187, 121] on icon at bounding box center [188, 123] width 5 height 6
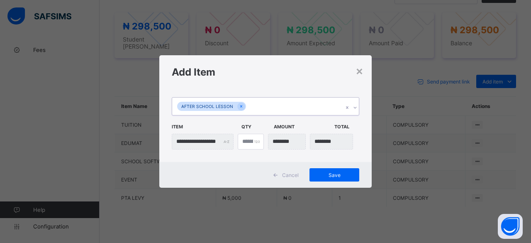
click at [244, 105] on div "AFTER SCHOOL LESSON" at bounding box center [257, 106] width 171 height 17
click at [343, 176] on span "Save" at bounding box center [334, 175] width 37 height 6
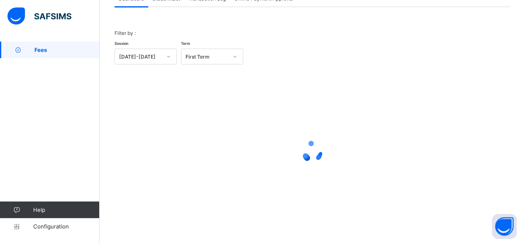
scroll to position [63, 0]
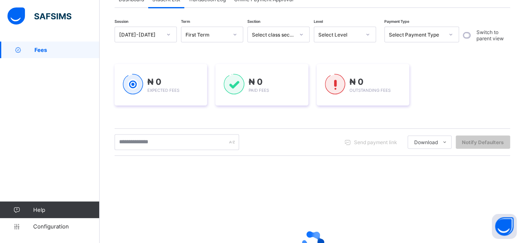
scroll to position [153, 0]
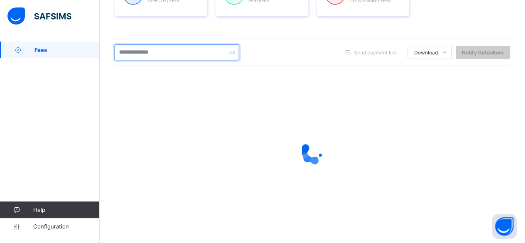
click at [165, 54] on input "text" at bounding box center [177, 52] width 125 height 16
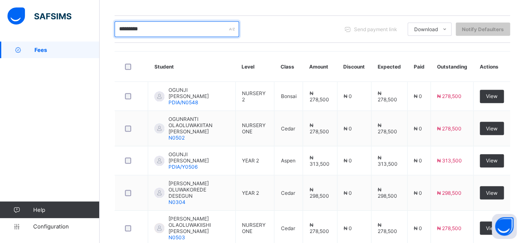
scroll to position [170, 0]
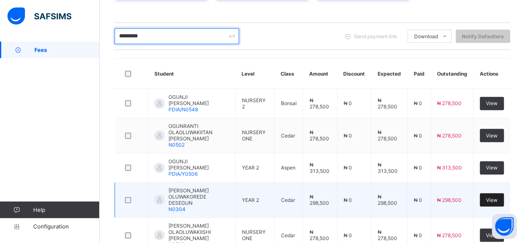
type input "*********"
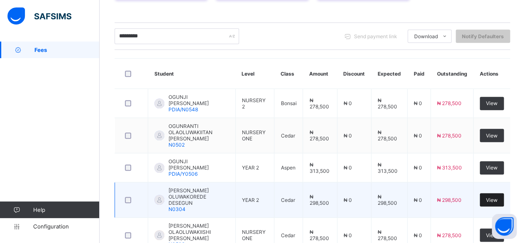
click at [498, 197] on span "View" at bounding box center [492, 200] width 12 height 6
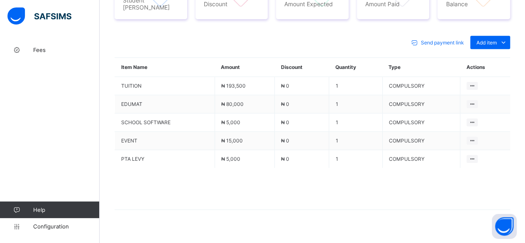
scroll to position [352, 0]
click at [497, 39] on span "Add item" at bounding box center [486, 42] width 20 height 6
click at [501, 56] on div "Optional items" at bounding box center [489, 60] width 33 height 8
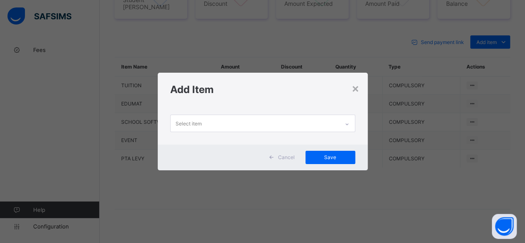
scroll to position [0, 0]
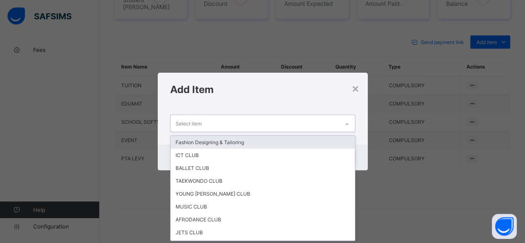
click at [282, 121] on div "Select item" at bounding box center [255, 123] width 168 height 16
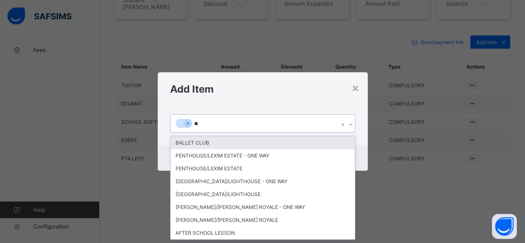
type input "***"
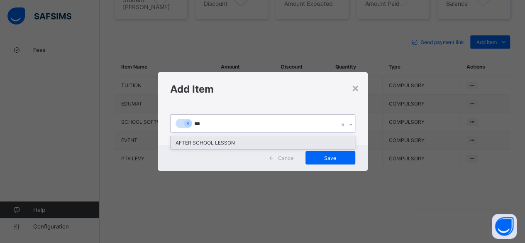
click at [249, 144] on div "AFTER SCHOOL LESSON" at bounding box center [263, 142] width 184 height 13
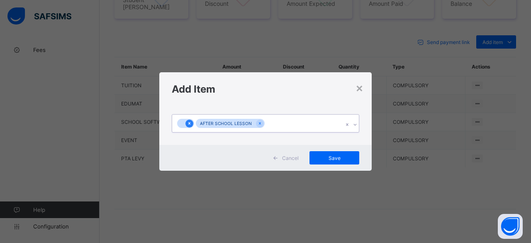
click at [189, 122] on icon at bounding box center [189, 123] width 5 height 6
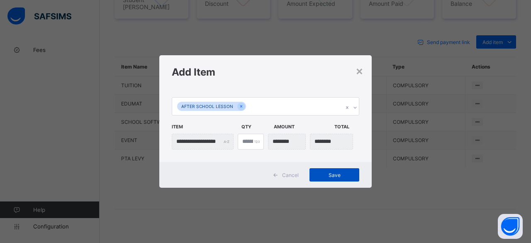
click at [336, 172] on span "Save" at bounding box center [334, 175] width 37 height 6
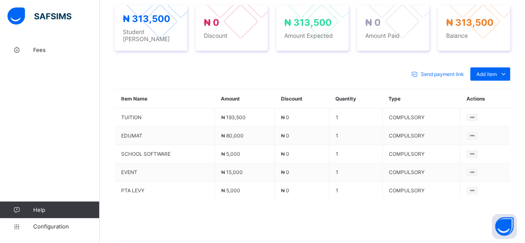
scroll to position [319, 0]
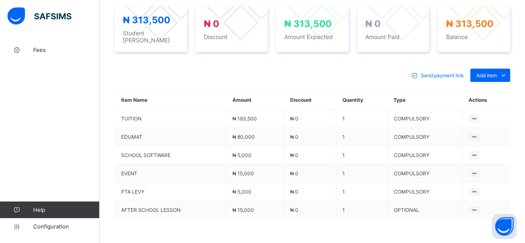
click at [85, 93] on div "Fees Help Configuration" at bounding box center [50, 138] width 100 height 210
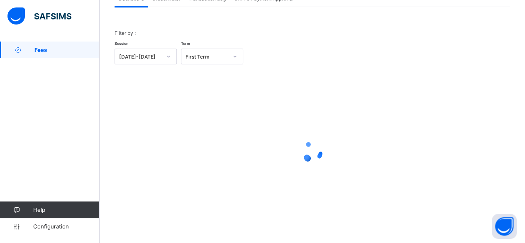
scroll to position [63, 0]
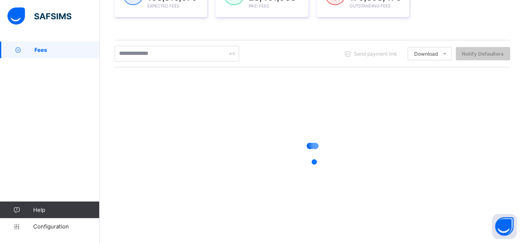
scroll to position [154, 0]
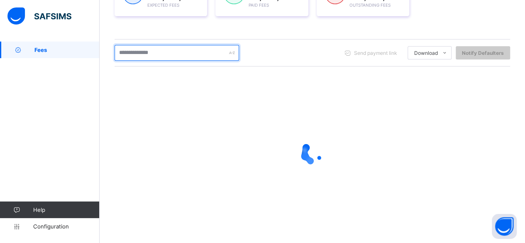
click at [175, 47] on input "text" at bounding box center [177, 53] width 125 height 16
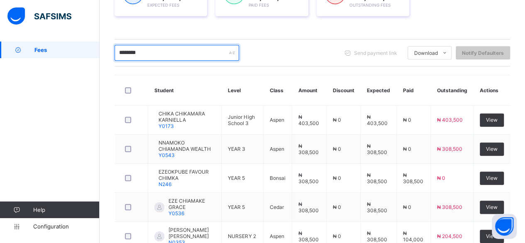
scroll to position [286, 0]
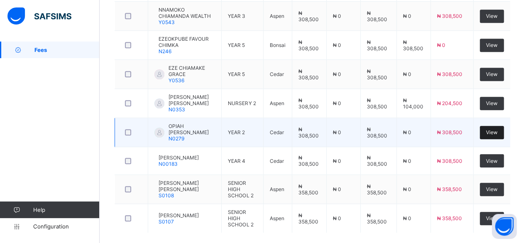
type input "********"
click at [504, 127] on div "View" at bounding box center [492, 132] width 24 height 13
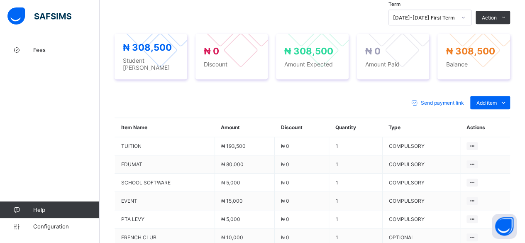
scroll to position [286, 0]
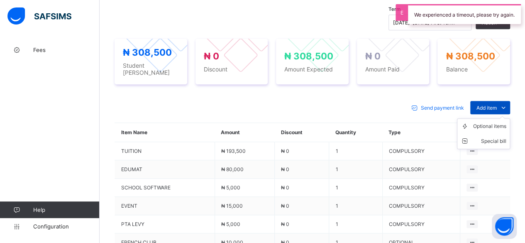
click at [497, 105] on span "Add item" at bounding box center [486, 108] width 20 height 6
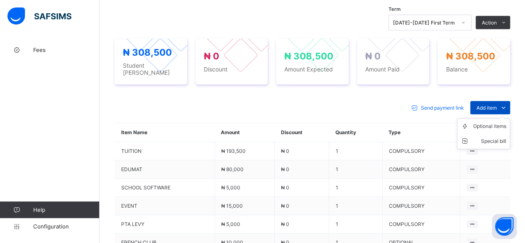
click at [497, 105] on span "Add item" at bounding box center [486, 108] width 20 height 6
click at [499, 122] on div "Optional items" at bounding box center [489, 126] width 33 height 8
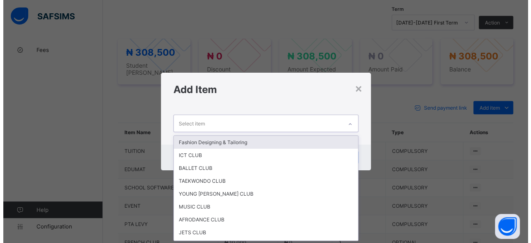
scroll to position [0, 0]
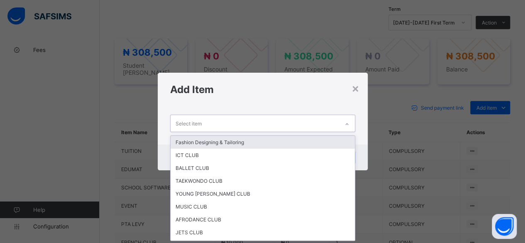
click at [263, 127] on div "Select item" at bounding box center [255, 123] width 168 height 16
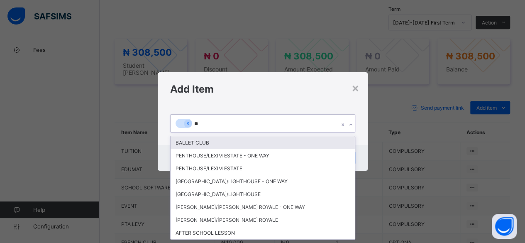
type input "***"
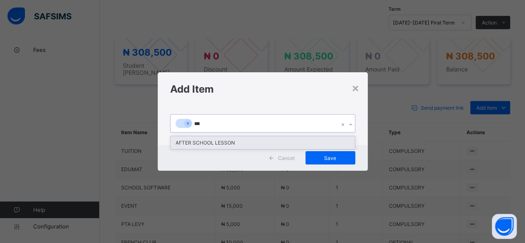
click at [259, 146] on div "AFTER SCHOOL LESSON" at bounding box center [263, 142] width 184 height 13
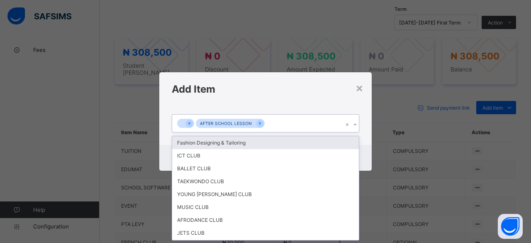
click at [185, 121] on div at bounding box center [181, 124] width 8 height 10
click at [186, 122] on div at bounding box center [190, 124] width 8 height 8
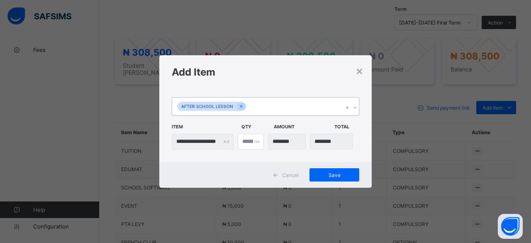
click at [222, 102] on div "AFTER SCHOOL LESSON" at bounding box center [207, 107] width 60 height 10
click at [330, 172] on span "Save" at bounding box center [334, 175] width 37 height 6
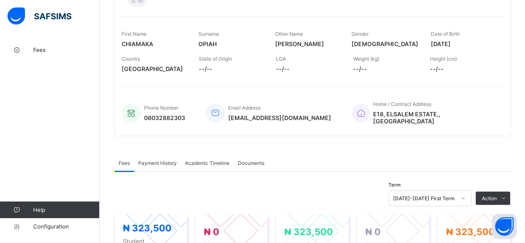
scroll to position [54, 0]
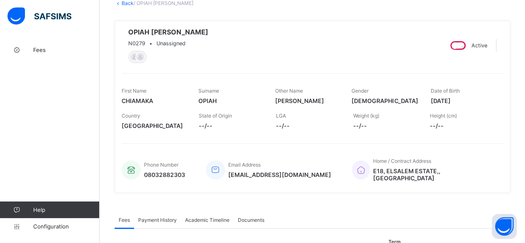
click at [48, 90] on div "Fees Help Configuration" at bounding box center [50, 138] width 100 height 210
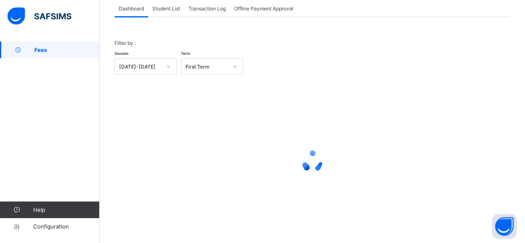
scroll to position [63, 0]
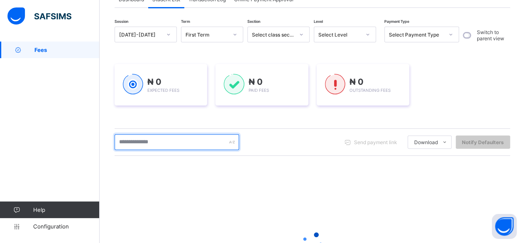
click at [164, 139] on input "text" at bounding box center [177, 142] width 125 height 16
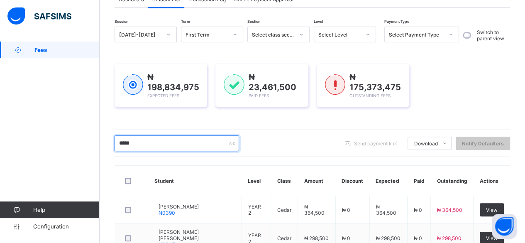
scroll to position [120, 0]
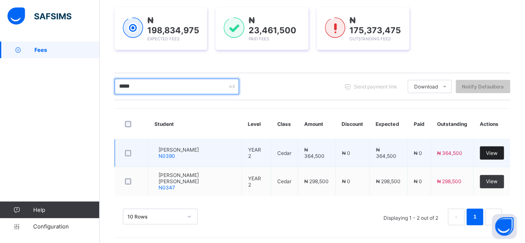
type input "*****"
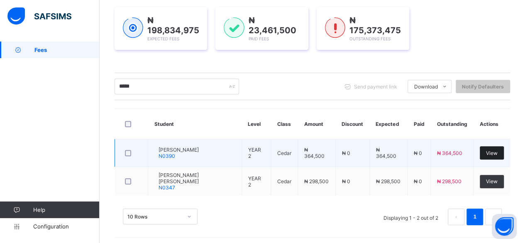
click at [504, 151] on div "View" at bounding box center [492, 152] width 24 height 13
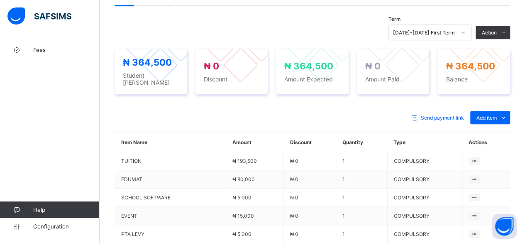
scroll to position [352, 0]
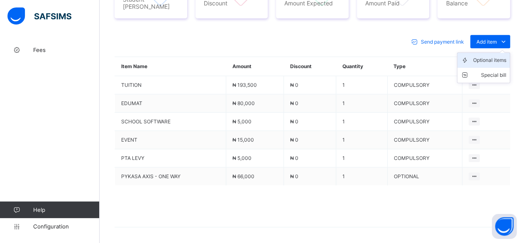
click at [501, 56] on div "Optional items" at bounding box center [489, 60] width 33 height 8
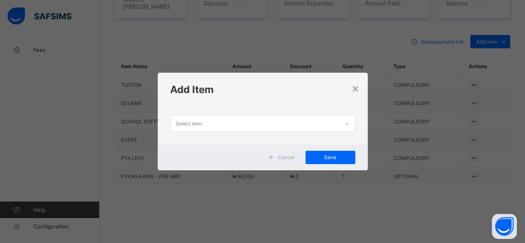
scroll to position [0, 0]
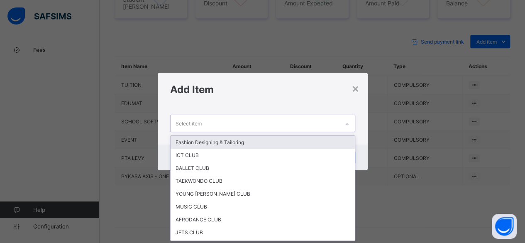
click at [328, 121] on div "Select item" at bounding box center [255, 123] width 168 height 16
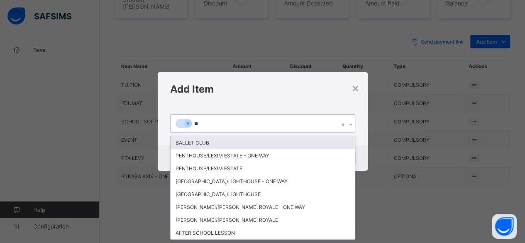
type input "***"
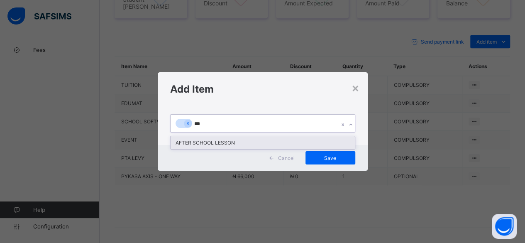
click at [295, 137] on div "AFTER SCHOOL LESSON" at bounding box center [263, 142] width 184 height 13
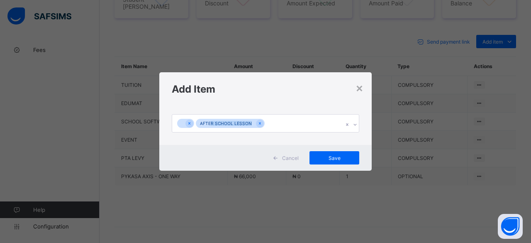
drag, startPoint x: 295, startPoint y: 137, endPoint x: 210, endPoint y: 129, distance: 85.4
click at [210, 129] on div "AFTER SCHOOL LESSON" at bounding box center [265, 125] width 212 height 39
click at [190, 123] on icon at bounding box center [189, 123] width 5 height 6
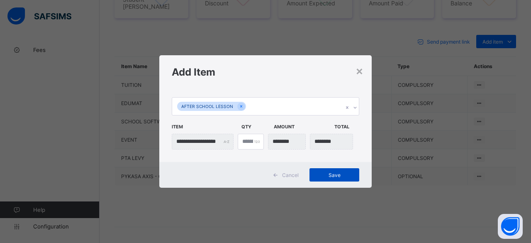
click at [333, 175] on span "Save" at bounding box center [334, 175] width 37 height 6
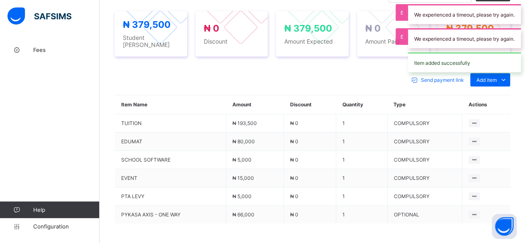
scroll to position [352, 0]
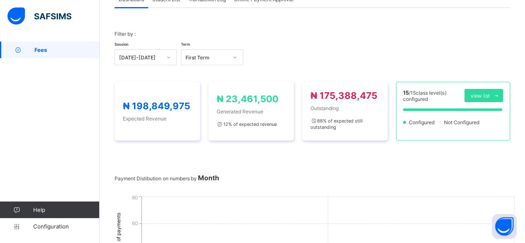
scroll to position [352, 0]
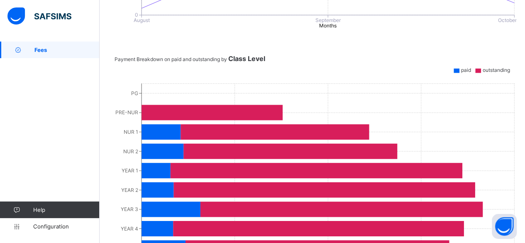
click at [55, 51] on span "Fees" at bounding box center [66, 49] width 65 height 7
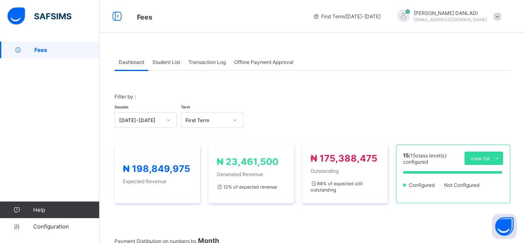
scroll to position [0, 0]
click at [166, 64] on span "Student List" at bounding box center [166, 62] width 28 height 6
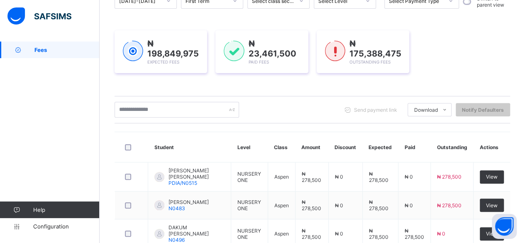
scroll to position [100, 0]
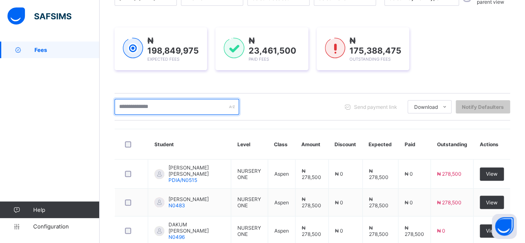
click at [156, 108] on input "text" at bounding box center [177, 107] width 125 height 16
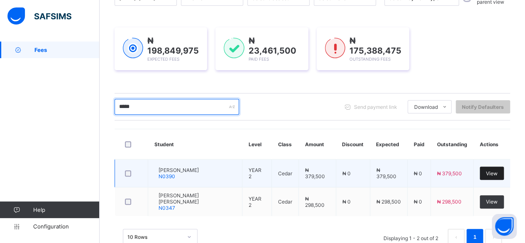
type input "*****"
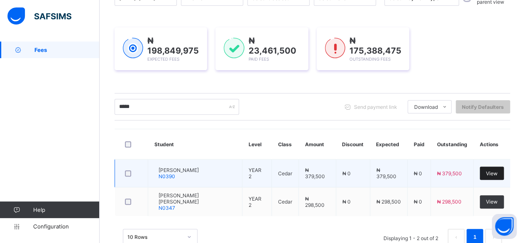
click at [498, 171] on span "View" at bounding box center [492, 173] width 12 height 6
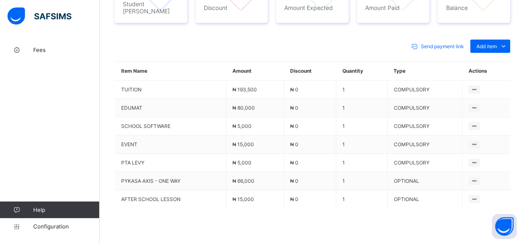
scroll to position [349, 0]
click at [45, 52] on span "Fees" at bounding box center [66, 49] width 66 height 7
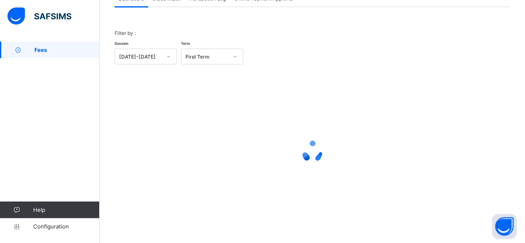
scroll to position [63, 0]
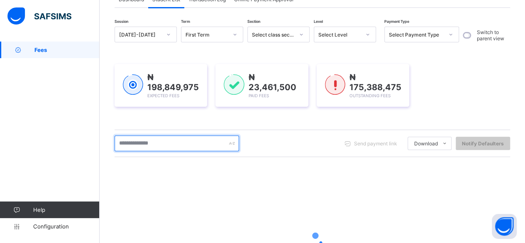
click at [163, 142] on input "text" at bounding box center [177, 143] width 125 height 16
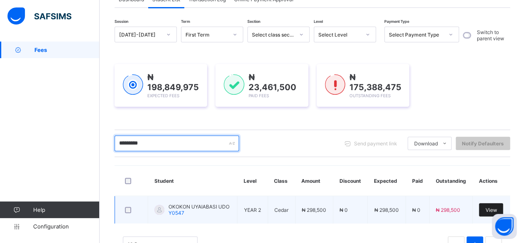
type input "*********"
click at [496, 205] on div "View" at bounding box center [491, 209] width 24 height 13
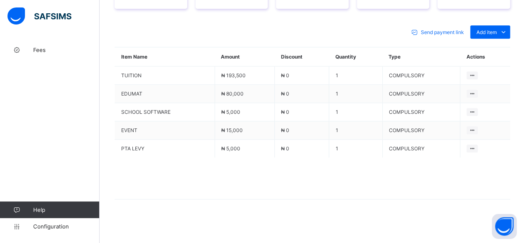
scroll to position [356, 0]
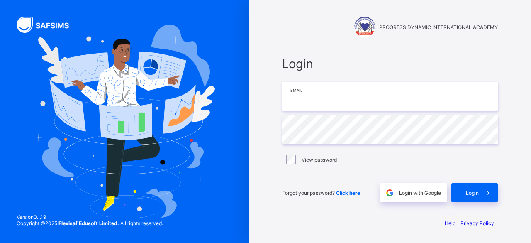
click at [310, 93] on input "email" at bounding box center [390, 96] width 216 height 29
type input "**********"
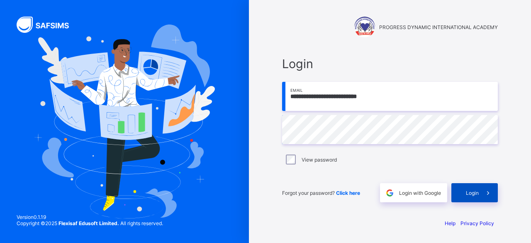
click at [491, 191] on icon at bounding box center [488, 193] width 9 height 8
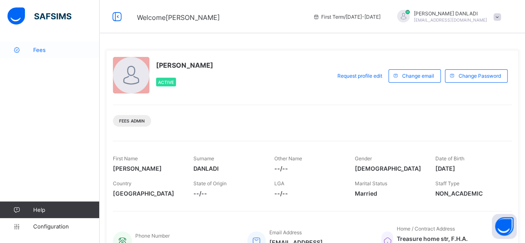
click at [38, 50] on span "Fees" at bounding box center [66, 49] width 66 height 7
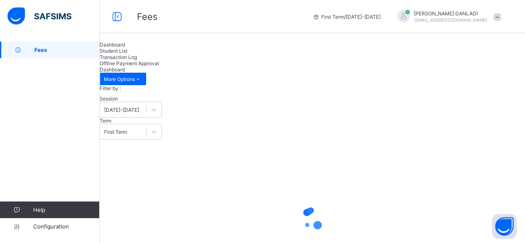
click at [127, 54] on span "Student List" at bounding box center [114, 51] width 28 height 6
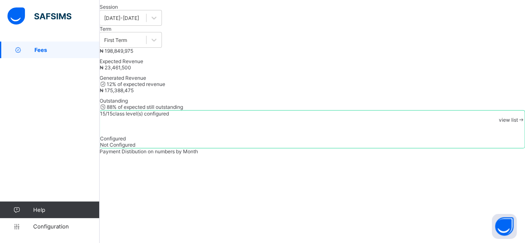
scroll to position [92, 0]
type input "*********"
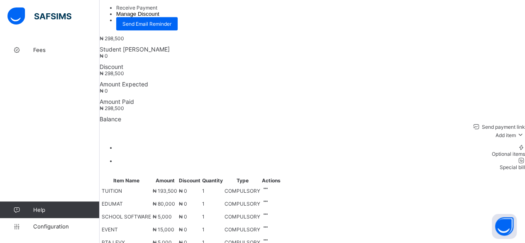
scroll to position [341, 0]
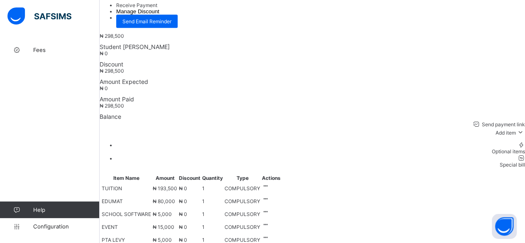
click at [500, 148] on div "Optional items" at bounding box center [320, 151] width 409 height 6
type input "***"
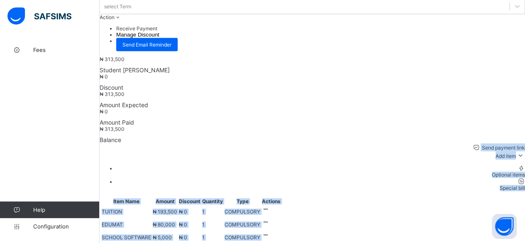
scroll to position [341, 0]
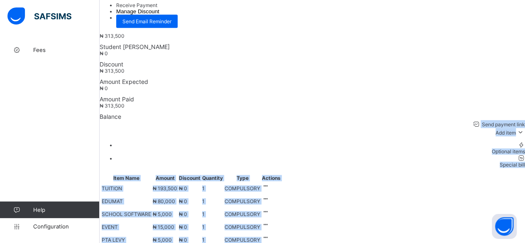
click at [100, 242] on span at bounding box center [100, 247] width 0 height 0
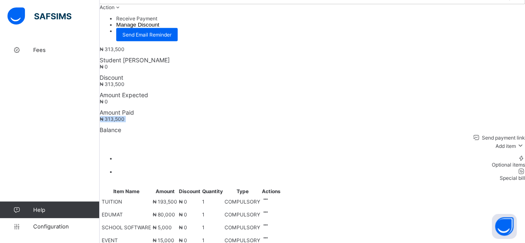
scroll to position [344, 0]
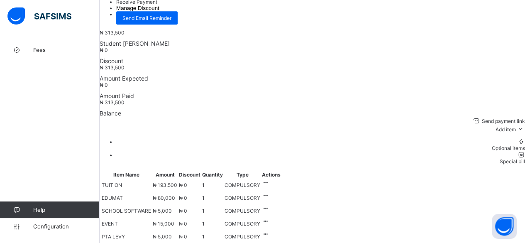
click at [505, 145] on div "Optional items" at bounding box center [320, 148] width 409 height 6
type input "***"
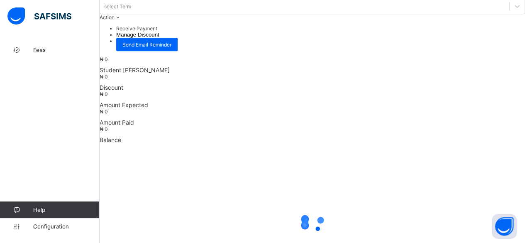
scroll to position [344, 0]
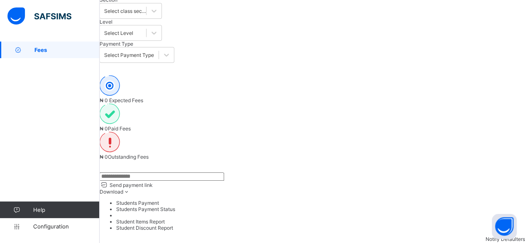
scroll to position [63, 0]
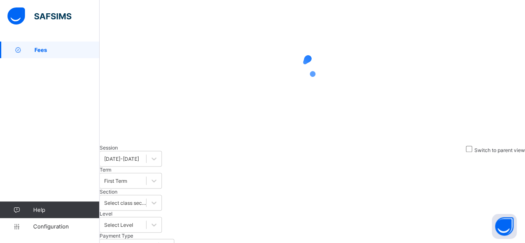
scroll to position [154, 0]
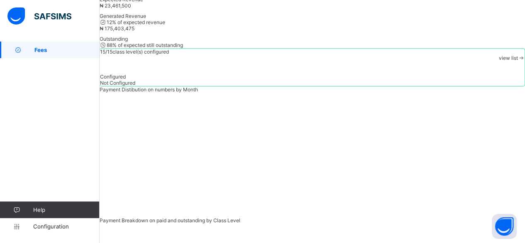
type input "*"
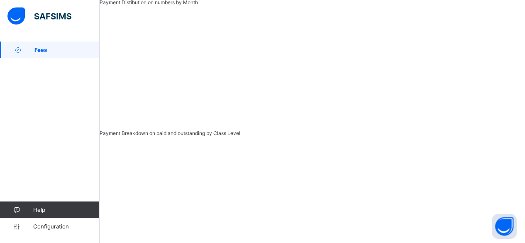
scroll to position [253, 0]
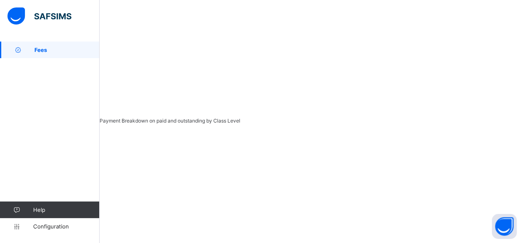
type input "**********"
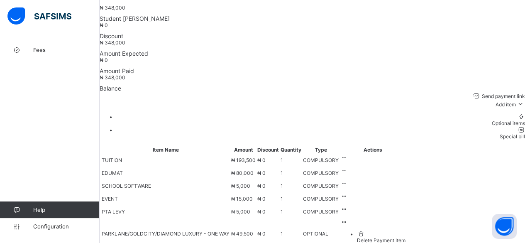
scroll to position [353, 0]
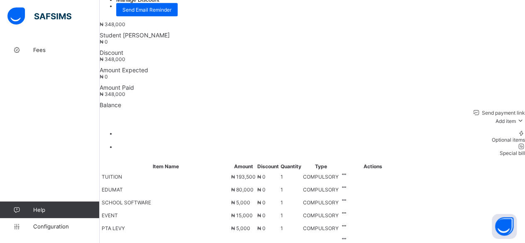
click at [496, 137] on div "Optional items" at bounding box center [320, 140] width 409 height 6
type input "***"
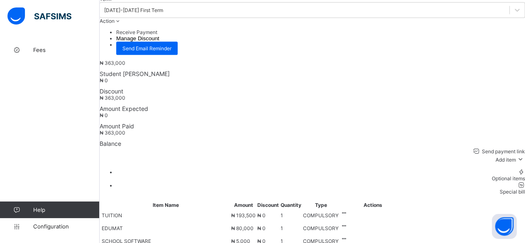
scroll to position [353, 0]
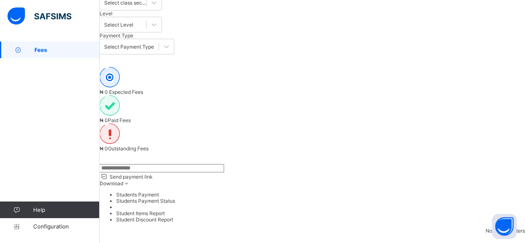
scroll to position [63, 0]
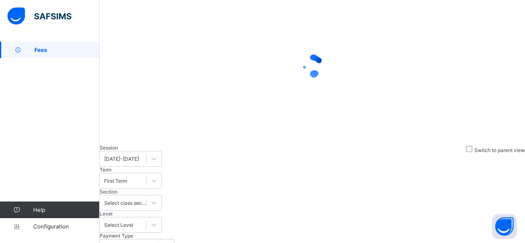
scroll to position [154, 0]
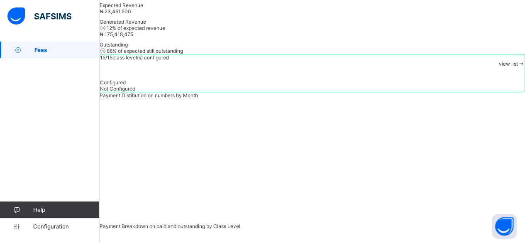
type input "********"
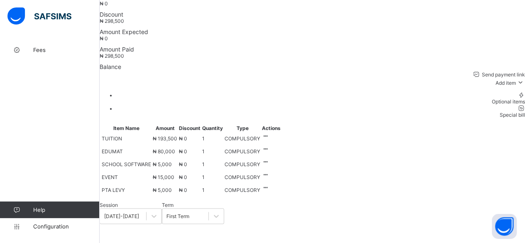
scroll to position [356, 0]
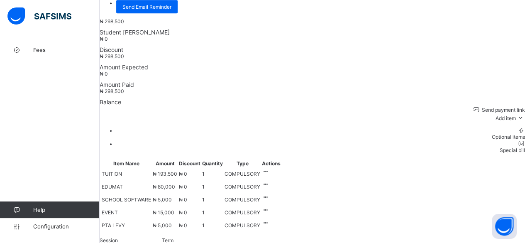
click at [511, 134] on div "Optional items" at bounding box center [320, 137] width 409 height 6
type input "***"
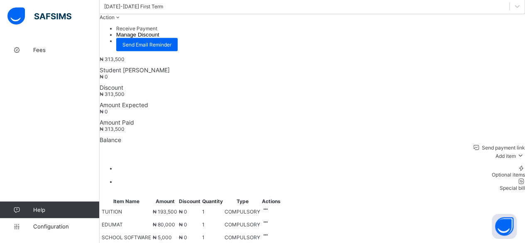
scroll to position [356, 0]
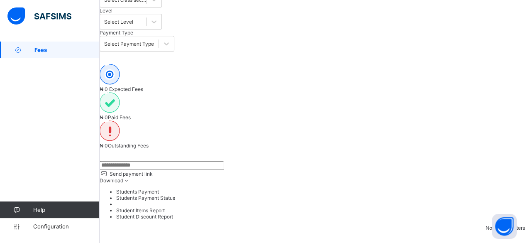
scroll to position [63, 0]
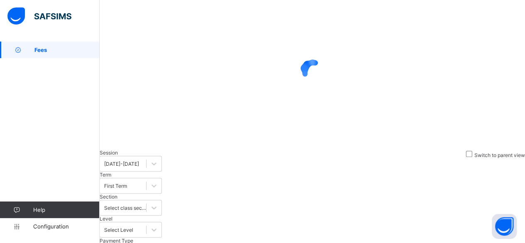
type input "*****"
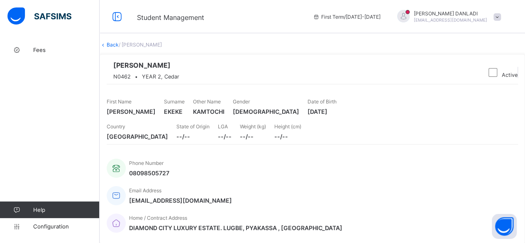
click at [301, 140] on span "--/--" at bounding box center [287, 136] width 27 height 7
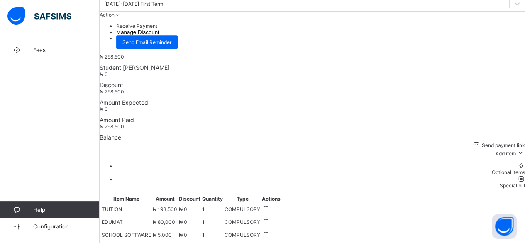
scroll to position [356, 0]
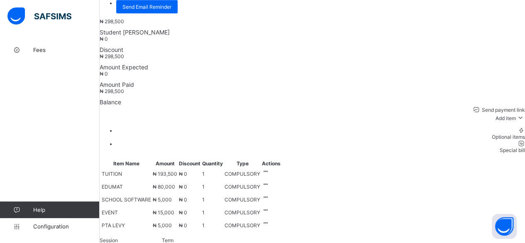
click at [496, 115] on span "Add item" at bounding box center [506, 118] width 20 height 6
click at [498, 134] on div "Optional items" at bounding box center [320, 137] width 409 height 6
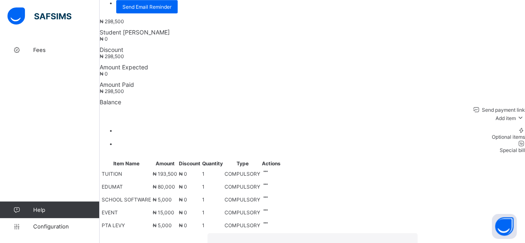
type input "*"
type input "***"
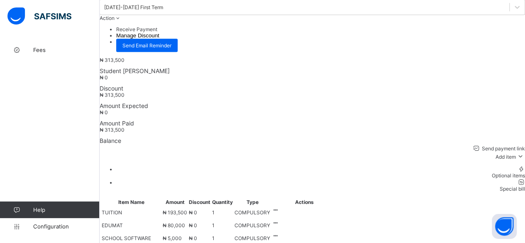
scroll to position [328, 0]
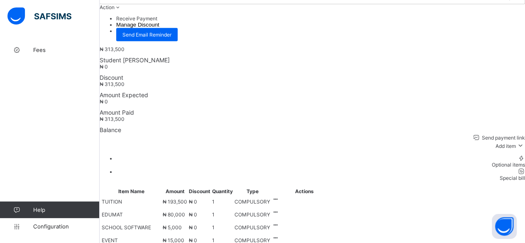
click at [506, 161] on div "Optional items" at bounding box center [320, 164] width 409 height 6
type input "***"
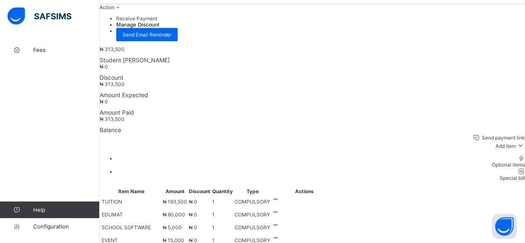
click at [500, 161] on div "Optional items" at bounding box center [320, 164] width 409 height 6
type input "*"
type input "***"
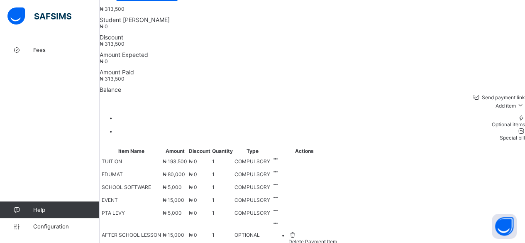
scroll to position [374, 0]
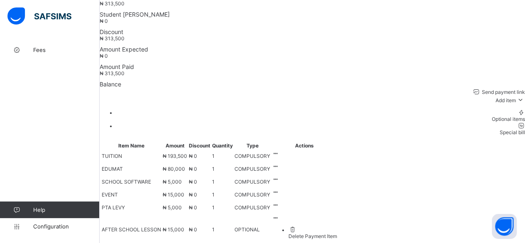
click at [504, 109] on ul "Optional items Special bill" at bounding box center [312, 122] width 425 height 27
click at [507, 109] on ul "Optional items Special bill" at bounding box center [312, 122] width 425 height 27
click at [508, 116] on div "Optional items" at bounding box center [320, 119] width 409 height 6
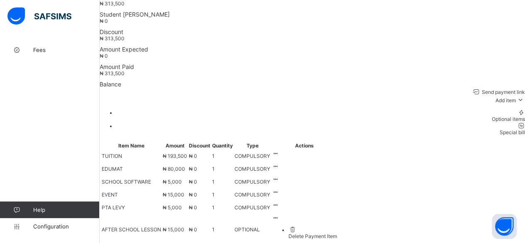
type input "***"
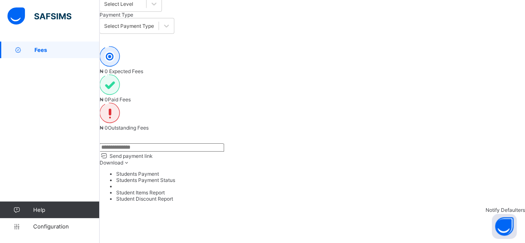
scroll to position [63, 0]
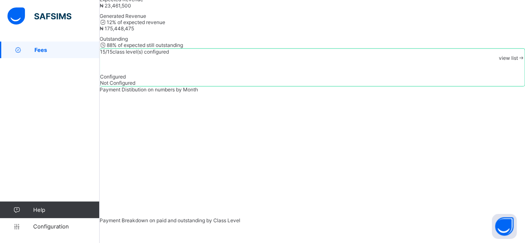
scroll to position [120, 0]
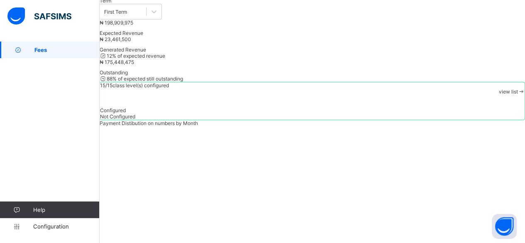
type input "******"
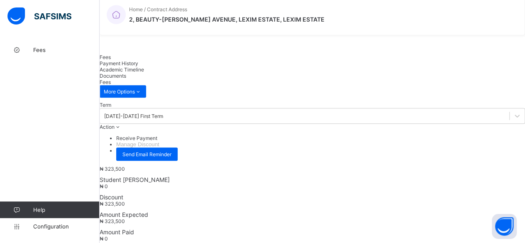
scroll to position [192, 0]
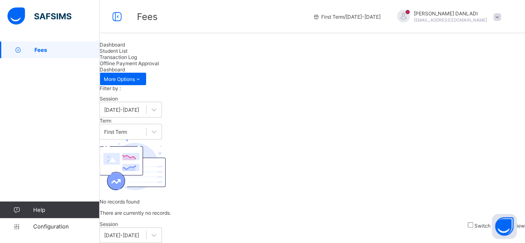
drag, startPoint x: 137, startPoint y: 18, endPoint x: 168, endPoint y: 59, distance: 51.6
click at [127, 54] on span "Student List" at bounding box center [114, 51] width 28 height 6
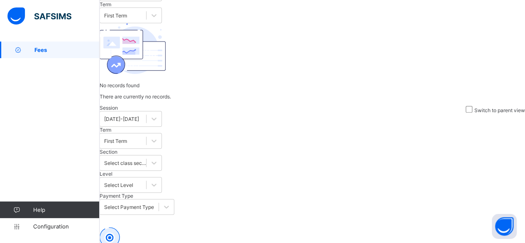
scroll to position [119, 0]
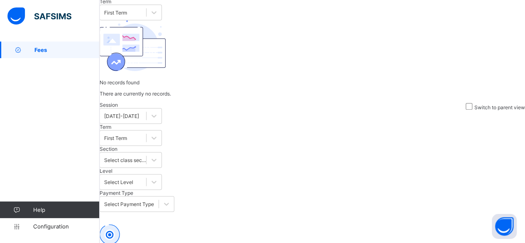
type input "*"
click at [45, 46] on link "Fees" at bounding box center [50, 50] width 100 height 17
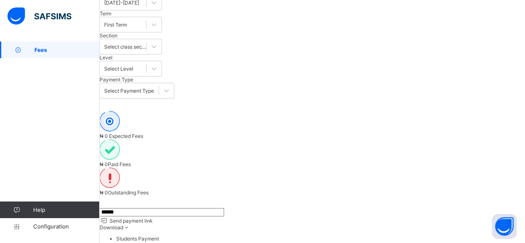
scroll to position [235, 0]
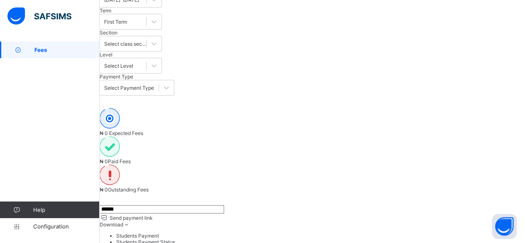
type input "******"
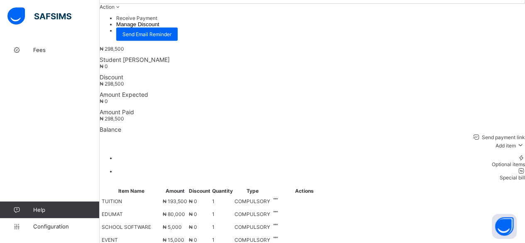
scroll to position [349, 0]
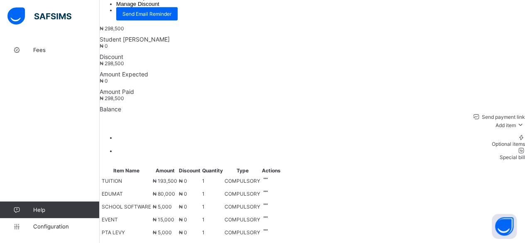
click at [494, 141] on div "Optional items" at bounding box center [320, 144] width 409 height 6
type input "***"
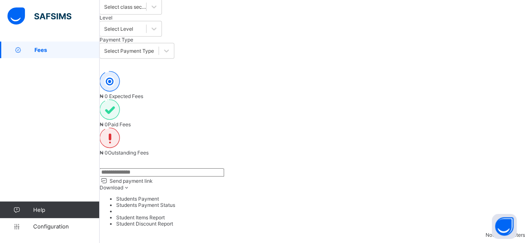
scroll to position [63, 0]
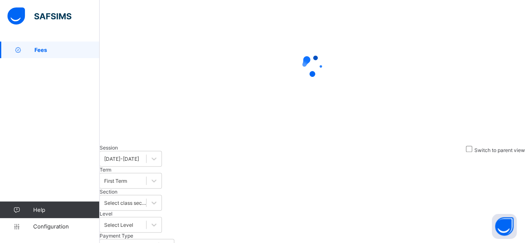
scroll to position [154, 0]
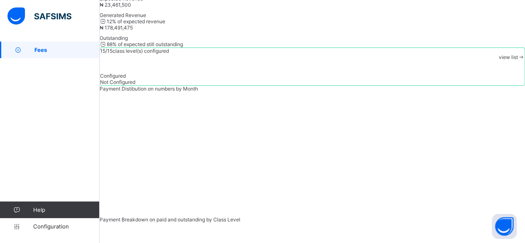
scroll to position [142, 0]
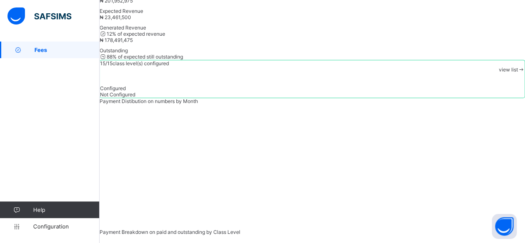
type input "*"
type input "*****"
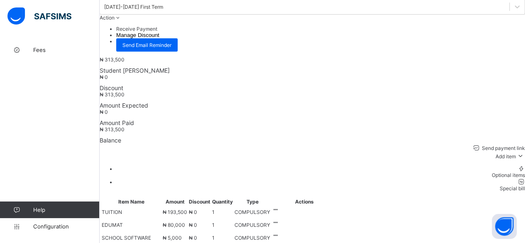
scroll to position [332, 0]
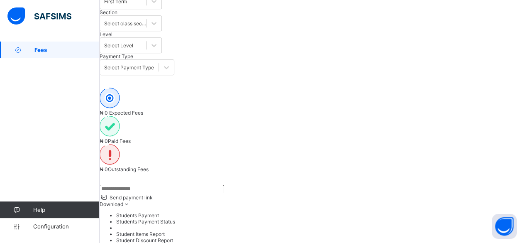
scroll to position [63, 0]
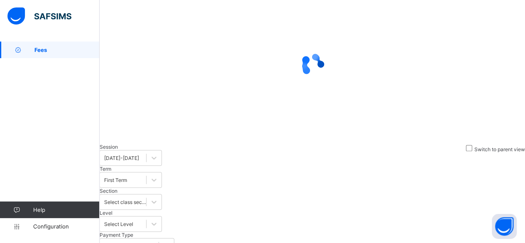
type input "******"
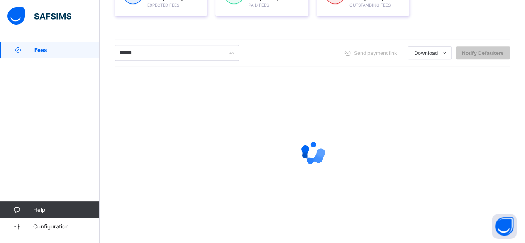
scroll to position [120, 0]
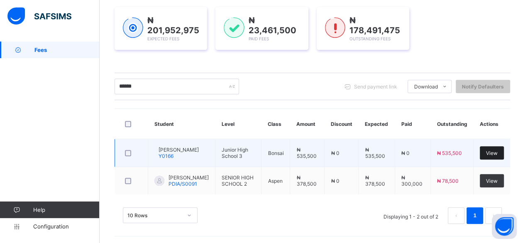
click at [503, 148] on div "View" at bounding box center [492, 152] width 24 height 13
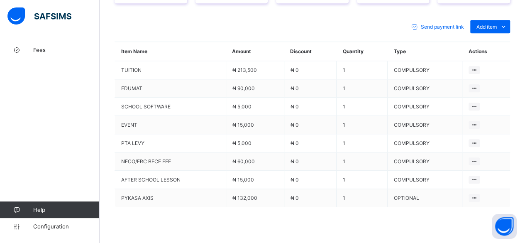
scroll to position [364, 0]
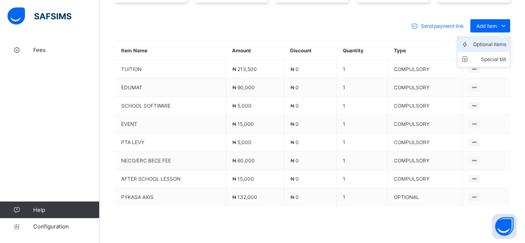
click at [496, 52] on li "Optional items" at bounding box center [483, 44] width 52 height 15
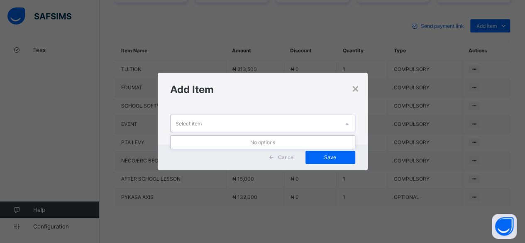
click at [303, 122] on div "Select item" at bounding box center [255, 123] width 168 height 16
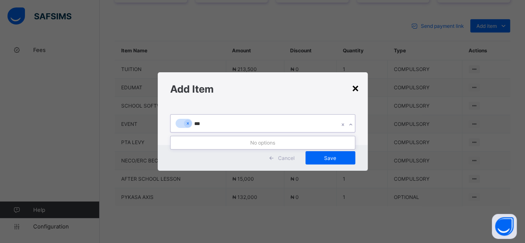
type input "***"
click at [358, 88] on div "×" at bounding box center [356, 88] width 8 height 14
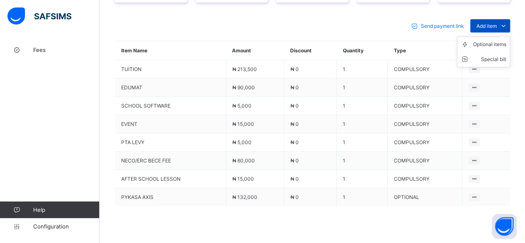
click at [497, 29] on span "Add item" at bounding box center [486, 26] width 20 height 6
click at [493, 48] on div "Optional items" at bounding box center [489, 44] width 33 height 8
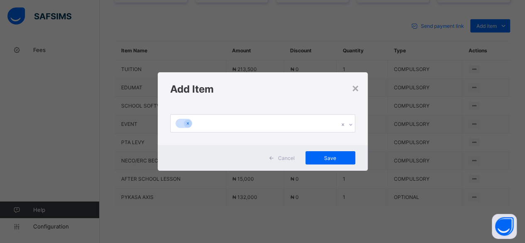
scroll to position [0, 0]
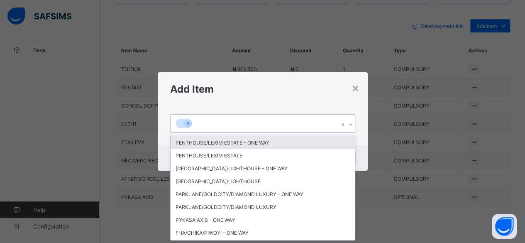
click at [309, 127] on div at bounding box center [255, 123] width 168 height 17
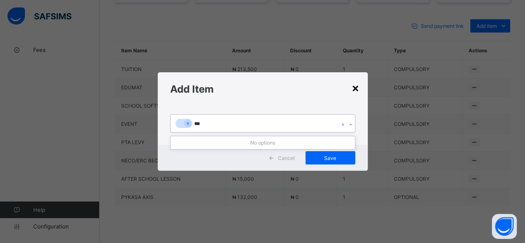
type input "***"
click at [359, 88] on div "×" at bounding box center [356, 88] width 8 height 14
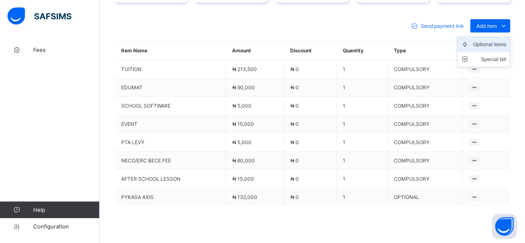
click at [491, 49] on div "Optional items" at bounding box center [489, 44] width 33 height 8
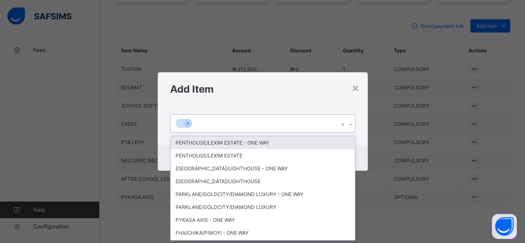
click at [275, 118] on div at bounding box center [255, 123] width 168 height 17
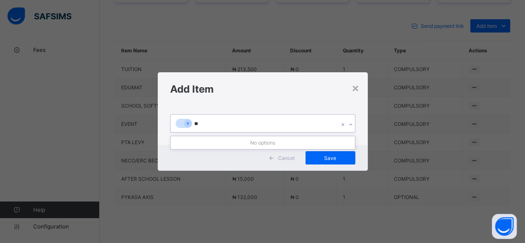
type input "*"
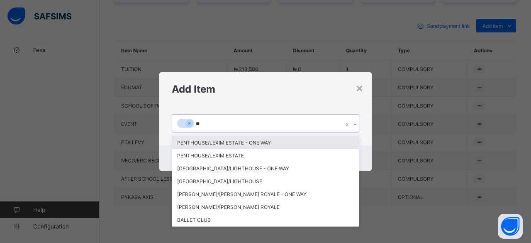
type input "*"
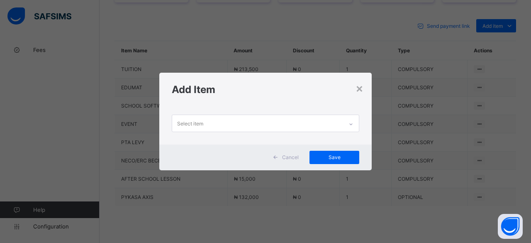
click at [398, 118] on div "× Add Item Select item Cancel Save" at bounding box center [265, 121] width 531 height 243
click at [363, 88] on div "×" at bounding box center [360, 88] width 8 height 14
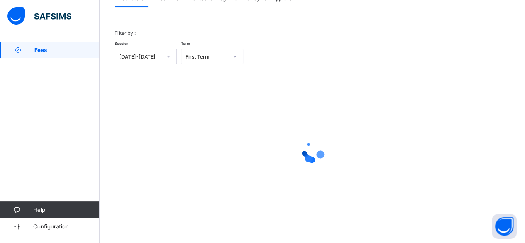
scroll to position [63, 0]
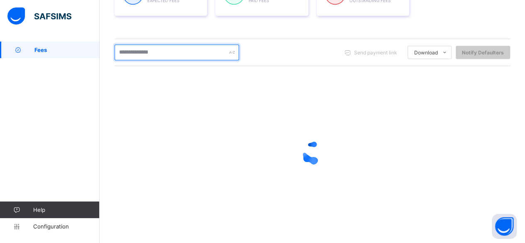
click at [168, 52] on input "text" at bounding box center [177, 52] width 125 height 16
type input "**********"
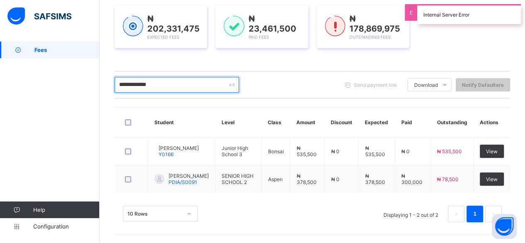
scroll to position [120, 0]
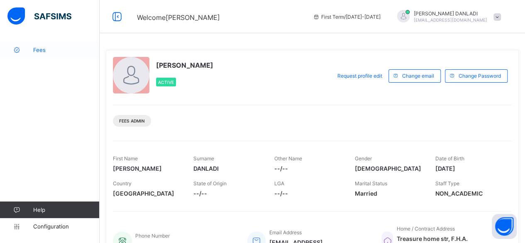
click at [37, 53] on span "Fees" at bounding box center [66, 49] width 66 height 7
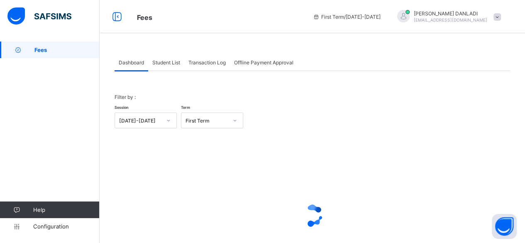
click at [171, 62] on span "Student List" at bounding box center [166, 62] width 28 height 6
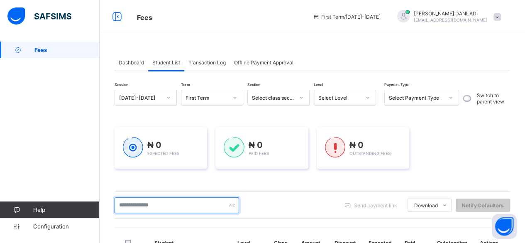
click at [172, 203] on input "text" at bounding box center [177, 205] width 125 height 16
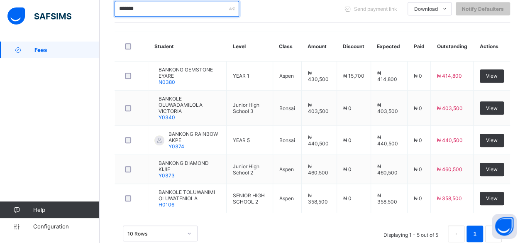
scroll to position [199, 0]
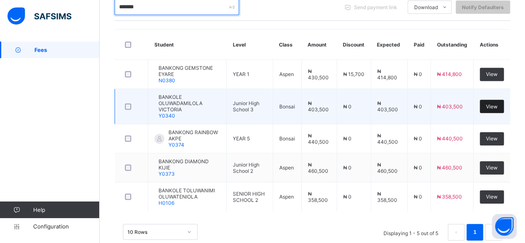
type input "*******"
click at [497, 103] on span "View" at bounding box center [492, 106] width 12 height 6
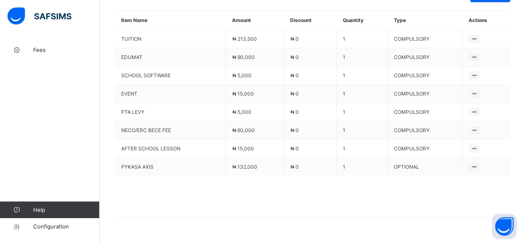
scroll to position [387, 0]
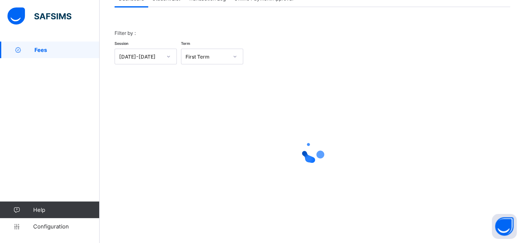
scroll to position [63, 0]
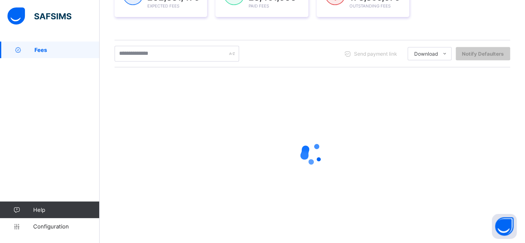
scroll to position [154, 0]
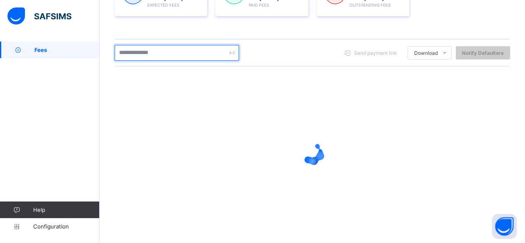
click at [178, 55] on input "text" at bounding box center [177, 53] width 125 height 16
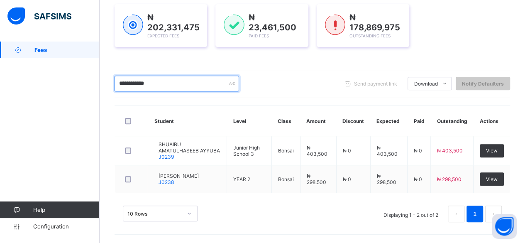
scroll to position [126, 0]
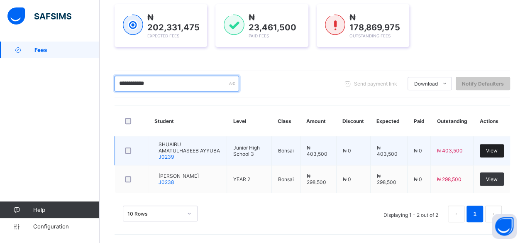
type input "**********"
click at [496, 148] on span "View" at bounding box center [492, 150] width 12 height 6
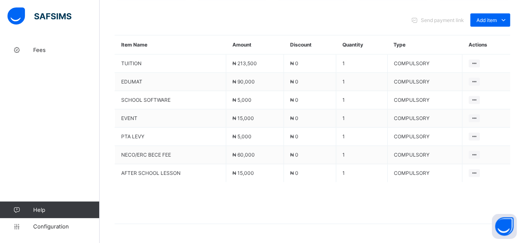
scroll to position [391, 0]
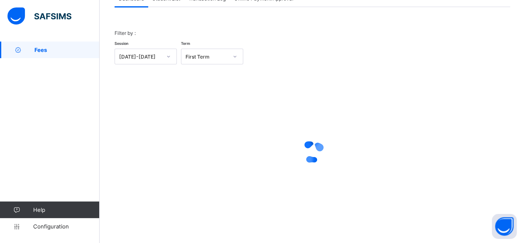
scroll to position [63, 0]
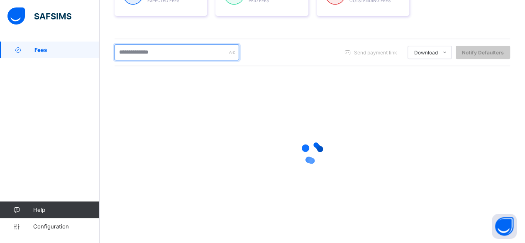
click at [169, 47] on input "text" at bounding box center [177, 52] width 125 height 16
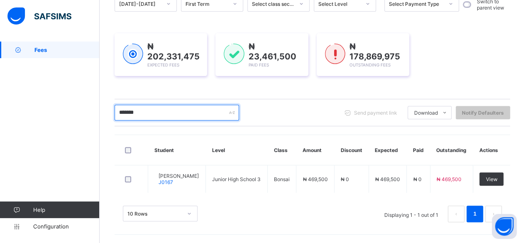
scroll to position [92, 0]
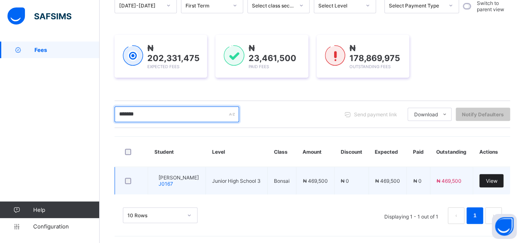
type input "*******"
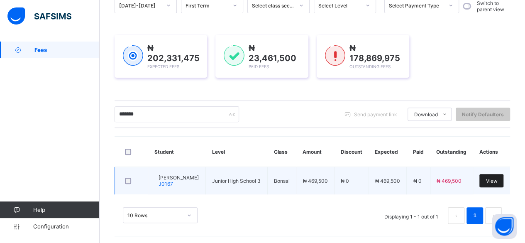
click at [492, 178] on span "View" at bounding box center [492, 181] width 12 height 6
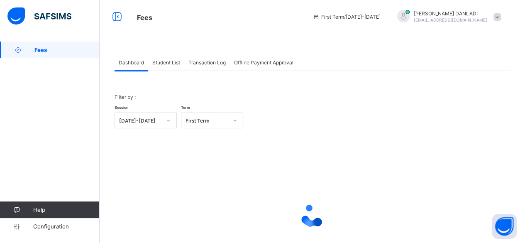
scroll to position [63, 0]
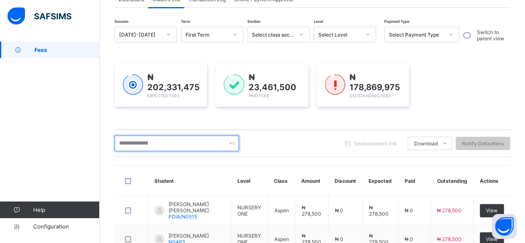
click at [131, 142] on input "text" at bounding box center [177, 143] width 125 height 16
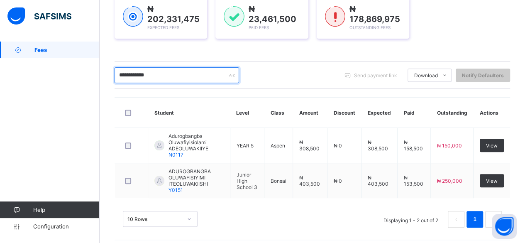
scroll to position [132, 0]
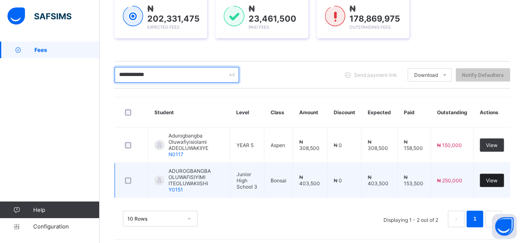
type input "**********"
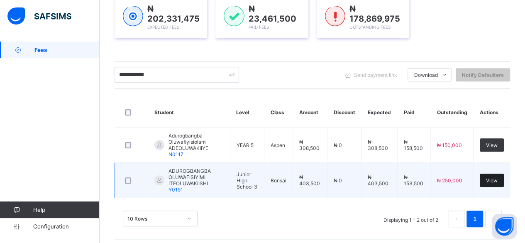
click at [498, 177] on span "View" at bounding box center [492, 180] width 12 height 6
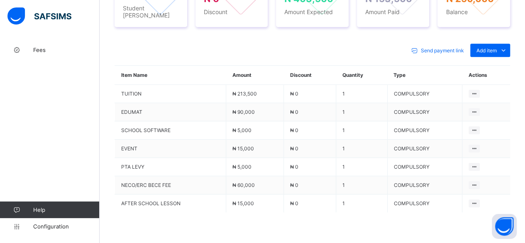
scroll to position [337, 0]
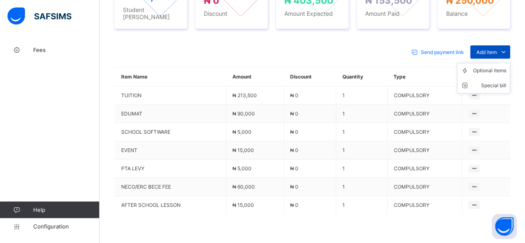
click at [508, 49] on icon at bounding box center [503, 52] width 9 height 8
click at [501, 68] on div "Optional items" at bounding box center [489, 70] width 33 height 8
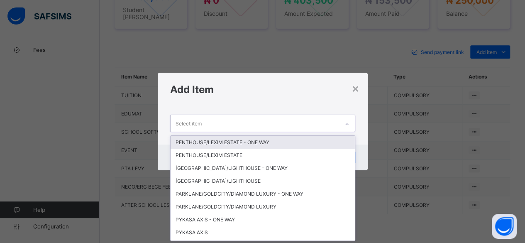
scroll to position [0, 0]
click at [329, 125] on div "Select item" at bounding box center [255, 123] width 168 height 16
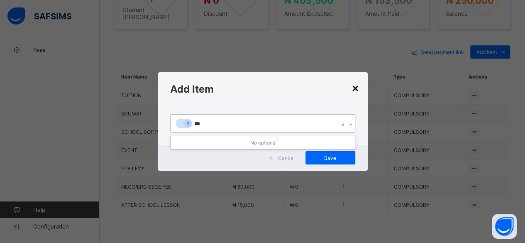
type input "***"
click at [353, 88] on div "×" at bounding box center [356, 88] width 8 height 14
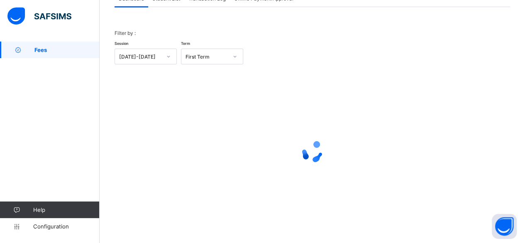
scroll to position [63, 0]
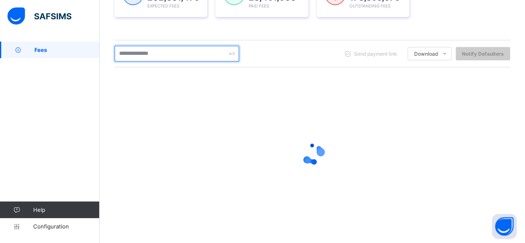
scroll to position [154, 0]
click at [149, 51] on input "text" at bounding box center [177, 53] width 125 height 16
type input "*"
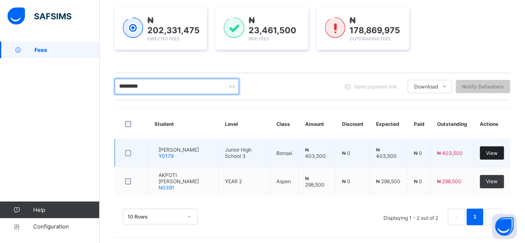
type input "*********"
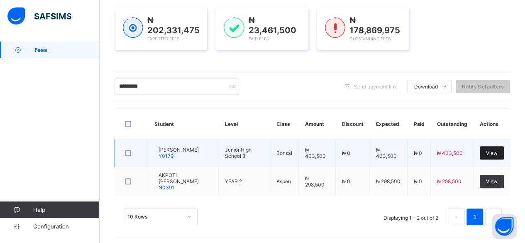
click at [498, 150] on span "View" at bounding box center [492, 153] width 12 height 6
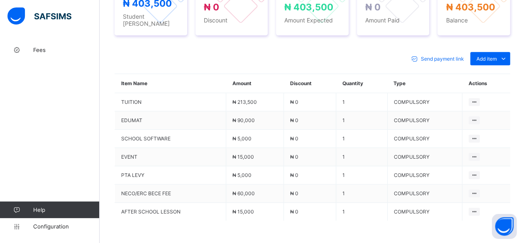
scroll to position [332, 0]
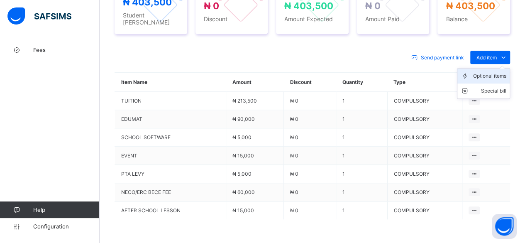
click at [505, 72] on div "Optional items" at bounding box center [489, 76] width 33 height 8
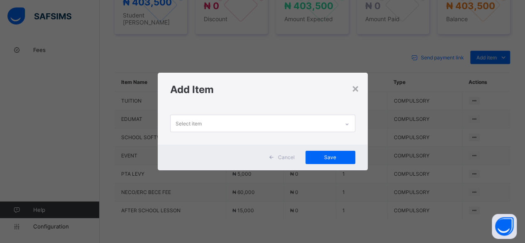
scroll to position [0, 0]
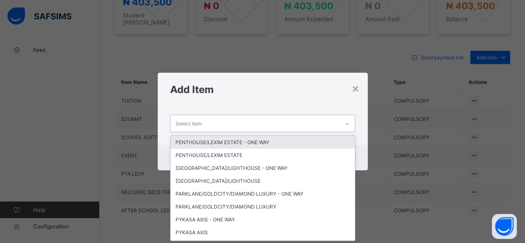
click at [288, 121] on div "Select item" at bounding box center [255, 123] width 168 height 16
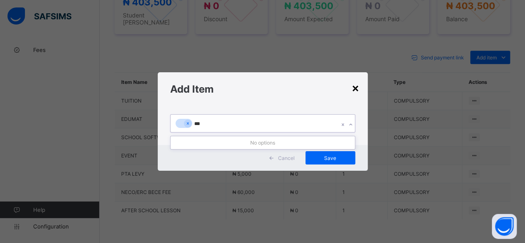
type input "***"
click at [356, 87] on div "×" at bounding box center [356, 88] width 8 height 14
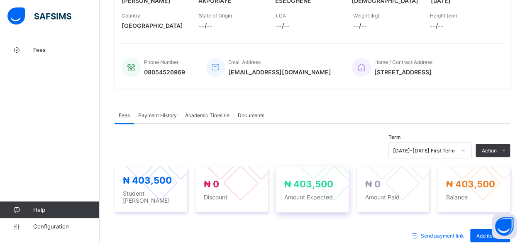
scroll to position [133, 0]
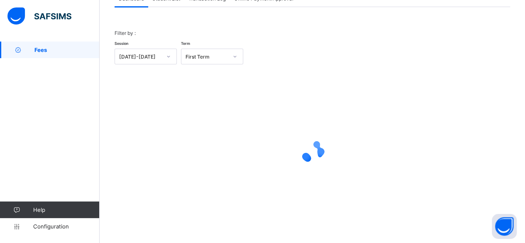
scroll to position [63, 0]
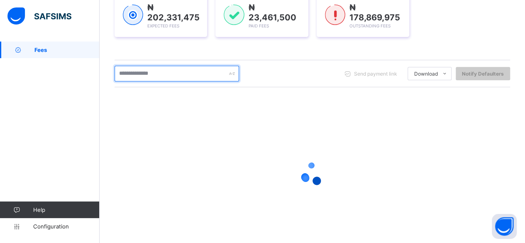
click at [164, 71] on input "text" at bounding box center [177, 74] width 125 height 16
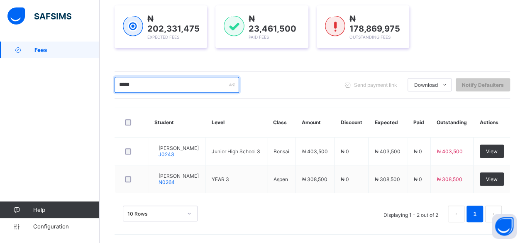
scroll to position [120, 0]
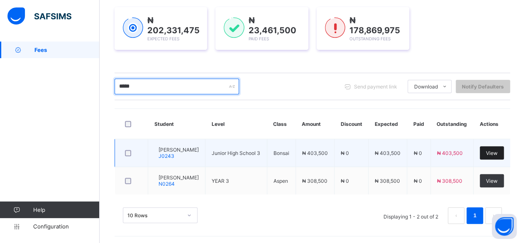
type input "*****"
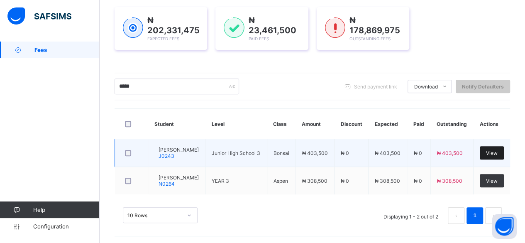
click at [498, 151] on span "View" at bounding box center [492, 153] width 12 height 6
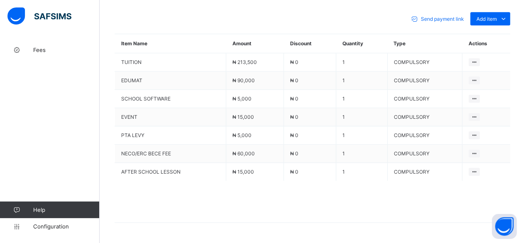
scroll to position [387, 0]
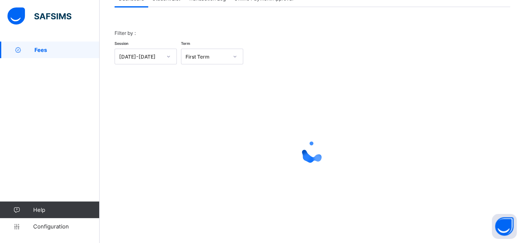
scroll to position [63, 0]
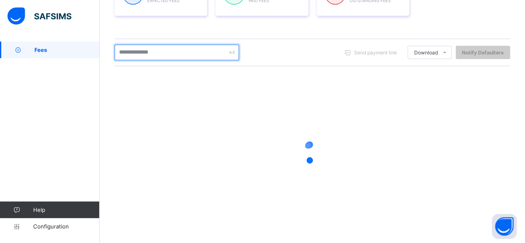
click at [146, 47] on input "text" at bounding box center [177, 52] width 125 height 16
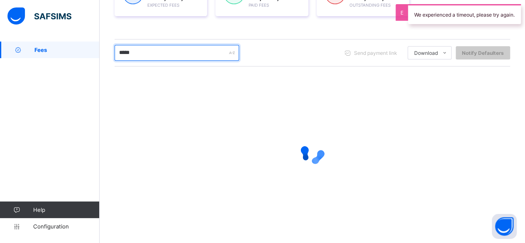
scroll to position [92, 0]
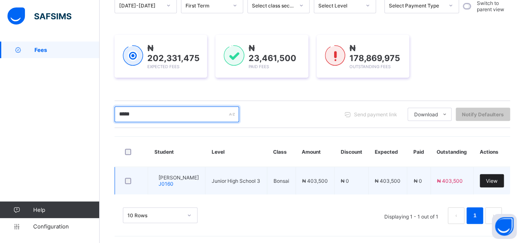
type input "*****"
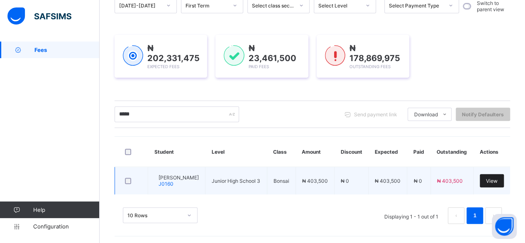
click at [498, 180] on span "View" at bounding box center [492, 181] width 12 height 6
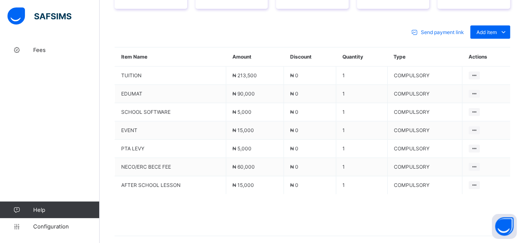
scroll to position [391, 0]
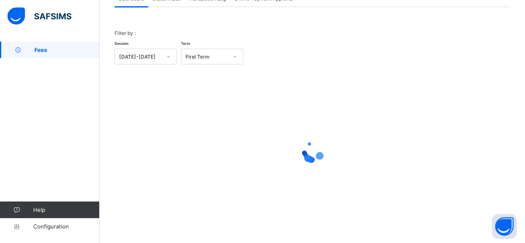
scroll to position [63, 0]
click at [172, 8] on div "Filter by : Session 2025-2026 Term First Term × Fees Configuration Status Below…" at bounding box center [313, 119] width 396 height 223
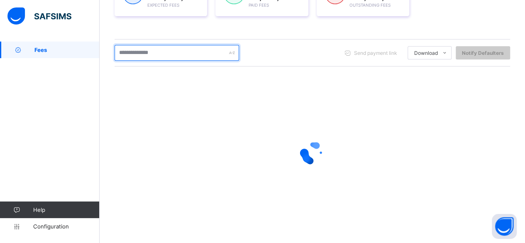
click at [149, 52] on input "text" at bounding box center [177, 53] width 125 height 16
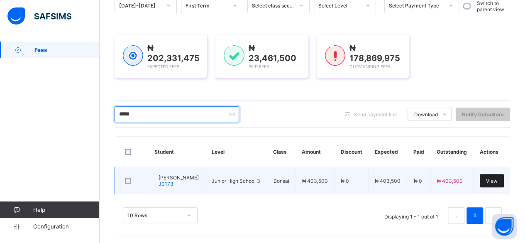
type input "*****"
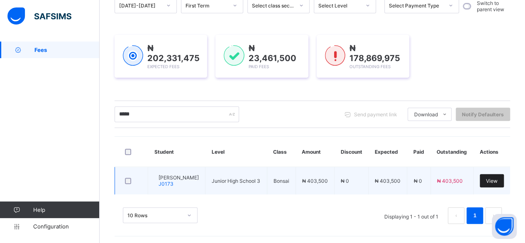
click at [495, 174] on div "View" at bounding box center [492, 180] width 24 height 13
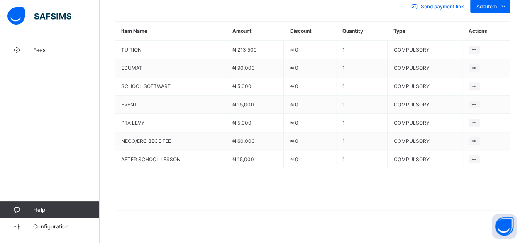
scroll to position [391, 0]
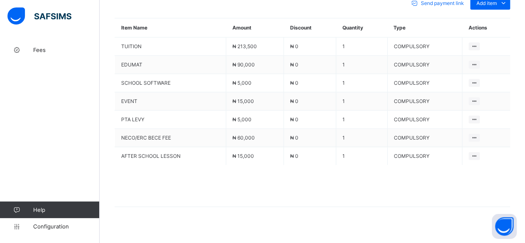
scroll to position [63, 0]
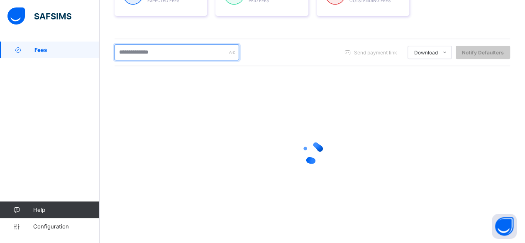
click at [156, 51] on input "text" at bounding box center [177, 52] width 125 height 16
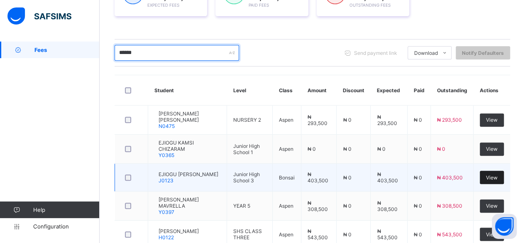
type input "******"
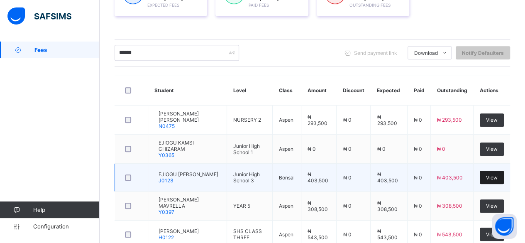
click at [501, 171] on div "View" at bounding box center [492, 177] width 24 height 13
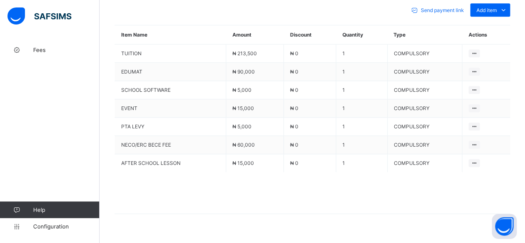
scroll to position [391, 0]
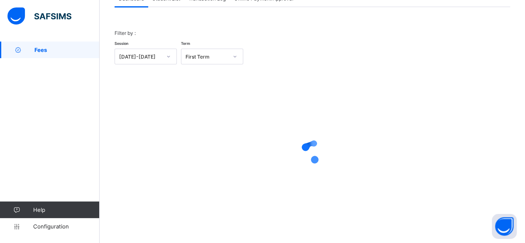
scroll to position [63, 0]
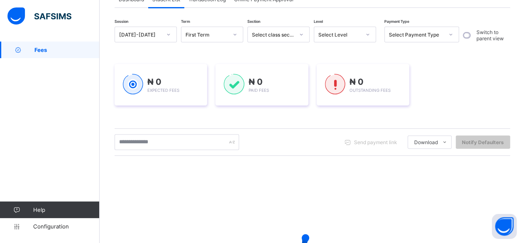
scroll to position [153, 0]
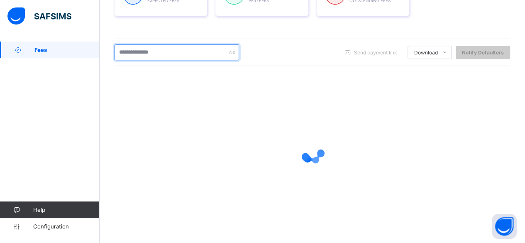
click at [164, 49] on input "text" at bounding box center [177, 52] width 125 height 16
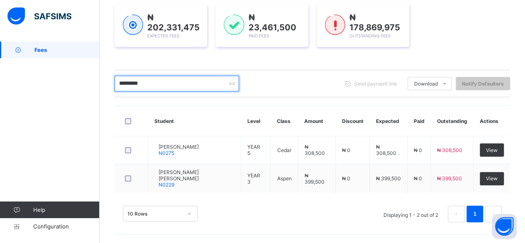
scroll to position [120, 0]
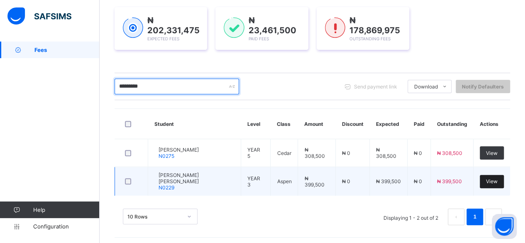
type input "*********"
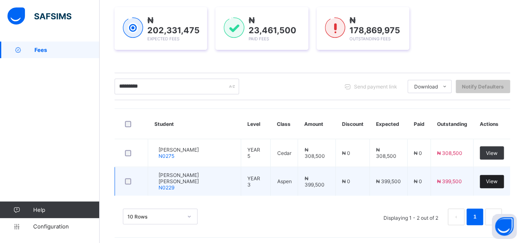
click at [498, 178] on span "View" at bounding box center [492, 181] width 12 height 6
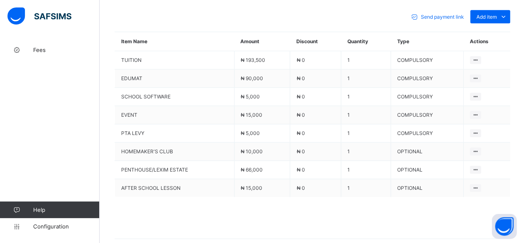
scroll to position [371, 0]
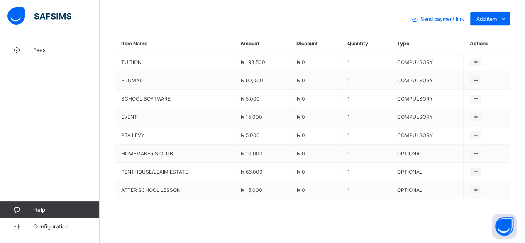
click at [485, 16] on span "Add item" at bounding box center [486, 19] width 20 height 6
click at [487, 33] on div "Optional items" at bounding box center [489, 37] width 33 height 8
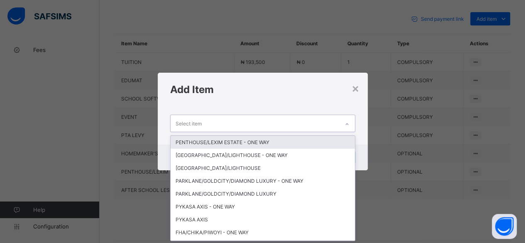
scroll to position [0, 0]
click at [193, 121] on div "Select item" at bounding box center [189, 123] width 26 height 16
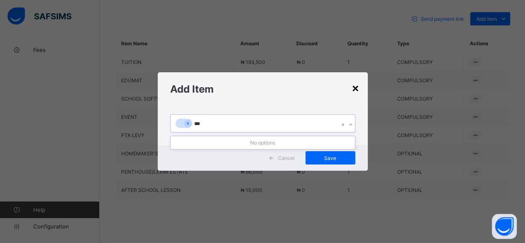
type input "***"
click at [358, 89] on div "×" at bounding box center [356, 88] width 8 height 14
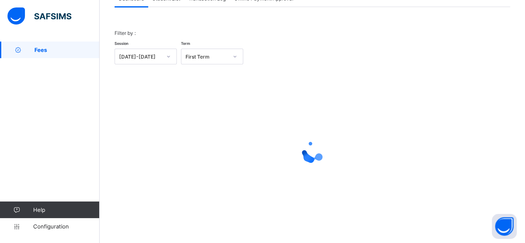
scroll to position [63, 0]
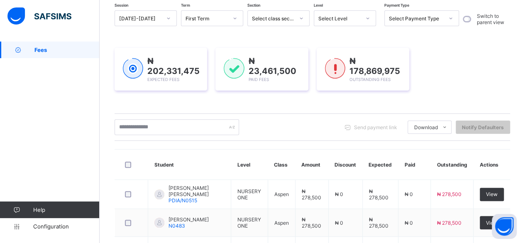
scroll to position [65, 0]
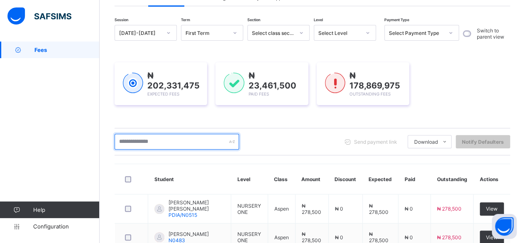
click at [166, 139] on input "text" at bounding box center [177, 142] width 125 height 16
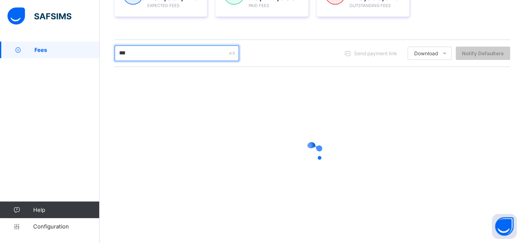
scroll to position [154, 0]
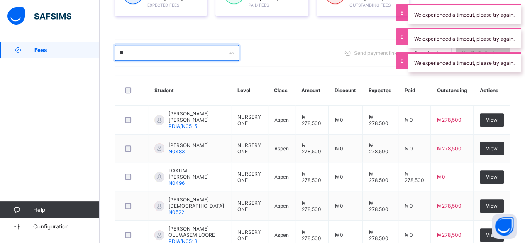
type input "*"
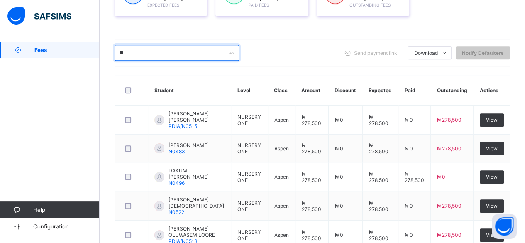
type input "*"
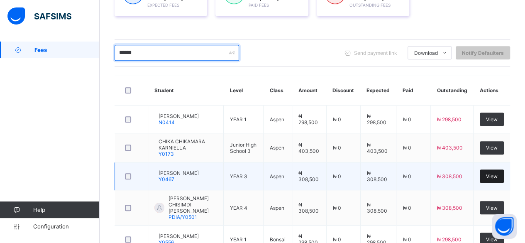
type input "******"
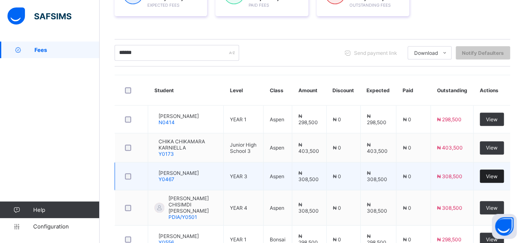
click at [498, 173] on span "View" at bounding box center [492, 176] width 12 height 6
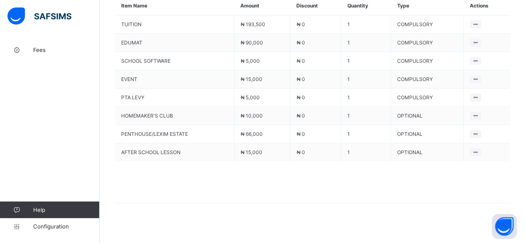
scroll to position [409, 0]
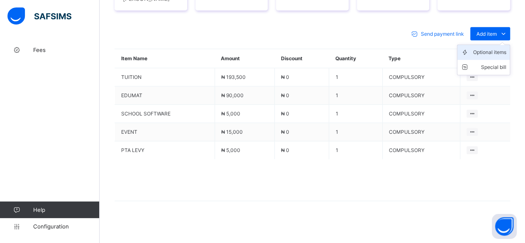
click at [486, 53] on div "Optional items" at bounding box center [489, 52] width 33 height 8
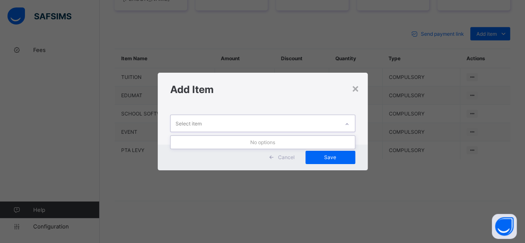
click at [249, 120] on div "Select item" at bounding box center [255, 123] width 168 height 16
type input "***"
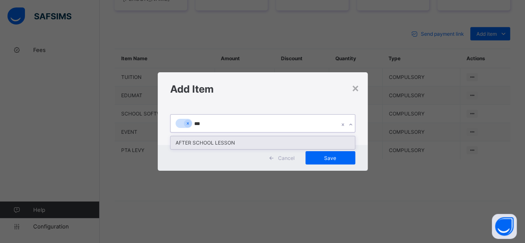
click at [271, 138] on div "AFTER SCHOOL LESSON" at bounding box center [263, 142] width 184 height 13
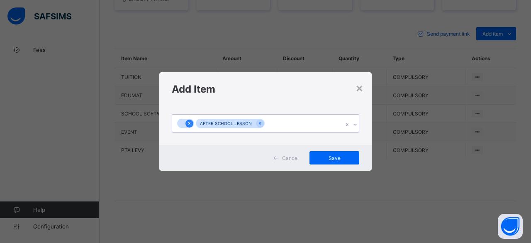
click at [186, 121] on div at bounding box center [190, 124] width 8 height 8
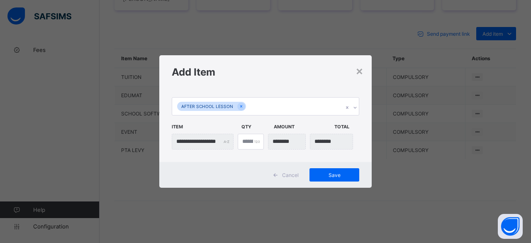
click at [186, 121] on span "Item" at bounding box center [205, 127] width 66 height 14
click at [343, 174] on span "Save" at bounding box center [334, 175] width 37 height 6
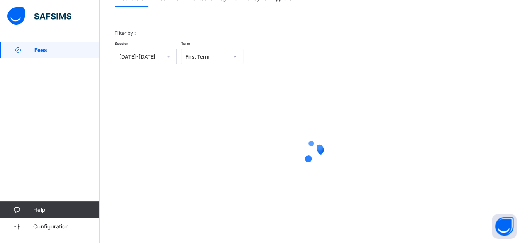
scroll to position [63, 0]
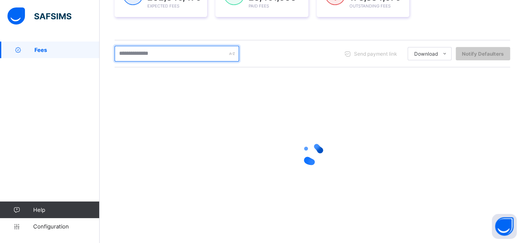
scroll to position [154, 0]
click at [163, 53] on input "text" at bounding box center [177, 53] width 125 height 16
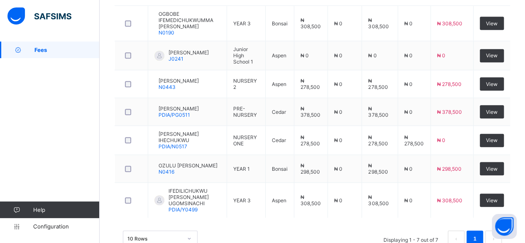
scroll to position [264, 0]
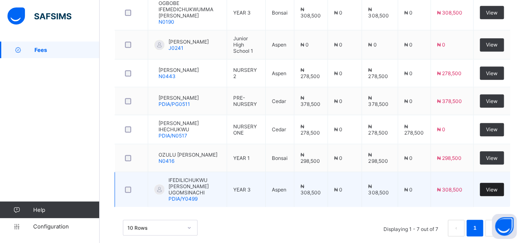
type input "**********"
click at [498, 186] on span "View" at bounding box center [492, 189] width 12 height 6
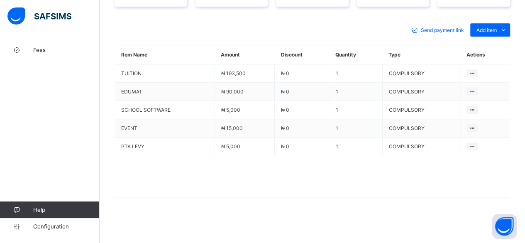
scroll to position [352, 0]
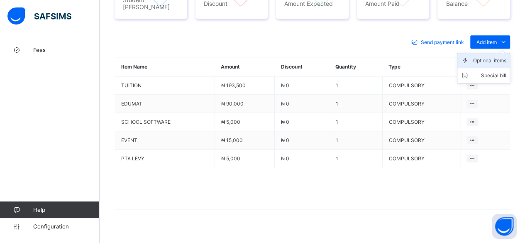
click at [501, 56] on div "Optional items" at bounding box center [489, 60] width 33 height 8
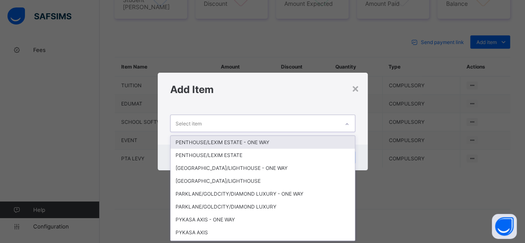
scroll to position [0, 0]
click at [307, 122] on div "Select item" at bounding box center [255, 123] width 168 height 16
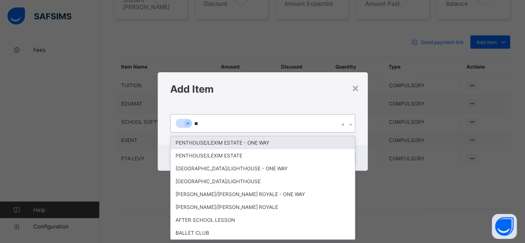
type input "***"
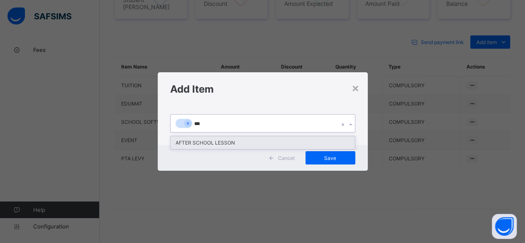
click at [301, 139] on div "AFTER SCHOOL LESSON" at bounding box center [263, 142] width 184 height 13
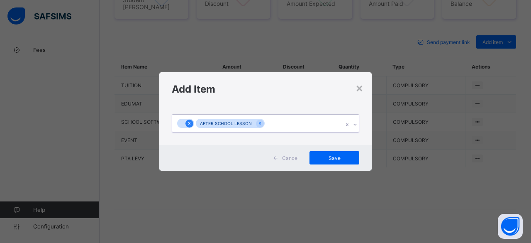
click at [189, 124] on icon at bounding box center [189, 123] width 5 height 6
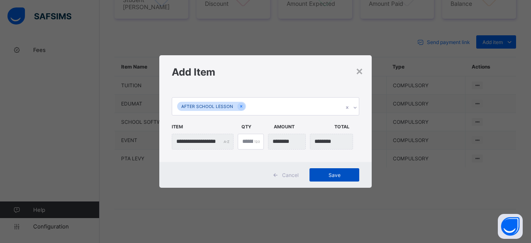
click at [331, 173] on span "Save" at bounding box center [334, 175] width 37 height 6
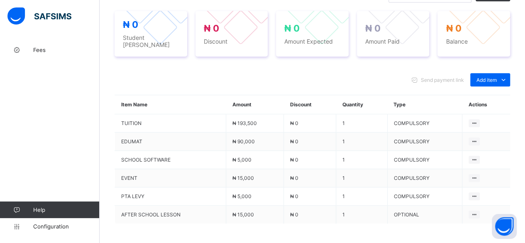
scroll to position [352, 0]
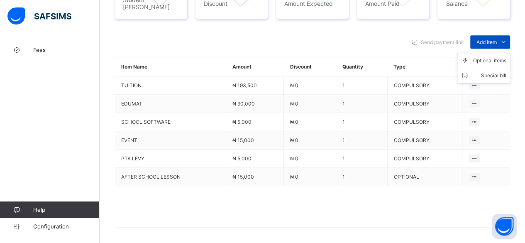
click at [494, 39] on span "Add item" at bounding box center [486, 42] width 20 height 6
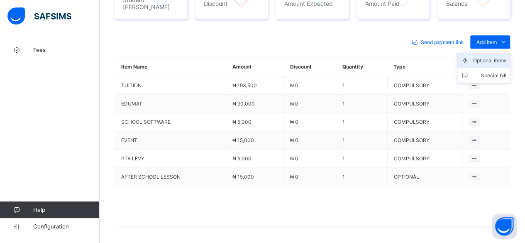
click at [500, 56] on div "Optional items" at bounding box center [489, 60] width 33 height 8
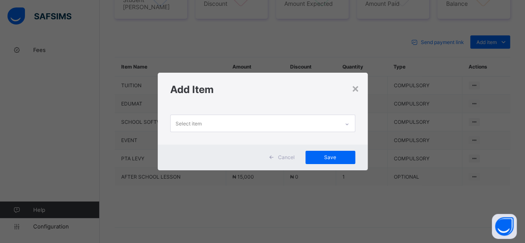
scroll to position [0, 0]
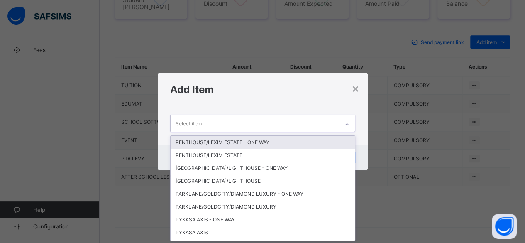
click at [291, 122] on div "Select item" at bounding box center [255, 123] width 168 height 16
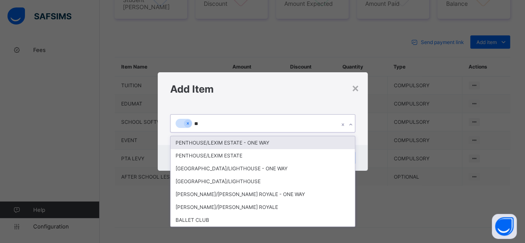
type input "*"
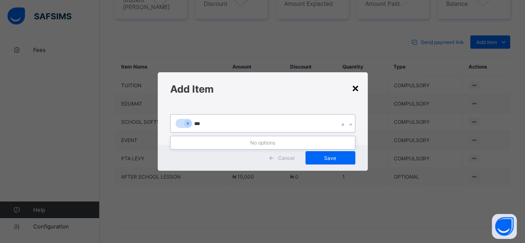
type input "***"
click at [359, 87] on div "×" at bounding box center [356, 88] width 8 height 14
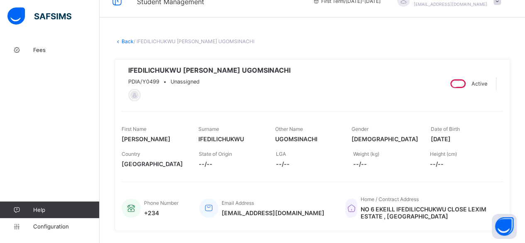
scroll to position [4, 0]
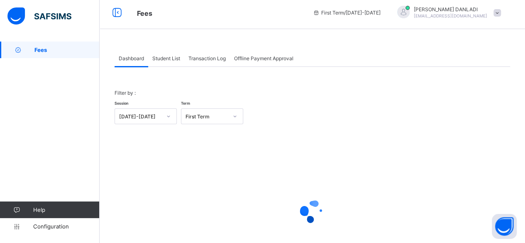
scroll to position [63, 0]
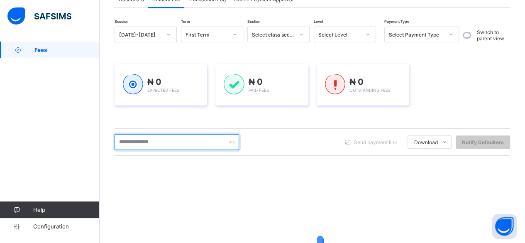
click at [156, 146] on input "text" at bounding box center [177, 142] width 125 height 16
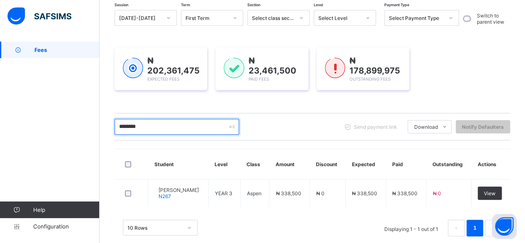
scroll to position [92, 0]
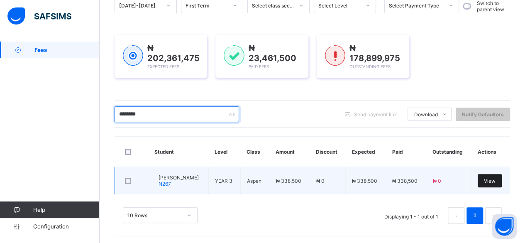
type input "********"
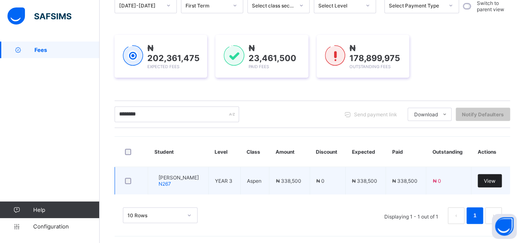
click at [496, 178] on span "View" at bounding box center [490, 181] width 12 height 6
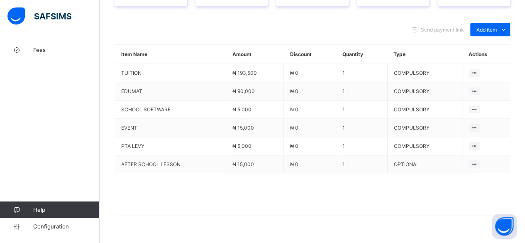
scroll to position [380, 0]
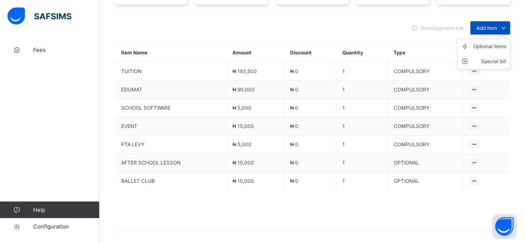
click at [492, 25] on span "Add item" at bounding box center [486, 28] width 20 height 6
click at [496, 39] on ul "Optional items Special bill" at bounding box center [483, 54] width 53 height 31
click at [499, 42] on div "Optional items" at bounding box center [489, 46] width 33 height 8
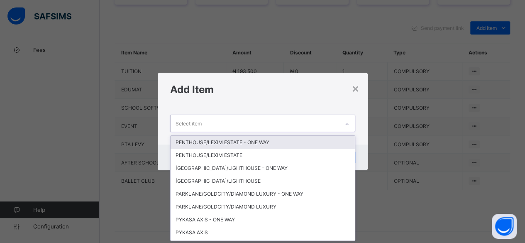
scroll to position [0, 0]
click at [272, 122] on div "Select item" at bounding box center [255, 123] width 168 height 16
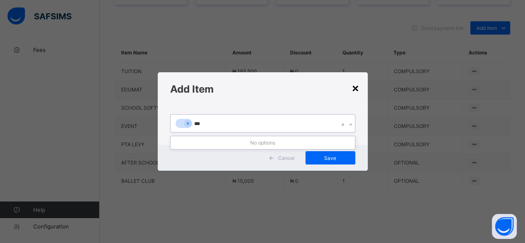
type input "***"
click at [356, 87] on div "×" at bounding box center [356, 88] width 8 height 14
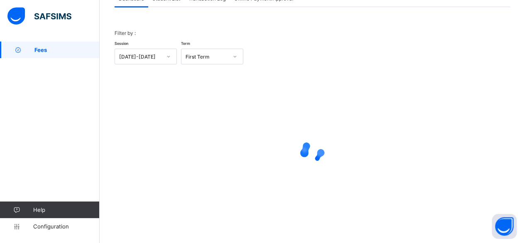
scroll to position [63, 0]
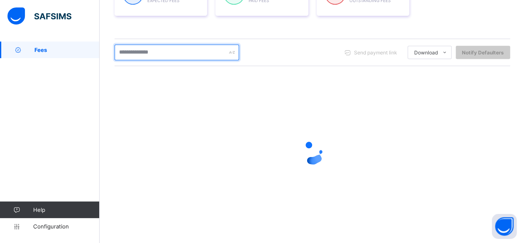
click at [151, 54] on input "text" at bounding box center [177, 52] width 125 height 16
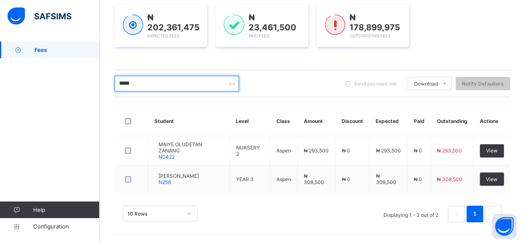
scroll to position [120, 0]
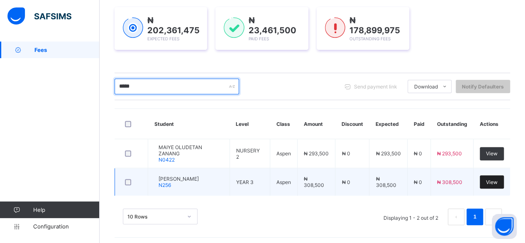
type input "*****"
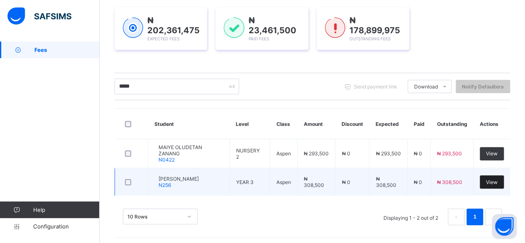
click at [496, 179] on span "View" at bounding box center [492, 182] width 12 height 6
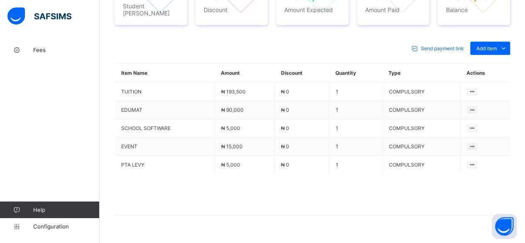
scroll to position [349, 0]
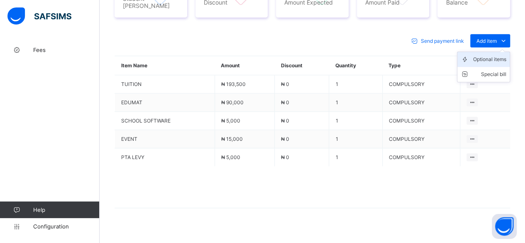
click at [494, 55] on div "Optional items" at bounding box center [489, 59] width 33 height 8
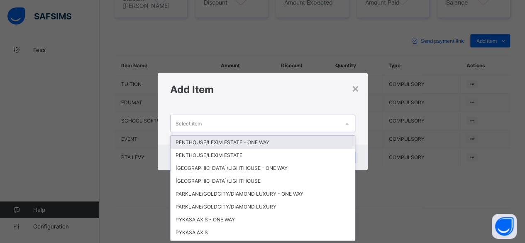
scroll to position [0, 0]
click at [321, 118] on div "Select item" at bounding box center [255, 123] width 168 height 16
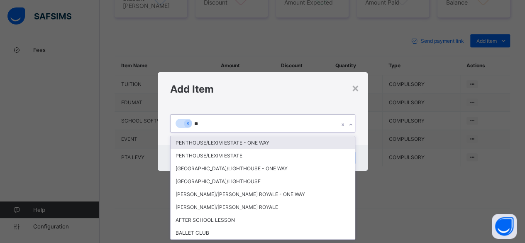
type input "***"
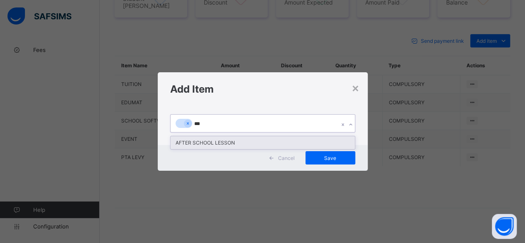
click at [329, 142] on div "AFTER SCHOOL LESSON" at bounding box center [263, 142] width 184 height 13
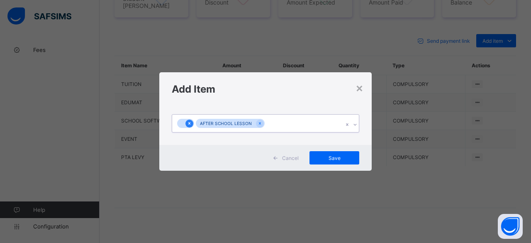
click at [190, 123] on icon at bounding box center [189, 123] width 2 height 2
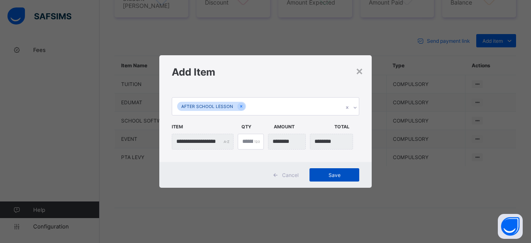
click at [325, 171] on div "Save" at bounding box center [335, 174] width 50 height 13
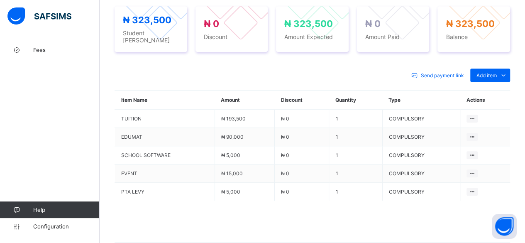
scroll to position [349, 0]
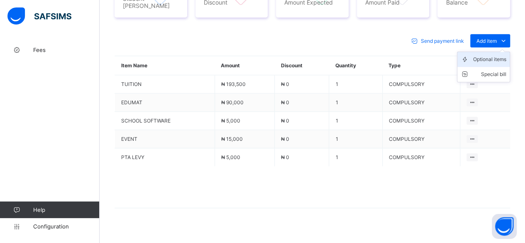
click at [506, 57] on div "Optional items" at bounding box center [489, 59] width 33 height 8
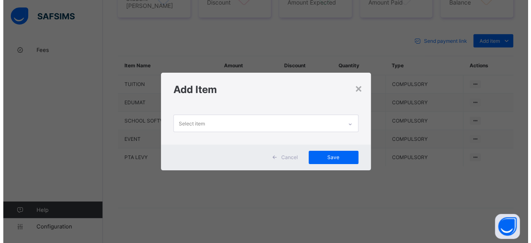
scroll to position [0, 0]
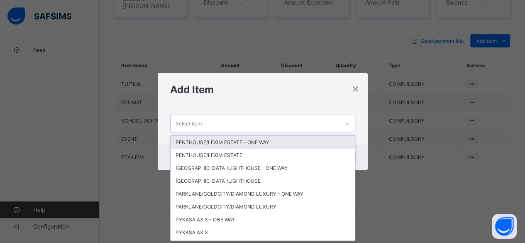
click at [281, 129] on div "Select item" at bounding box center [255, 123] width 168 height 16
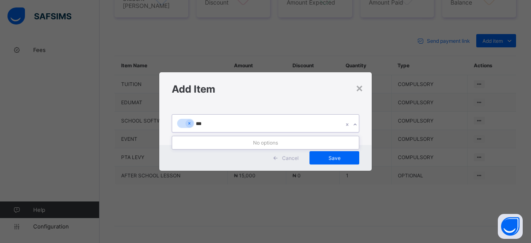
type input "***"
click at [403, 101] on div "× Add Item Cancel Save" at bounding box center [265, 121] width 531 height 243
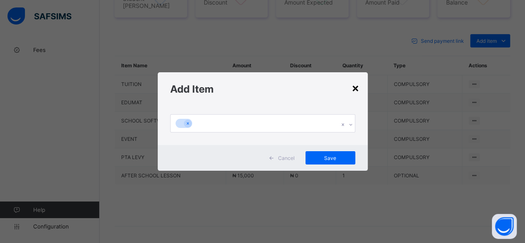
click at [359, 85] on div "×" at bounding box center [356, 88] width 8 height 14
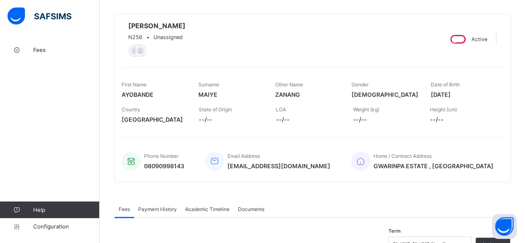
scroll to position [33, 0]
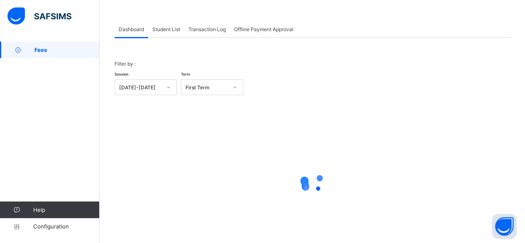
scroll to position [63, 0]
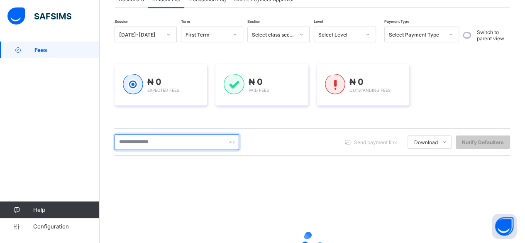
click at [154, 141] on input "text" at bounding box center [177, 142] width 125 height 16
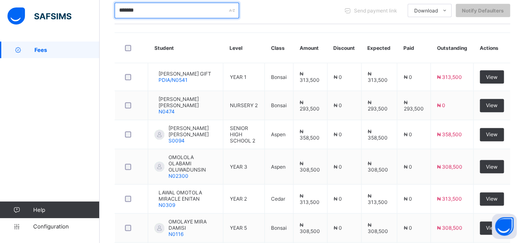
scroll to position [212, 0]
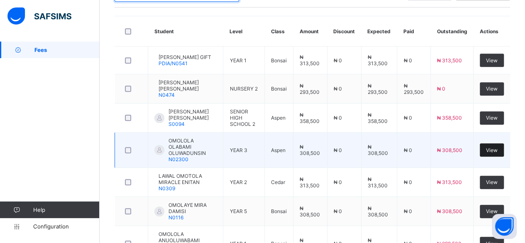
type input "*******"
click at [498, 150] on span "View" at bounding box center [492, 150] width 12 height 6
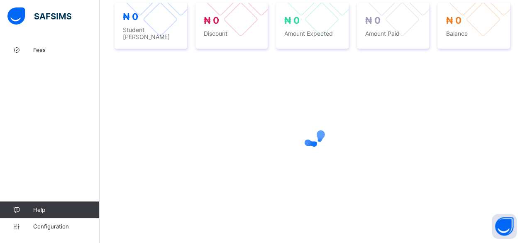
click at [500, 150] on div "Fees Payment History Academic Timeline Documents Fees More Options Term [DATE]-…" at bounding box center [313, 81] width 396 height 300
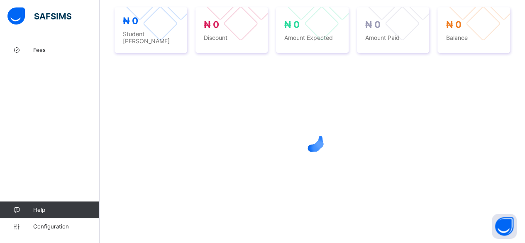
scroll to position [318, 0]
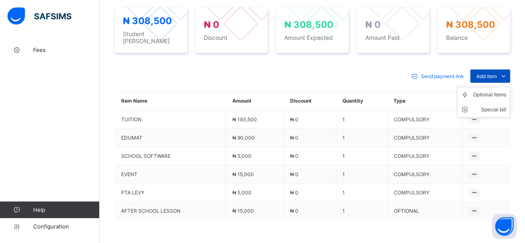
click at [497, 73] on span "Add item" at bounding box center [486, 76] width 20 height 6
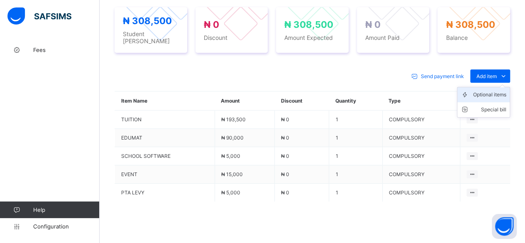
click at [498, 90] on div "Optional items" at bounding box center [489, 94] width 33 height 8
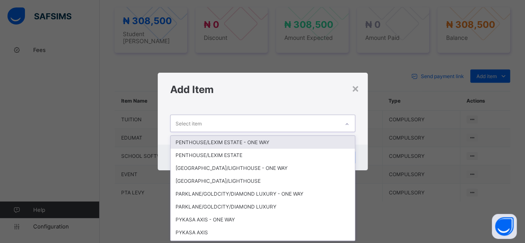
scroll to position [0, 0]
click at [334, 122] on div "Select item" at bounding box center [255, 123] width 168 height 16
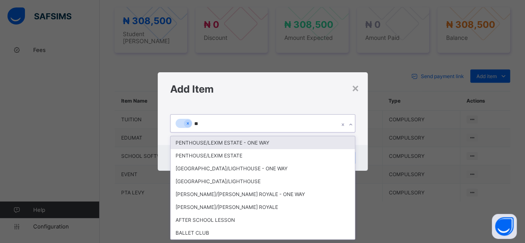
type input "***"
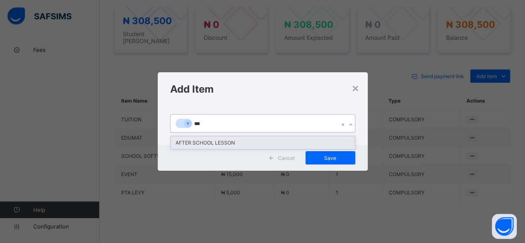
click at [306, 142] on div "AFTER SCHOOL LESSON" at bounding box center [263, 142] width 184 height 13
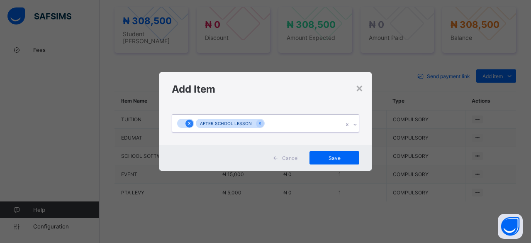
click at [186, 126] on div at bounding box center [190, 124] width 8 height 8
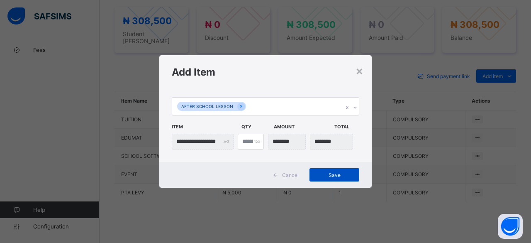
click at [330, 171] on div "Save" at bounding box center [335, 174] width 50 height 13
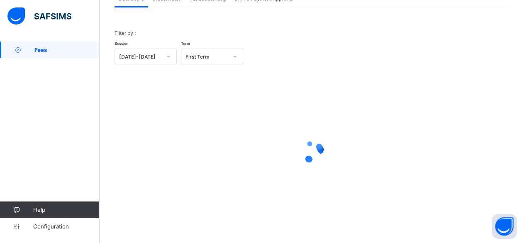
scroll to position [63, 0]
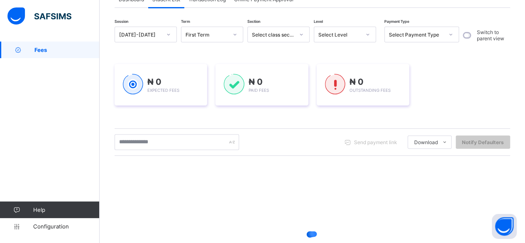
scroll to position [153, 0]
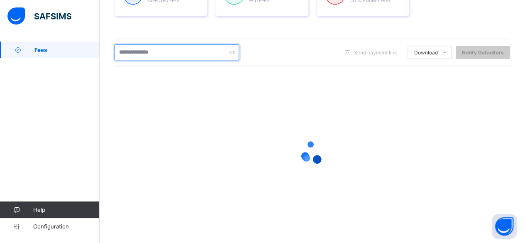
click at [158, 54] on input "text" at bounding box center [177, 52] width 125 height 16
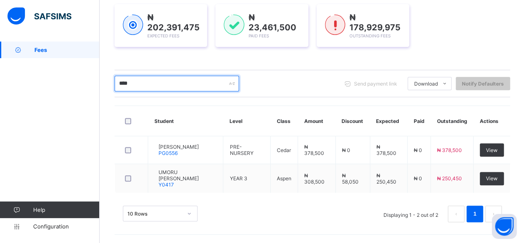
scroll to position [120, 0]
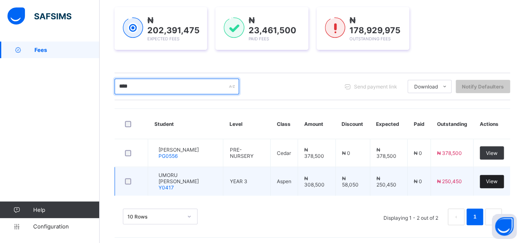
type input "****"
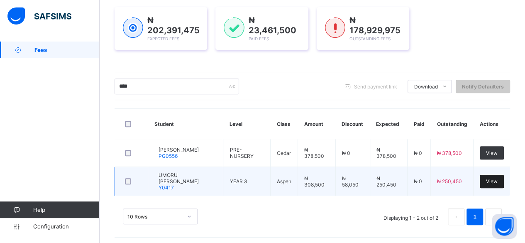
click at [497, 183] on div "View" at bounding box center [492, 181] width 24 height 13
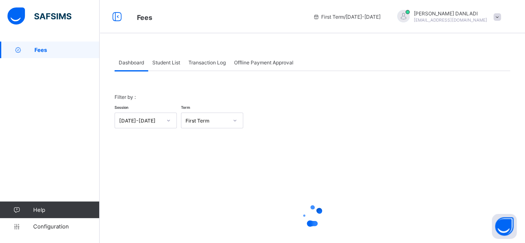
scroll to position [63, 0]
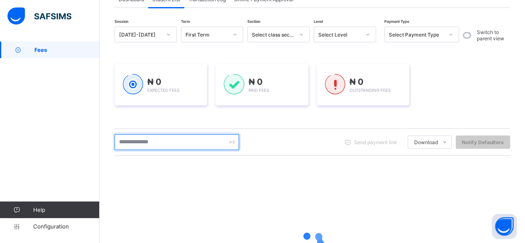
click at [181, 144] on input "text" at bounding box center [177, 142] width 125 height 16
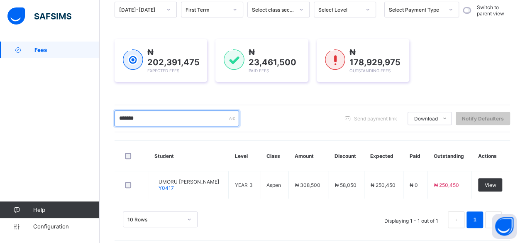
scroll to position [92, 0]
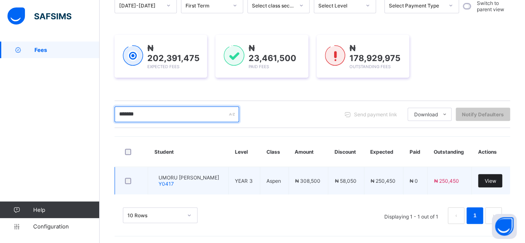
type input "*******"
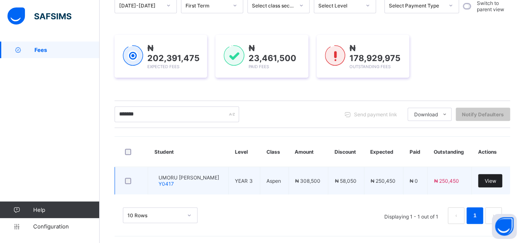
click at [495, 178] on span "View" at bounding box center [490, 181] width 12 height 6
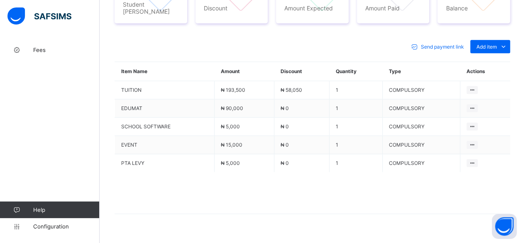
scroll to position [356, 0]
